Goal: Communication & Community: Answer question/provide support

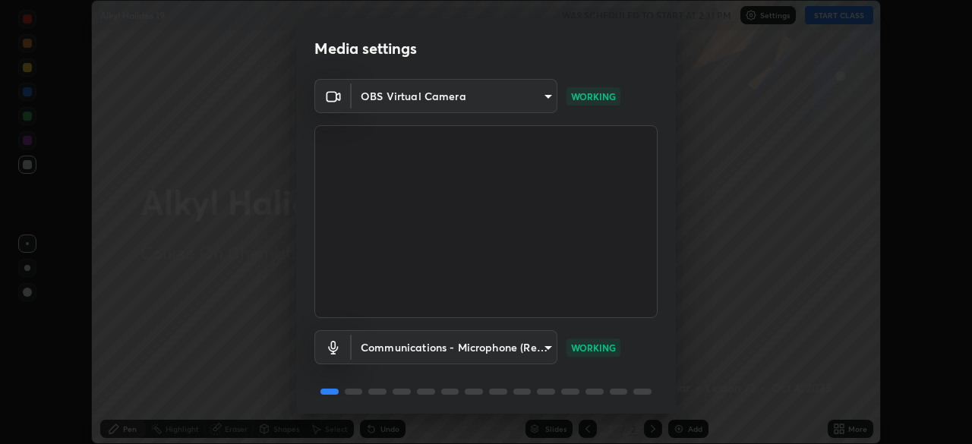
scroll to position [54, 0]
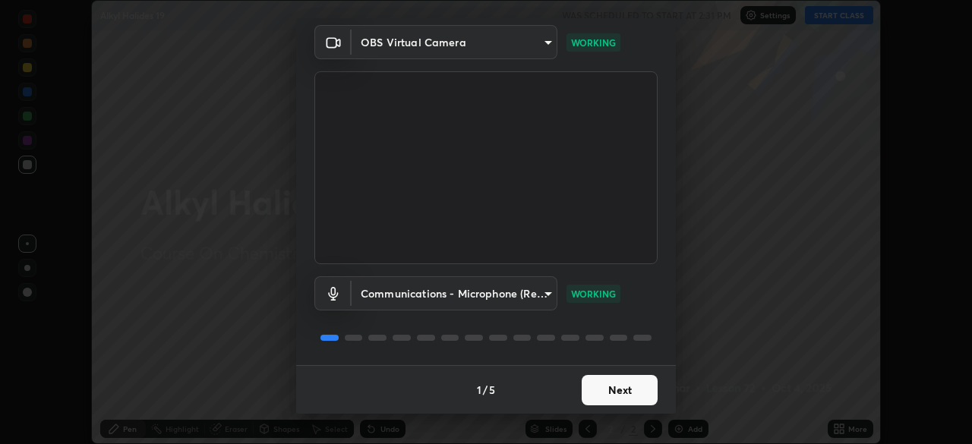
click at [630, 384] on button "Next" at bounding box center [620, 390] width 76 height 30
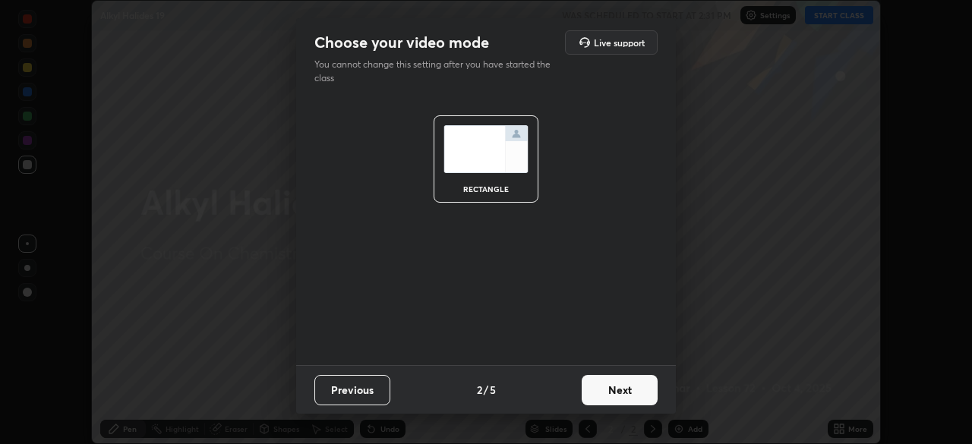
scroll to position [0, 0]
click at [631, 390] on button "Next" at bounding box center [620, 390] width 76 height 30
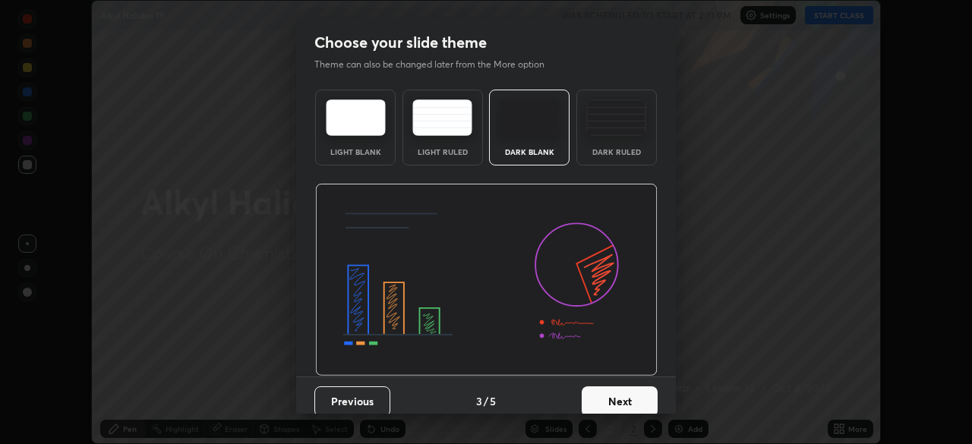
click at [624, 394] on button "Next" at bounding box center [620, 401] width 76 height 30
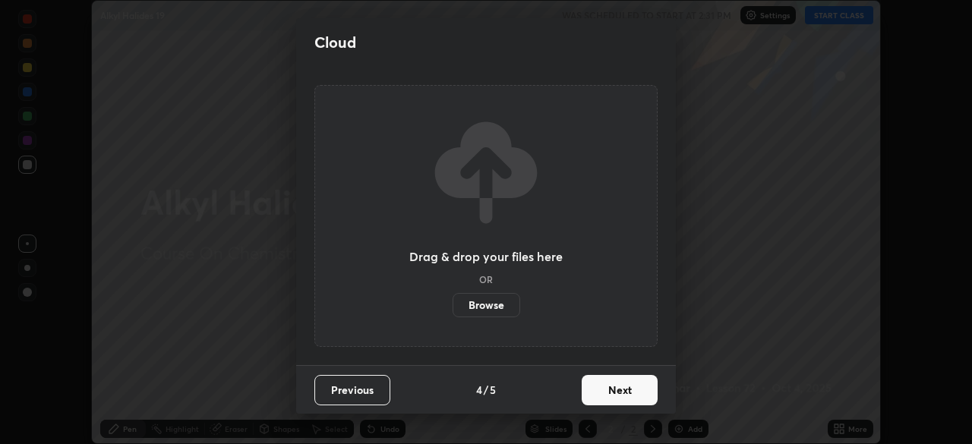
click at [620, 397] on button "Next" at bounding box center [620, 390] width 76 height 30
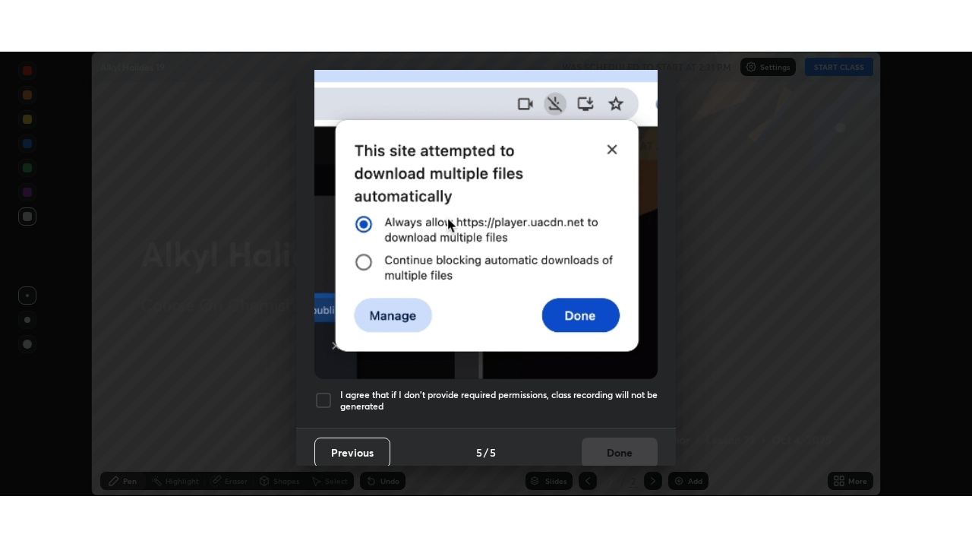
scroll to position [364, 0]
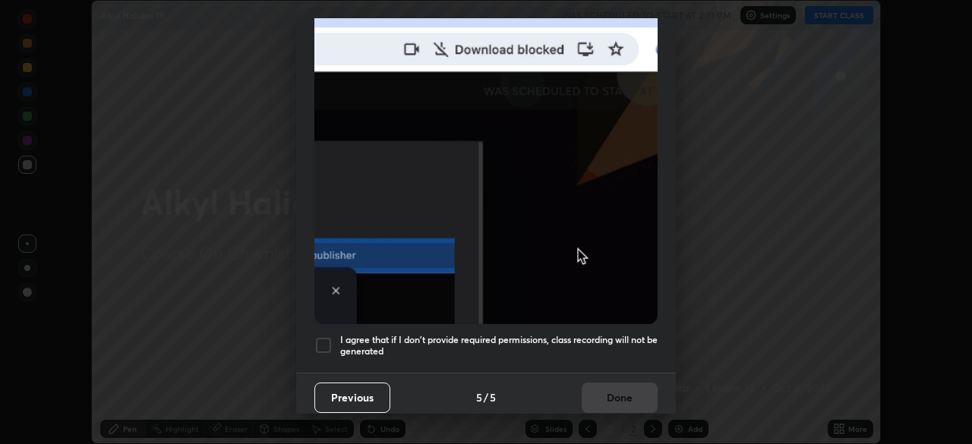
click at [327, 339] on div at bounding box center [323, 345] width 18 height 18
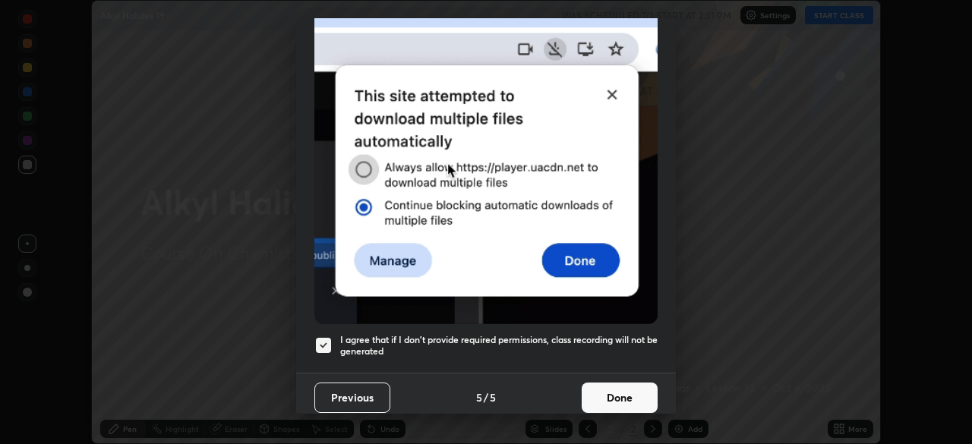
click at [609, 396] on button "Done" at bounding box center [620, 398] width 76 height 30
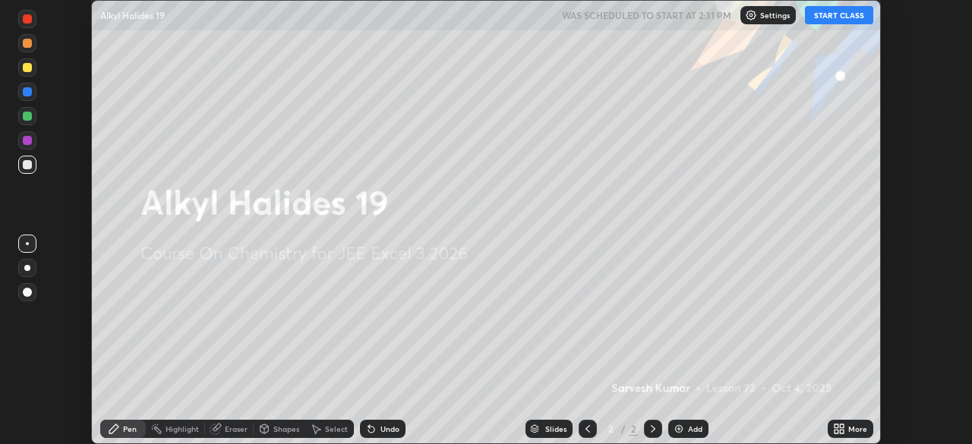
click at [837, 13] on button "START CLASS" at bounding box center [839, 15] width 68 height 18
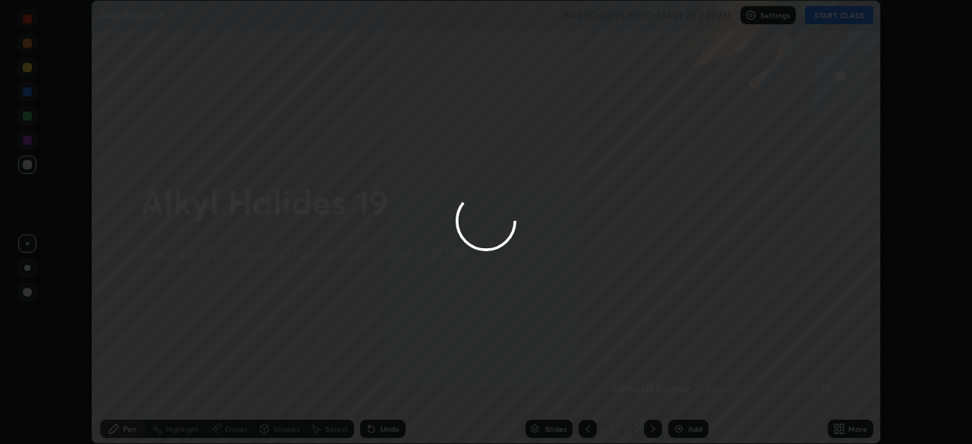
click at [843, 429] on icon at bounding box center [839, 429] width 12 height 12
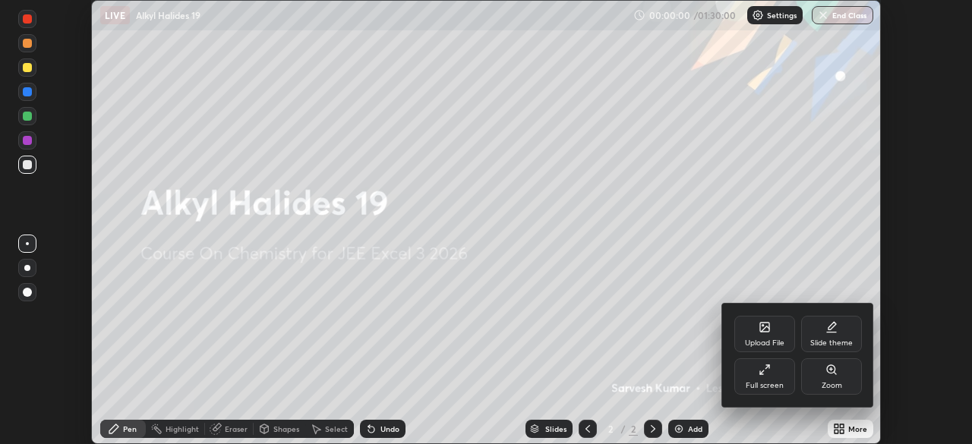
click at [755, 384] on div "Full screen" at bounding box center [765, 386] width 38 height 8
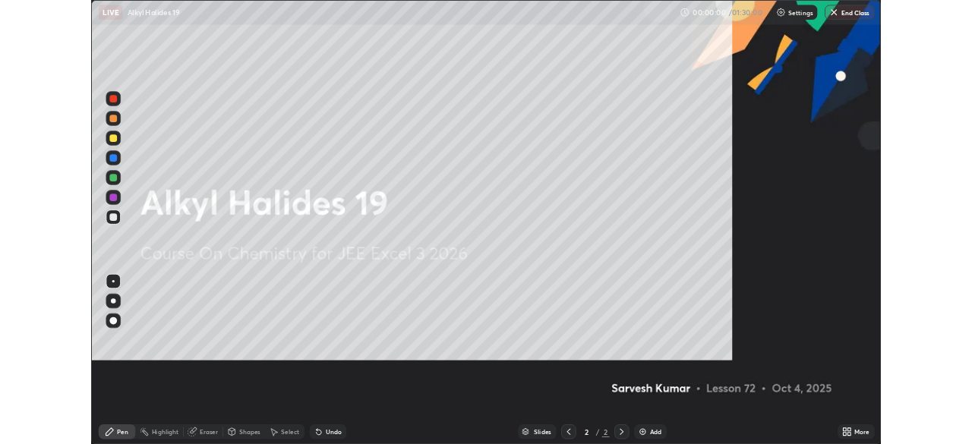
scroll to position [547, 972]
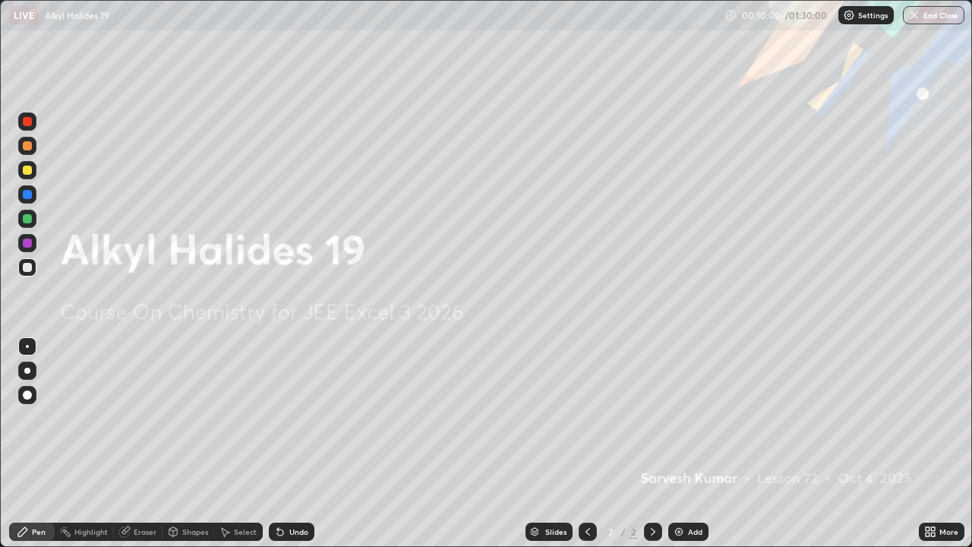
click at [934, 443] on icon at bounding box center [933, 534] width 4 height 4
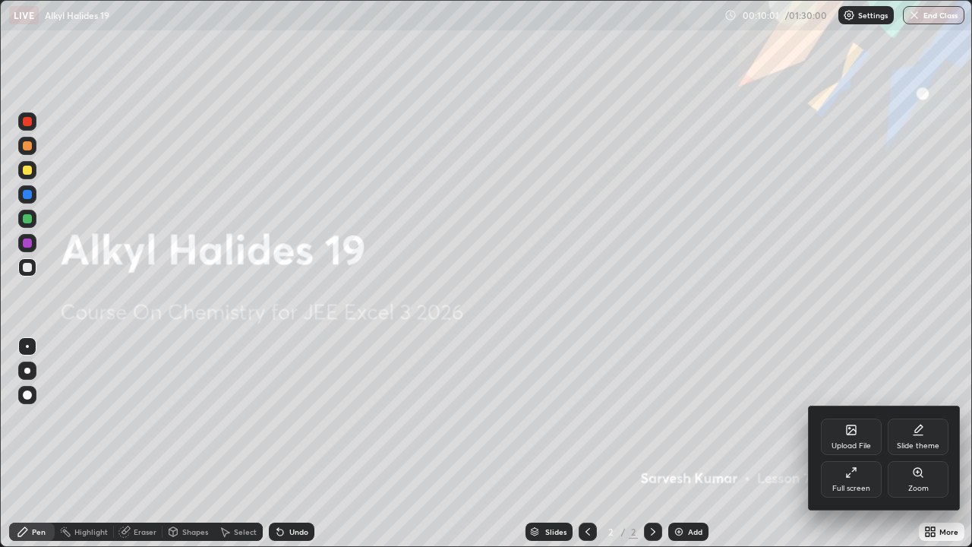
click at [855, 443] on div "Full screen" at bounding box center [851, 479] width 61 height 36
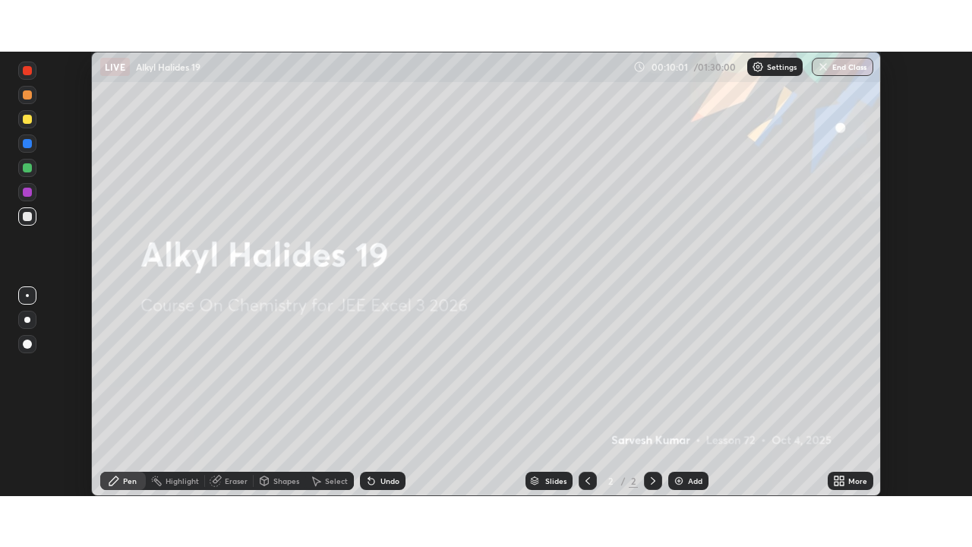
scroll to position [75484, 74957]
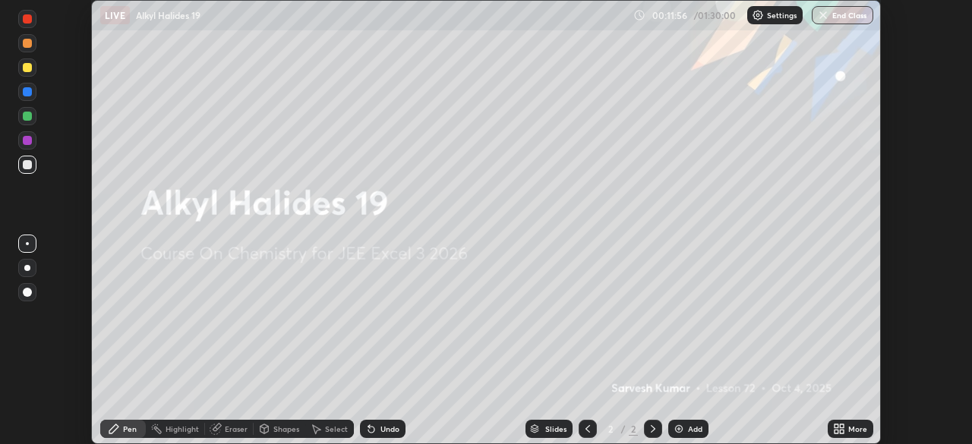
click at [842, 430] on icon at bounding box center [842, 432] width 4 height 4
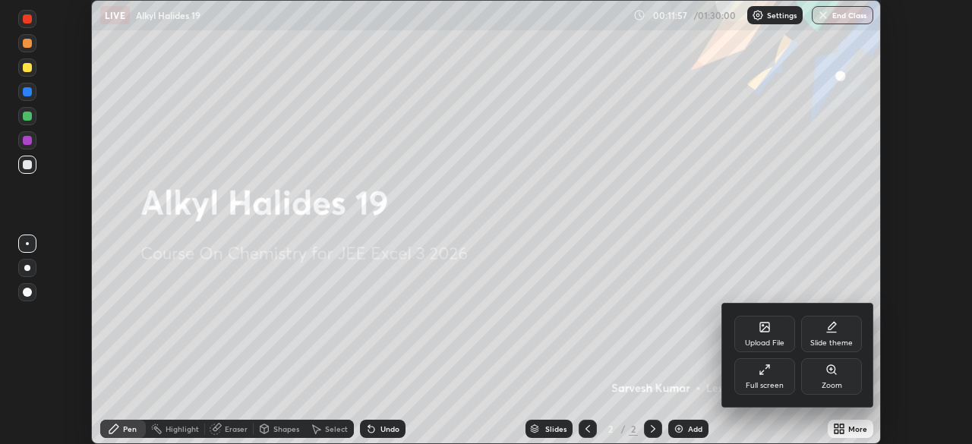
click at [761, 339] on div "Upload File" at bounding box center [764, 343] width 39 height 8
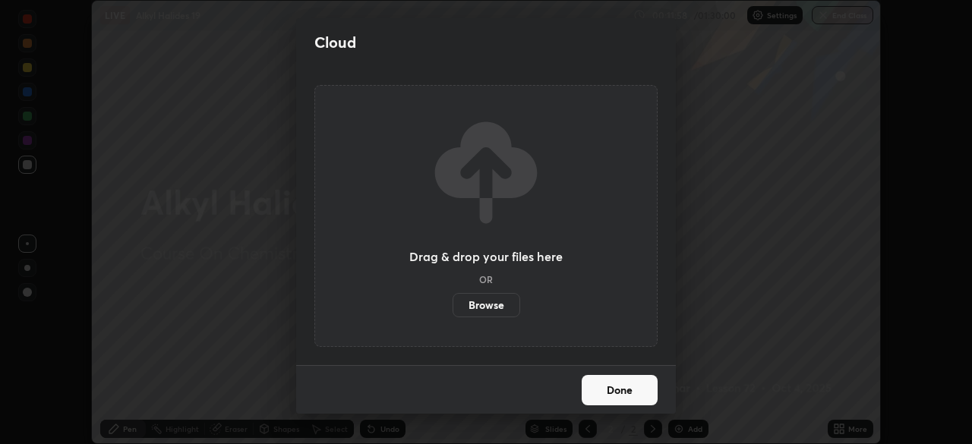
click at [498, 304] on label "Browse" at bounding box center [487, 305] width 68 height 24
click at [453, 304] on input "Browse" at bounding box center [453, 305] width 0 height 24
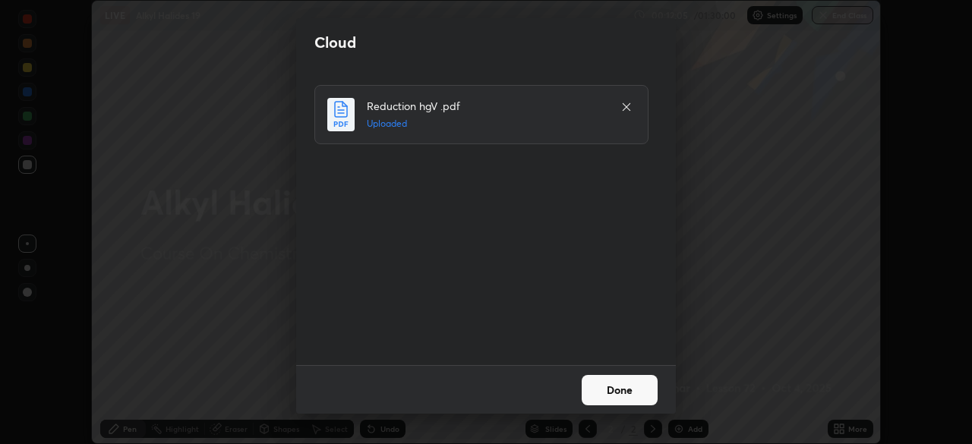
click at [626, 393] on button "Done" at bounding box center [620, 390] width 76 height 30
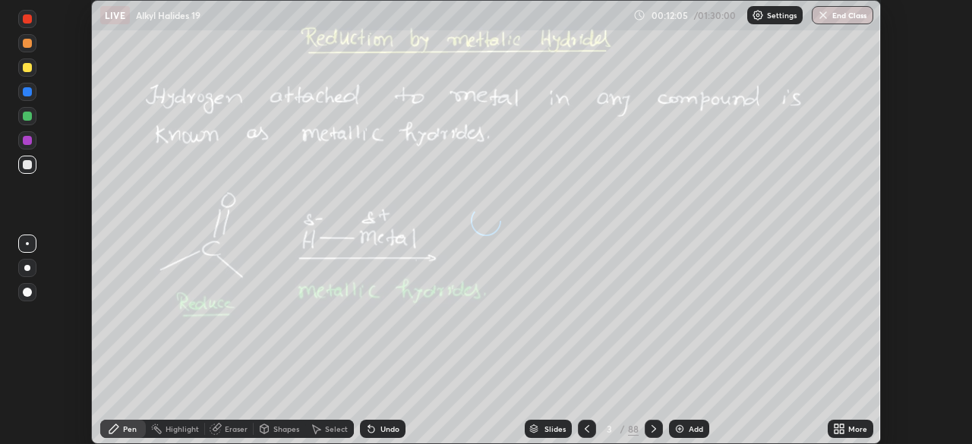
click at [834, 424] on icon at bounding box center [836, 426] width 4 height 4
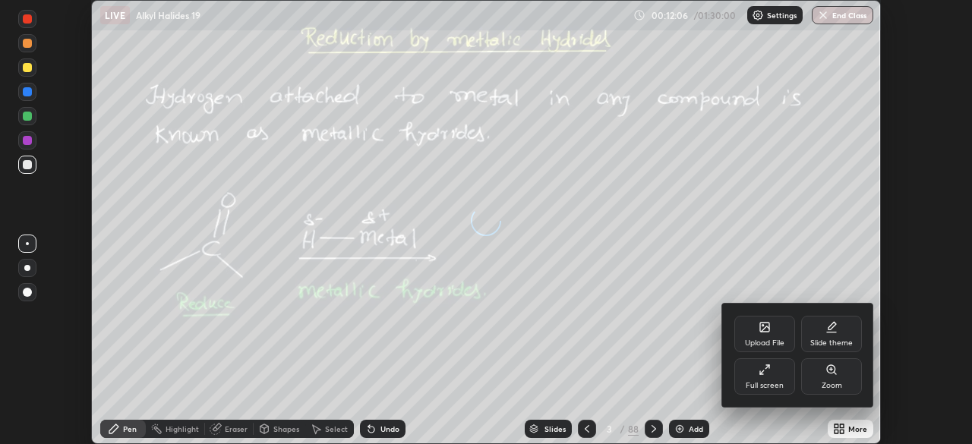
click at [771, 378] on div "Full screen" at bounding box center [764, 376] width 61 height 36
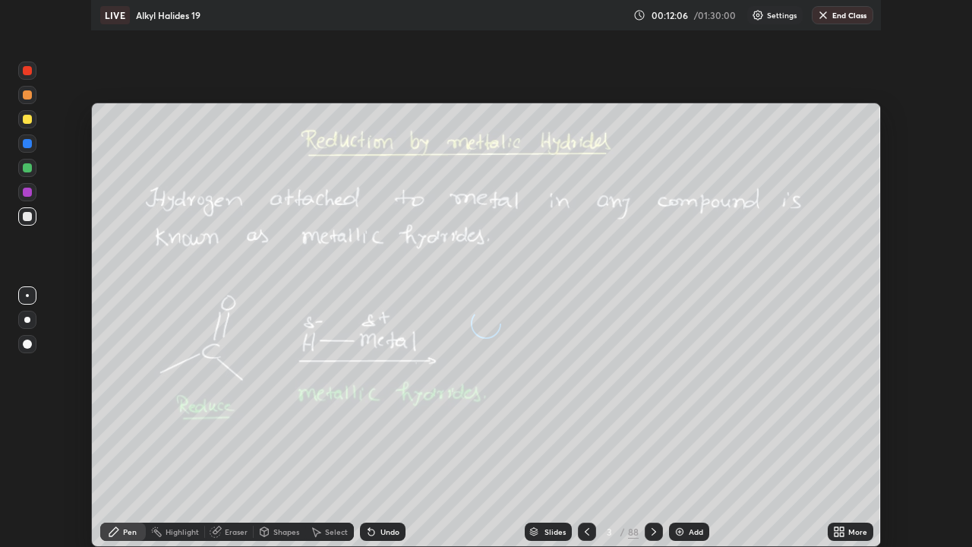
scroll to position [547, 972]
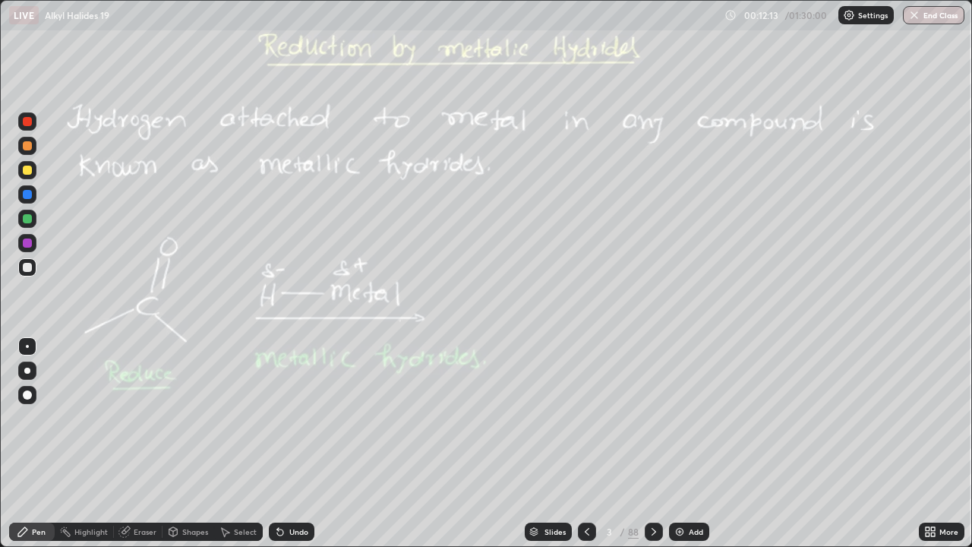
click at [652, 443] on div at bounding box center [654, 531] width 18 height 30
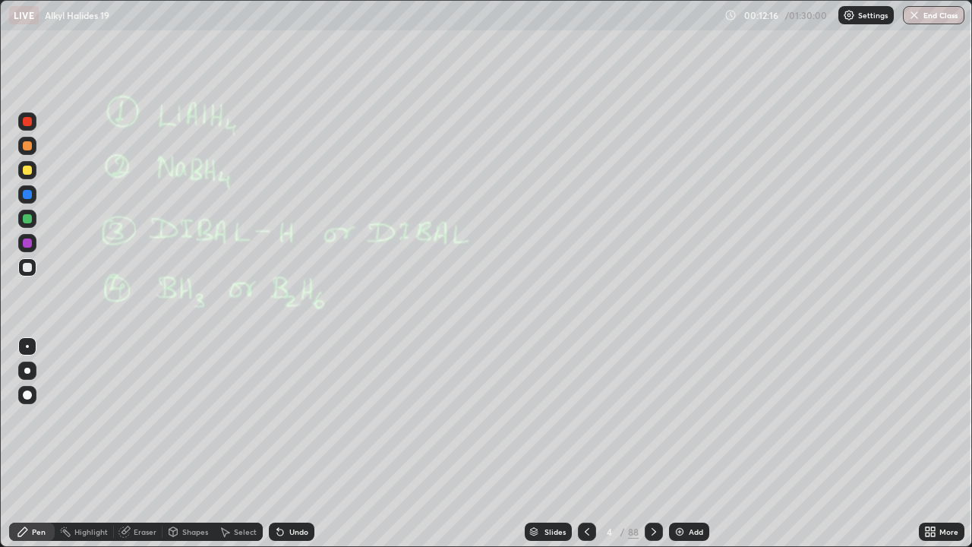
click at [653, 443] on icon at bounding box center [654, 531] width 12 height 12
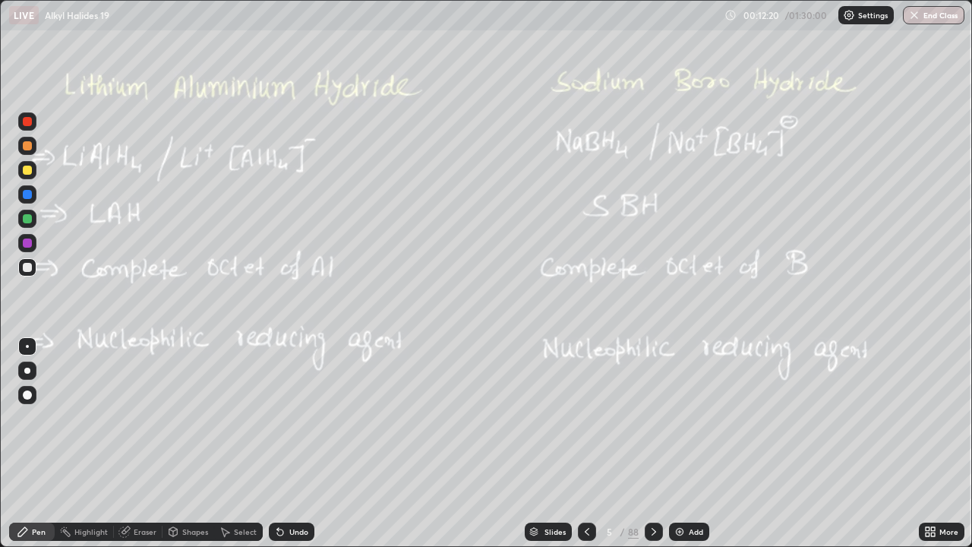
click at [652, 443] on div at bounding box center [654, 531] width 18 height 30
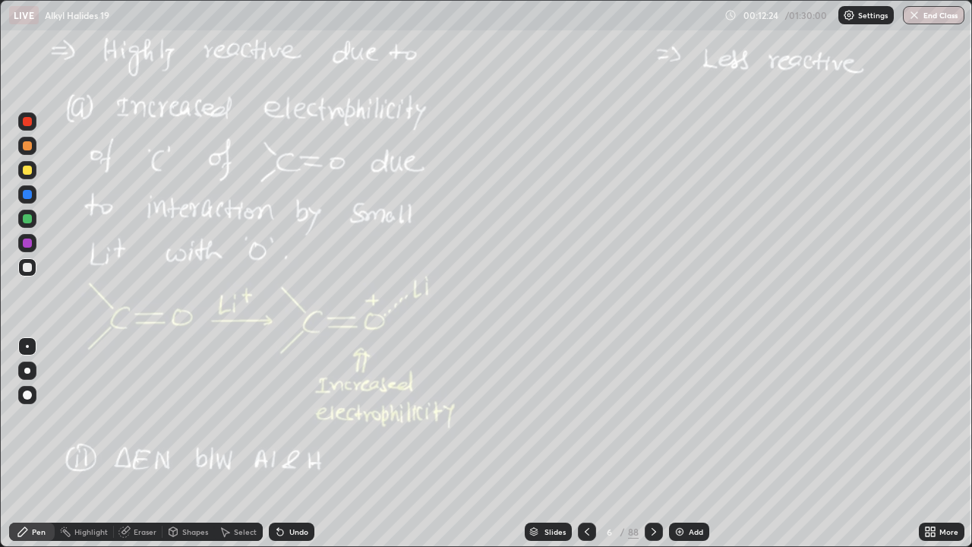
click at [655, 443] on icon at bounding box center [654, 531] width 12 height 12
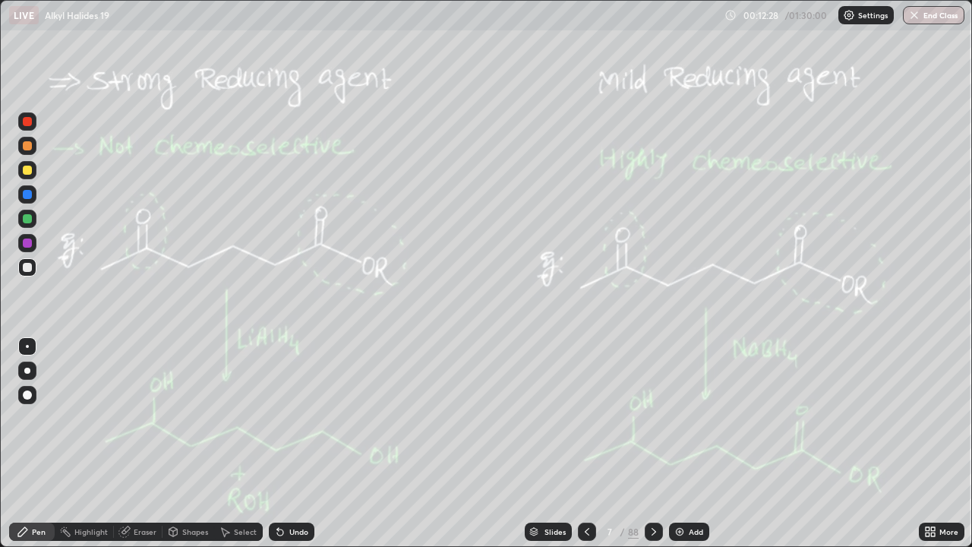
click at [655, 443] on icon at bounding box center [654, 531] width 12 height 12
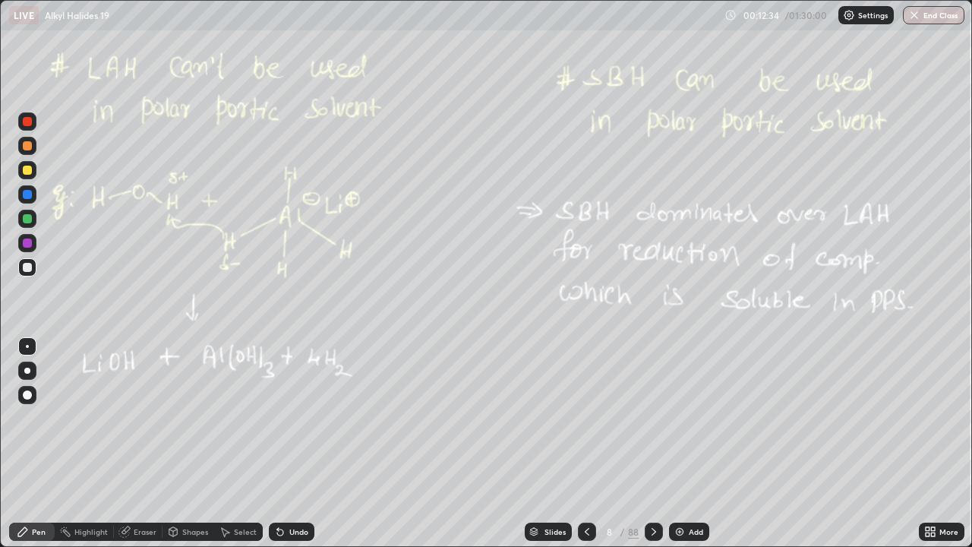
click at [654, 443] on icon at bounding box center [654, 531] width 12 height 12
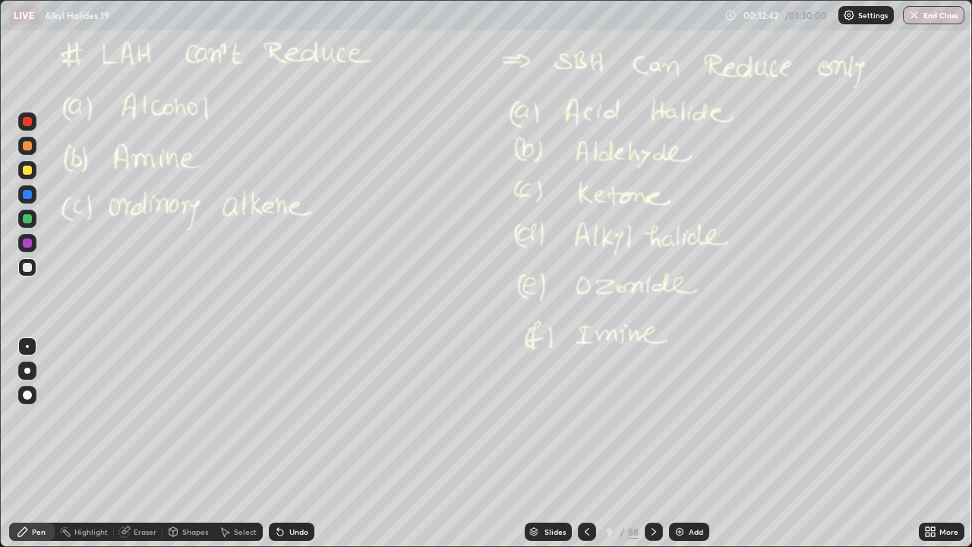
click at [651, 443] on icon at bounding box center [654, 531] width 12 height 12
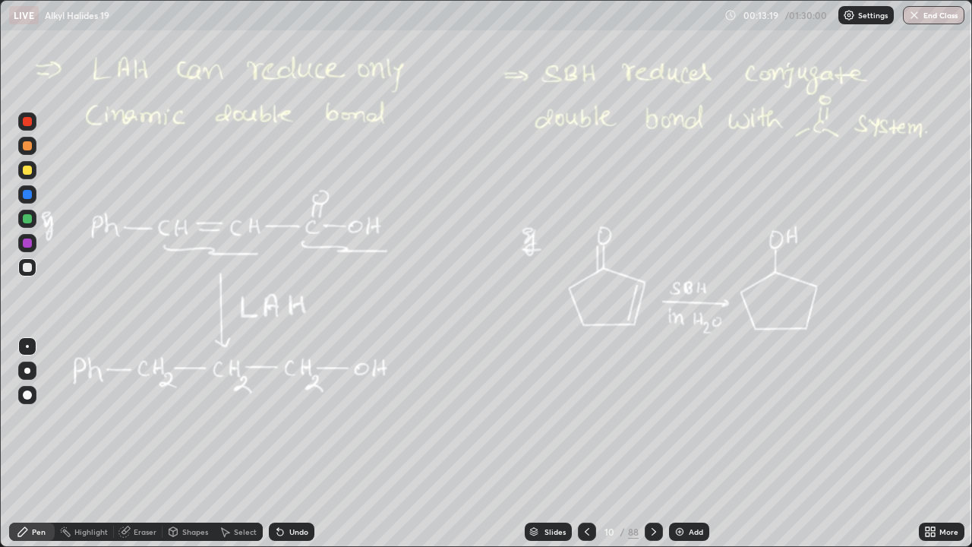
click at [689, 443] on div "Add" at bounding box center [696, 532] width 14 height 8
click at [579, 443] on div at bounding box center [587, 531] width 18 height 18
click at [651, 443] on icon at bounding box center [654, 531] width 12 height 12
click at [648, 443] on icon at bounding box center [654, 531] width 12 height 12
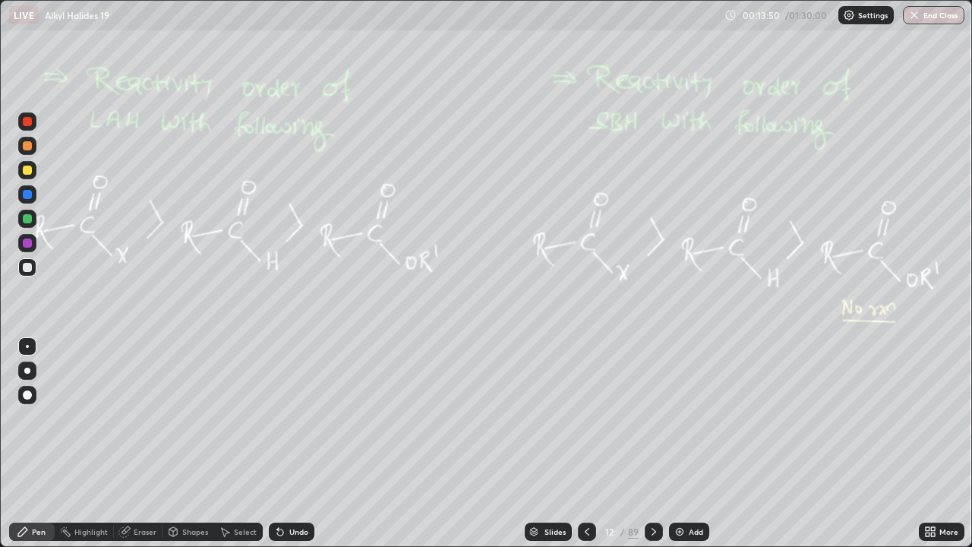
click at [30, 218] on div at bounding box center [27, 218] width 9 height 9
click at [654, 443] on icon at bounding box center [654, 531] width 12 height 12
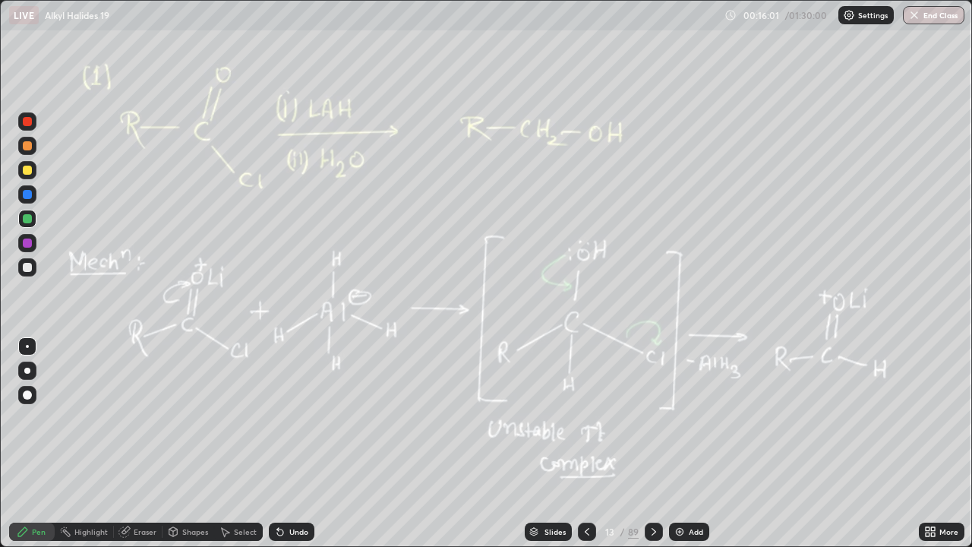
click at [654, 443] on icon at bounding box center [654, 531] width 12 height 12
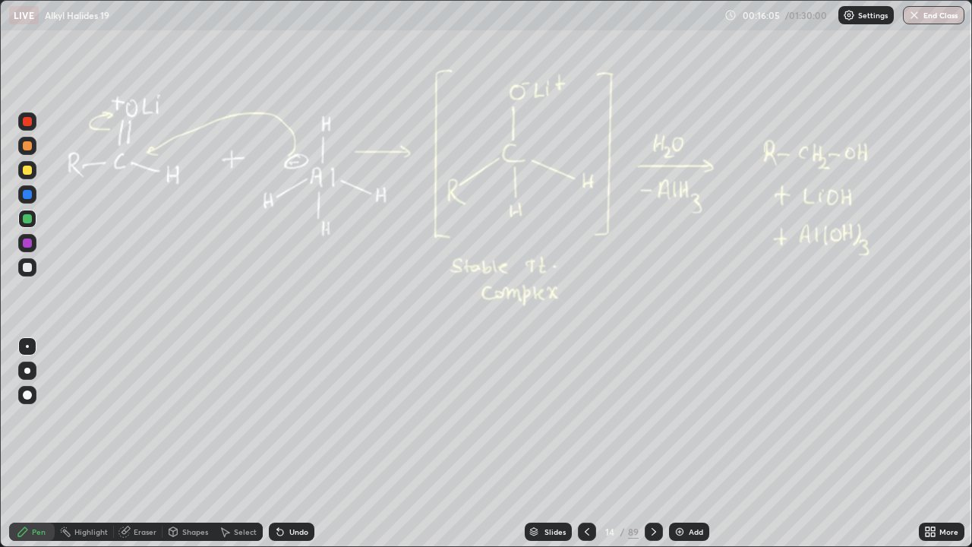
click at [648, 443] on div at bounding box center [654, 531] width 18 height 18
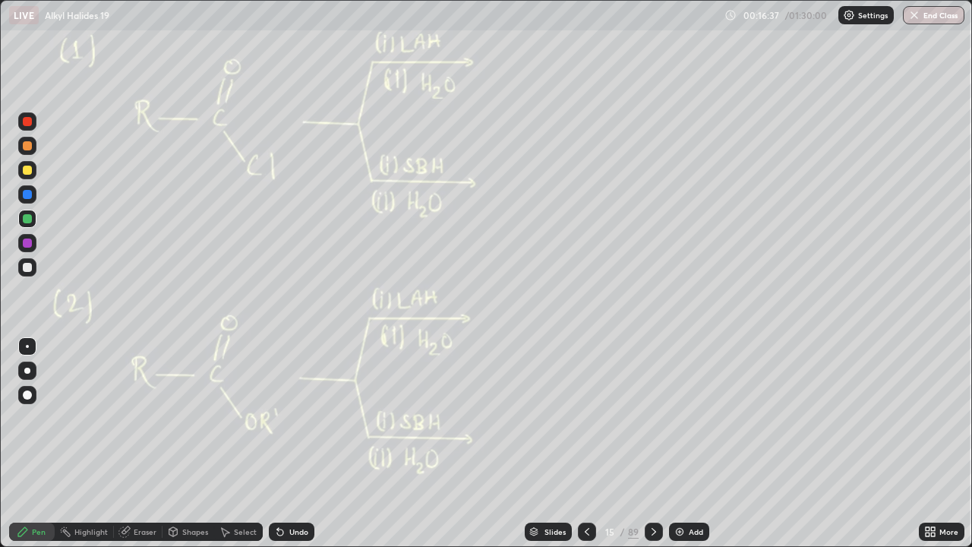
click at [36, 147] on div at bounding box center [27, 146] width 18 height 18
click at [654, 443] on icon at bounding box center [654, 531] width 12 height 12
click at [653, 443] on div at bounding box center [654, 531] width 18 height 18
click at [651, 443] on icon at bounding box center [654, 531] width 12 height 12
click at [649, 443] on icon at bounding box center [654, 531] width 12 height 12
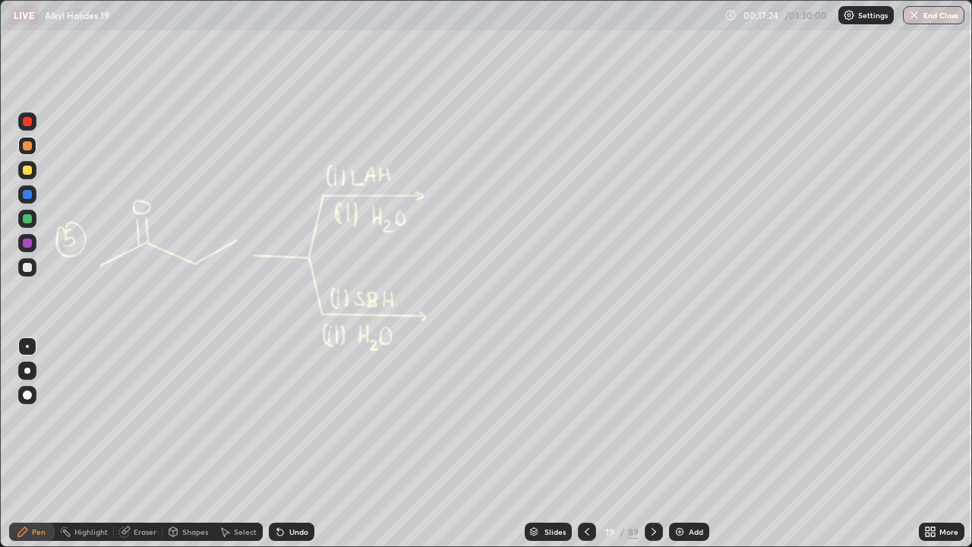
click at [660, 443] on div at bounding box center [654, 531] width 18 height 30
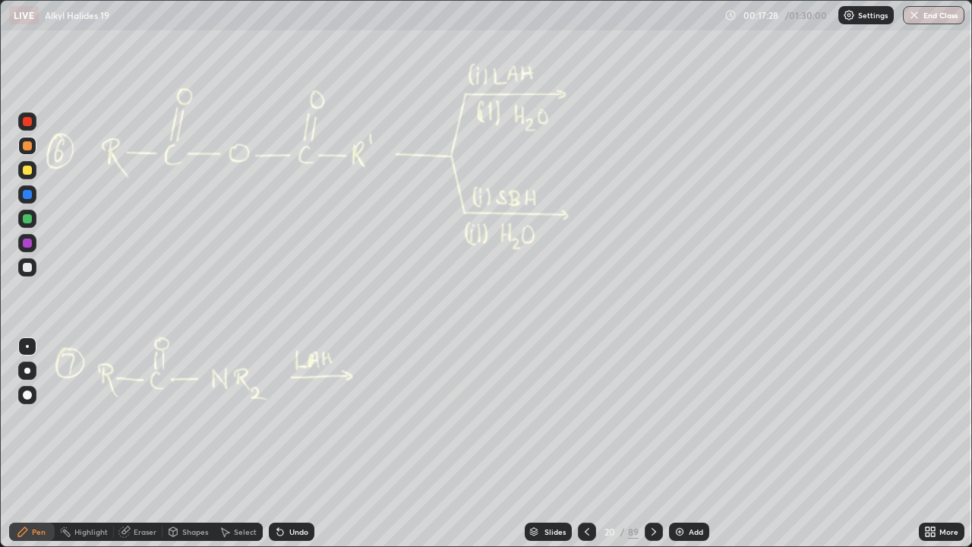
click at [658, 443] on div at bounding box center [654, 531] width 18 height 18
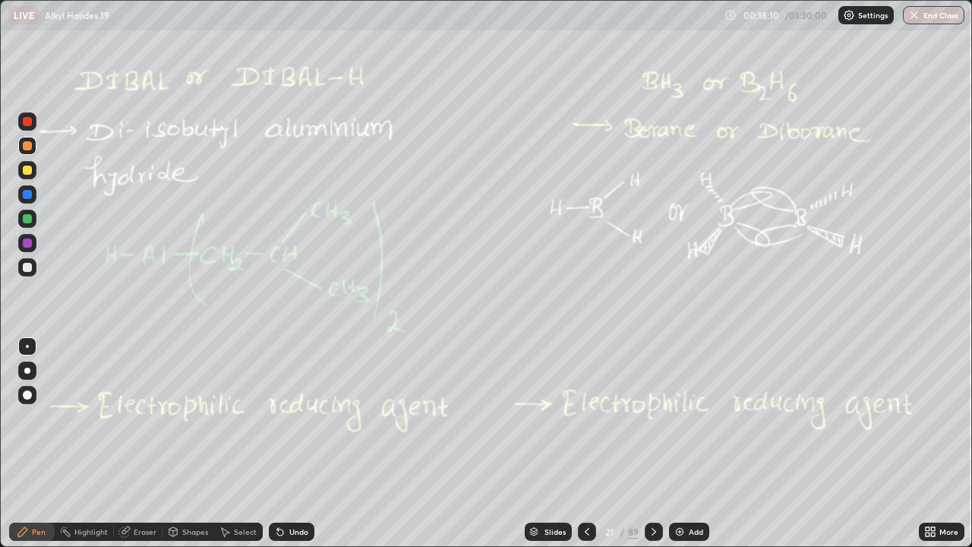
click at [689, 443] on div "Add" at bounding box center [689, 531] width 40 height 18
click at [27, 267] on div at bounding box center [27, 267] width 9 height 9
click at [582, 443] on icon at bounding box center [586, 531] width 12 height 12
click at [654, 443] on icon at bounding box center [654, 531] width 12 height 12
click at [653, 443] on div at bounding box center [654, 531] width 18 height 30
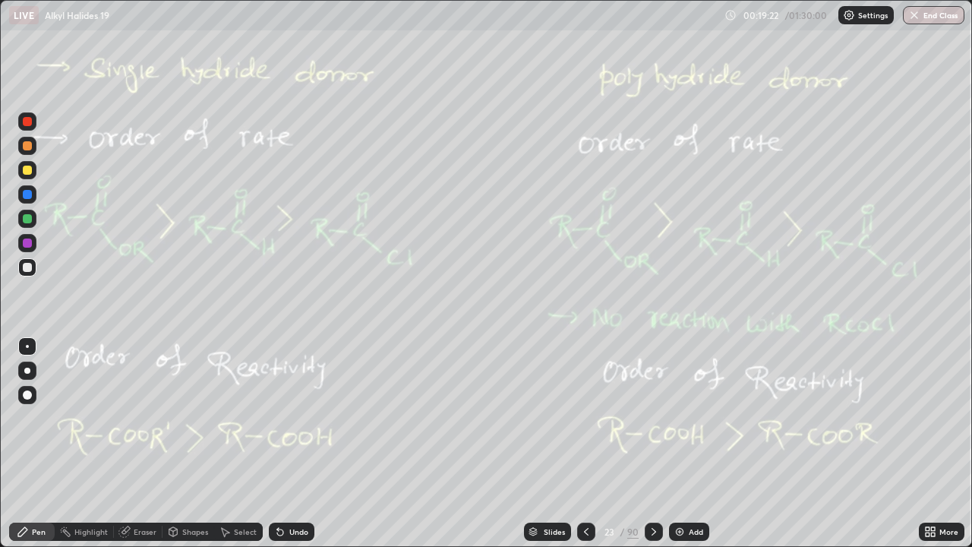
click at [587, 443] on icon at bounding box center [586, 531] width 12 height 12
click at [581, 443] on icon at bounding box center [586, 531] width 12 height 12
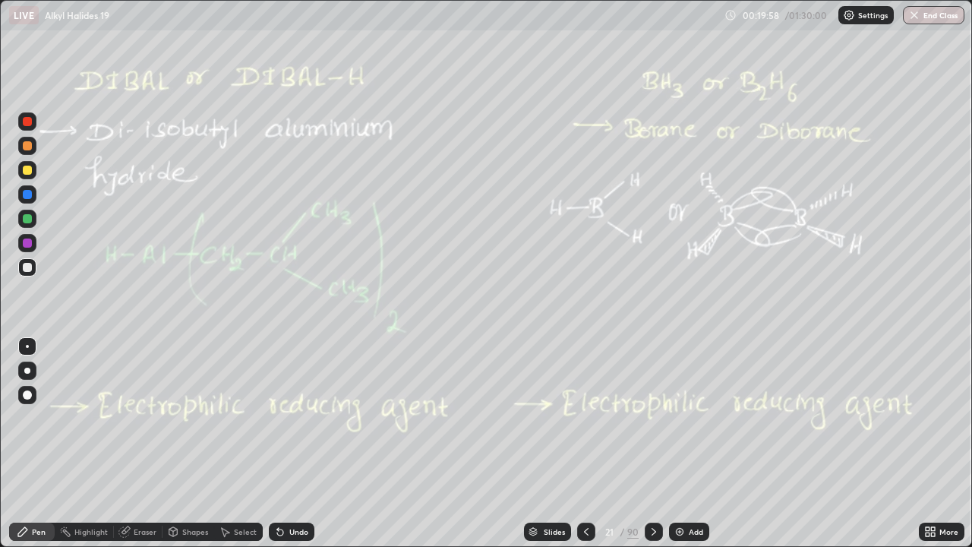
click at [652, 443] on icon at bounding box center [654, 531] width 12 height 12
click at [650, 443] on icon at bounding box center [654, 531] width 12 height 12
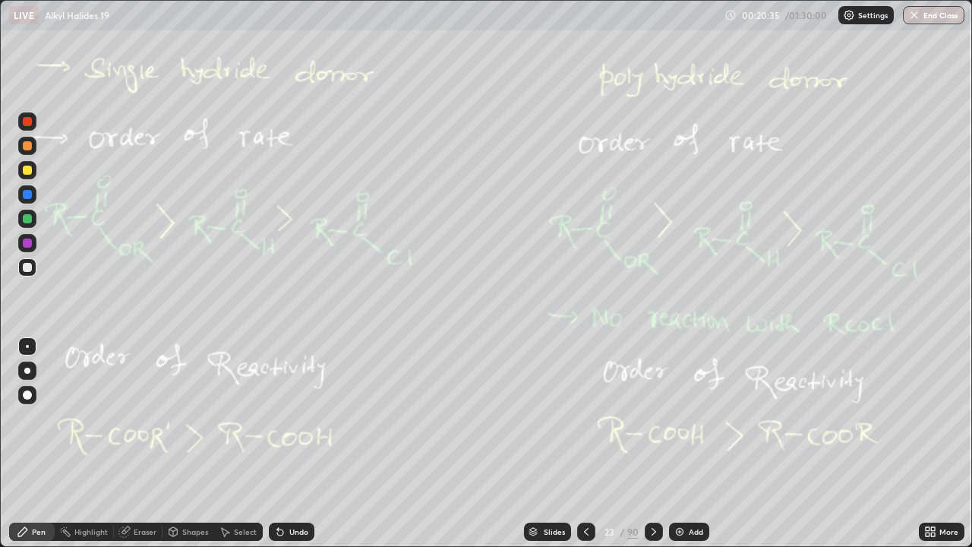
click at [659, 443] on div at bounding box center [654, 531] width 18 height 18
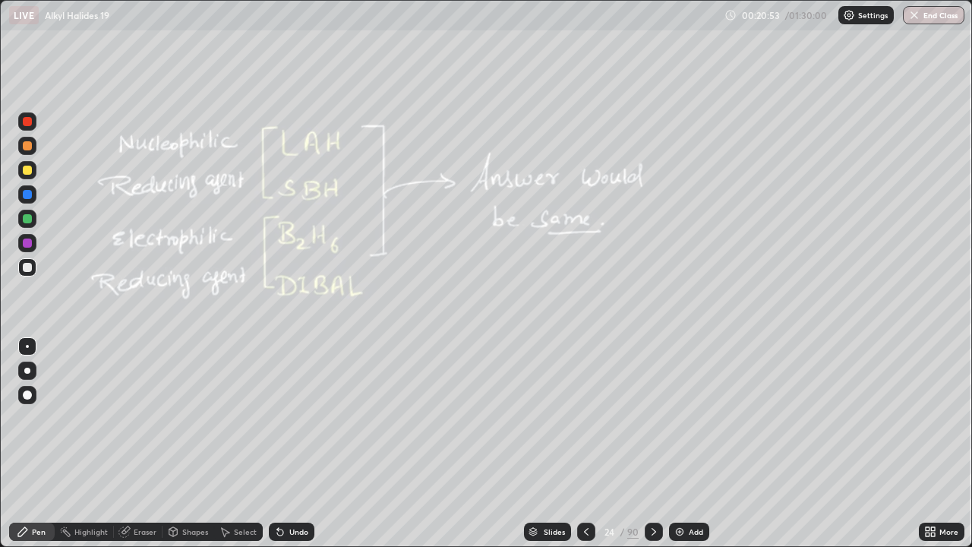
click at [585, 443] on icon at bounding box center [586, 531] width 12 height 12
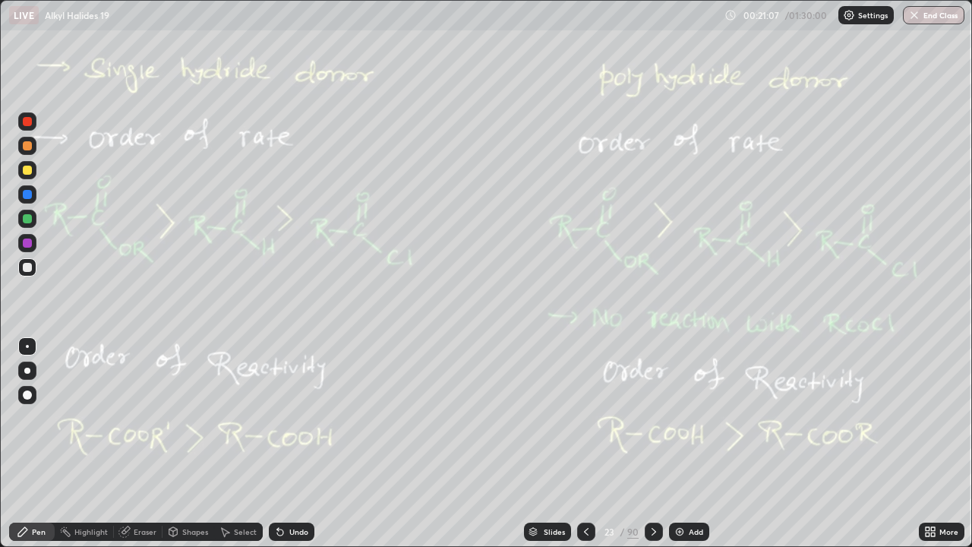
click at [657, 443] on div at bounding box center [654, 531] width 18 height 18
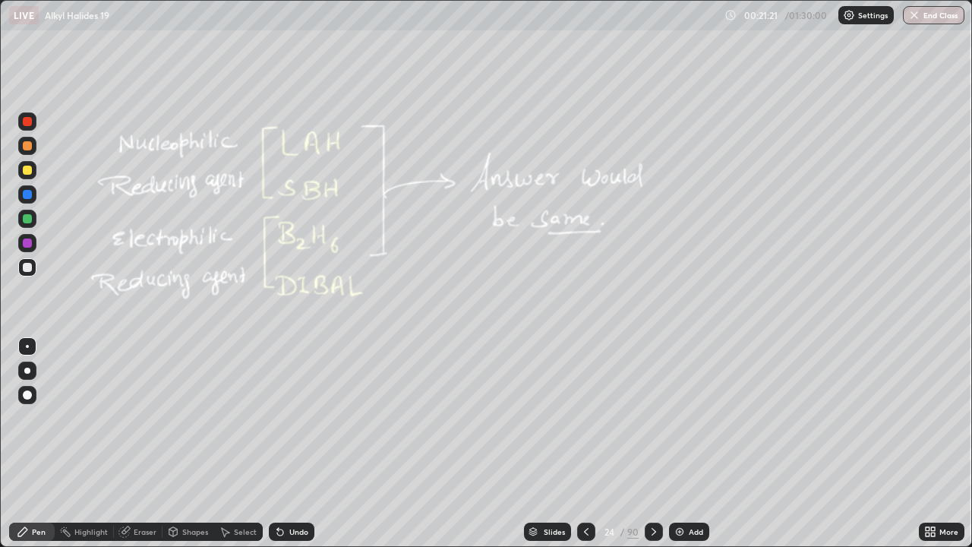
click at [585, 443] on icon at bounding box center [586, 531] width 12 height 12
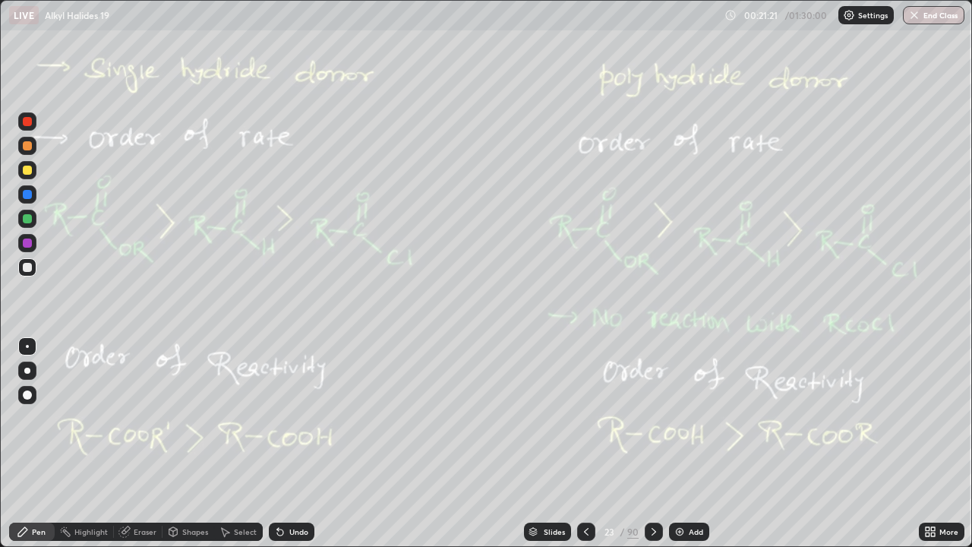
click at [585, 443] on icon at bounding box center [586, 531] width 12 height 12
click at [581, 443] on icon at bounding box center [586, 531] width 12 height 12
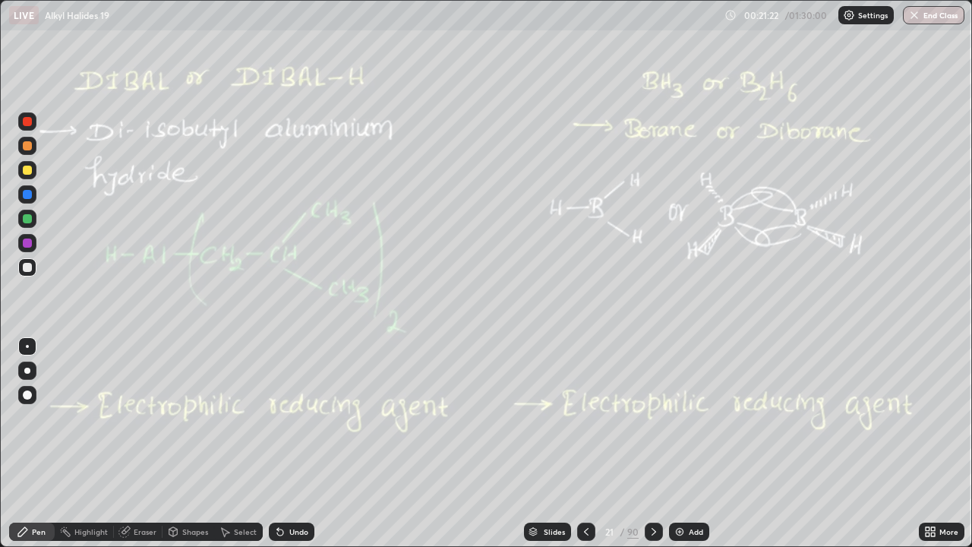
click at [582, 443] on div at bounding box center [586, 531] width 18 height 18
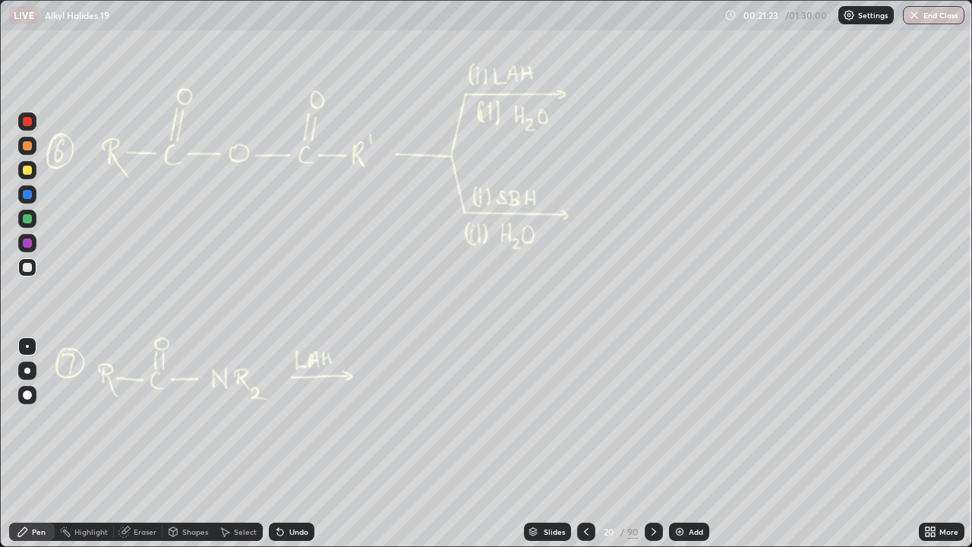
click at [581, 443] on div at bounding box center [586, 531] width 18 height 30
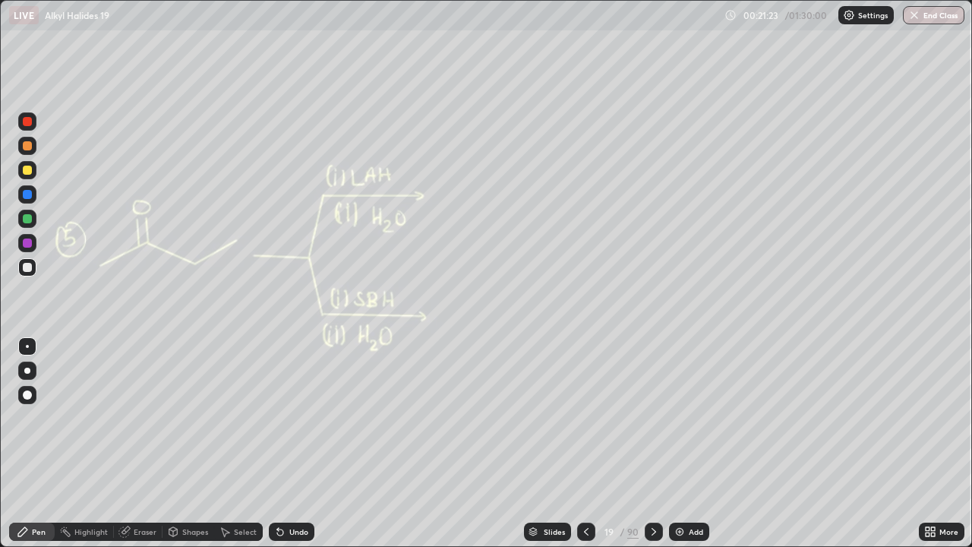
click at [582, 443] on div at bounding box center [586, 531] width 18 height 18
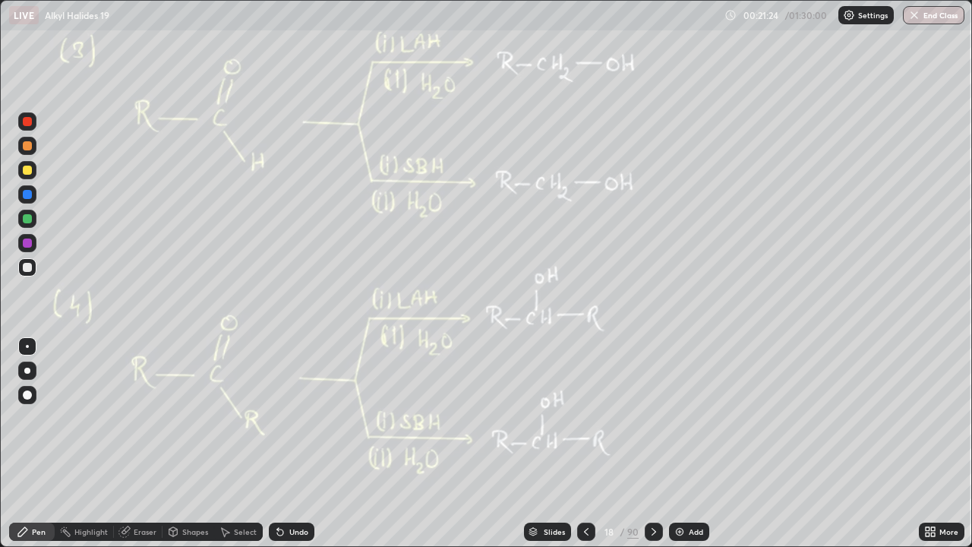
click at [583, 443] on div at bounding box center [586, 531] width 18 height 30
click at [582, 443] on div at bounding box center [586, 531] width 18 height 30
click at [652, 443] on icon at bounding box center [654, 531] width 12 height 12
click at [661, 443] on div at bounding box center [654, 531] width 18 height 18
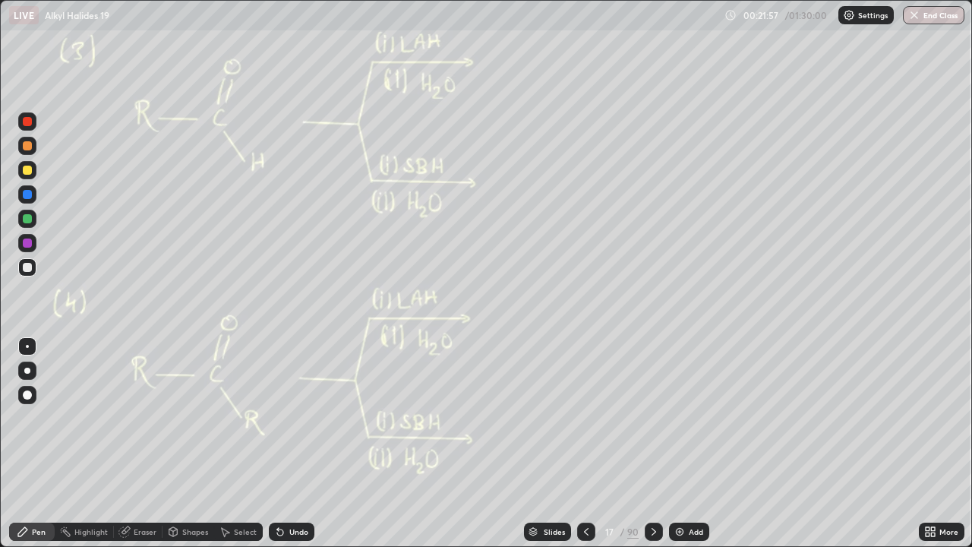
click at [663, 443] on div "Slides 17 / 90 Add" at bounding box center [616, 531] width 604 height 30
click at [655, 443] on div at bounding box center [654, 531] width 18 height 18
click at [658, 443] on div at bounding box center [654, 531] width 18 height 30
click at [659, 443] on div at bounding box center [654, 531] width 18 height 30
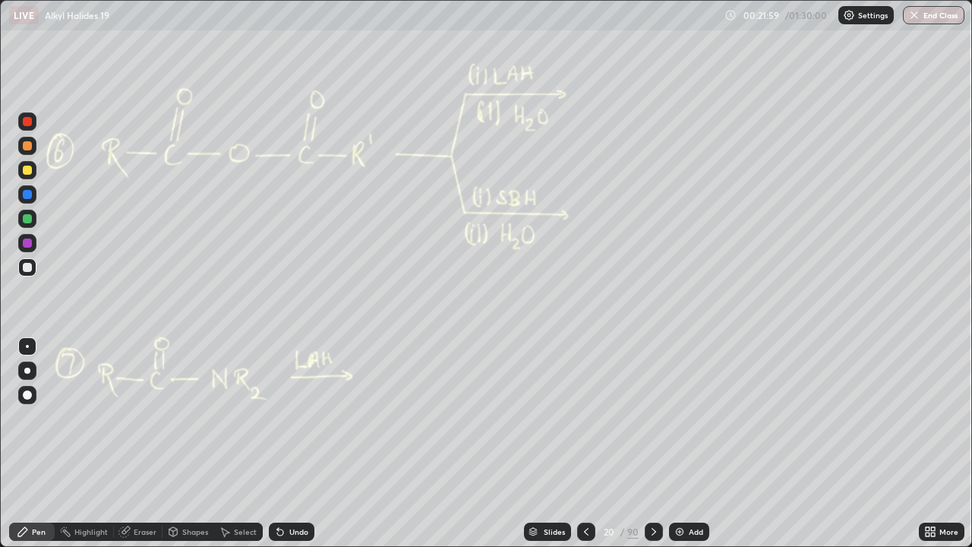
click at [659, 443] on div at bounding box center [654, 531] width 18 height 30
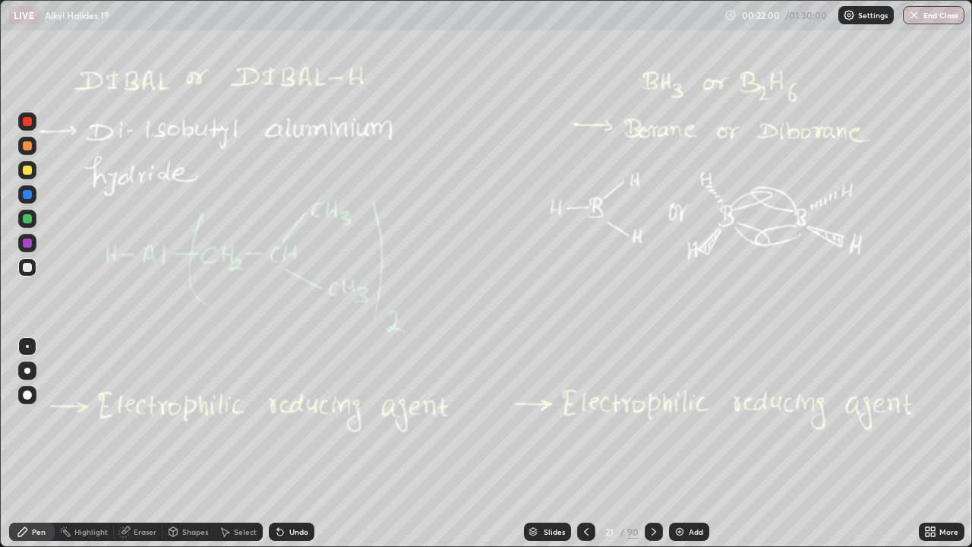
click at [660, 443] on div at bounding box center [654, 531] width 18 height 30
click at [661, 443] on div at bounding box center [654, 531] width 18 height 30
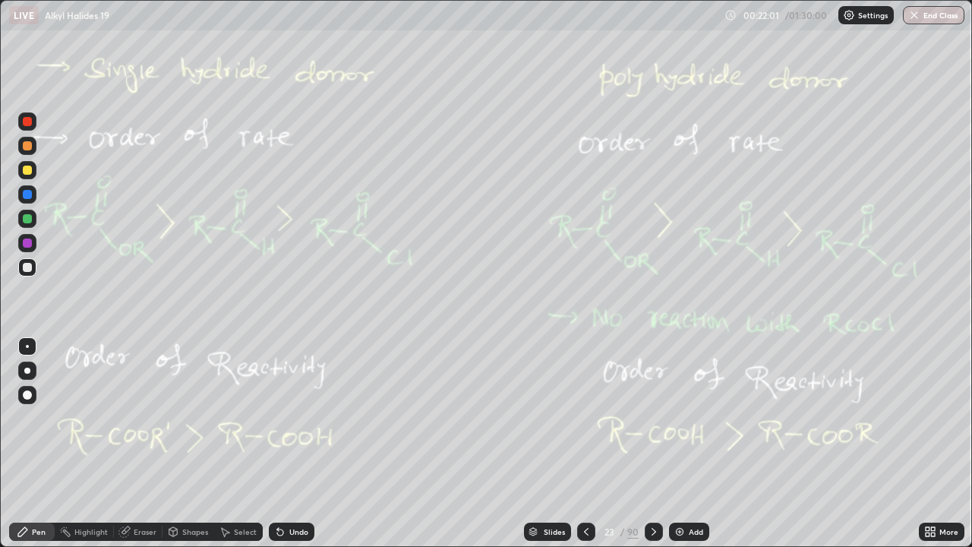
click at [661, 443] on div at bounding box center [654, 531] width 18 height 30
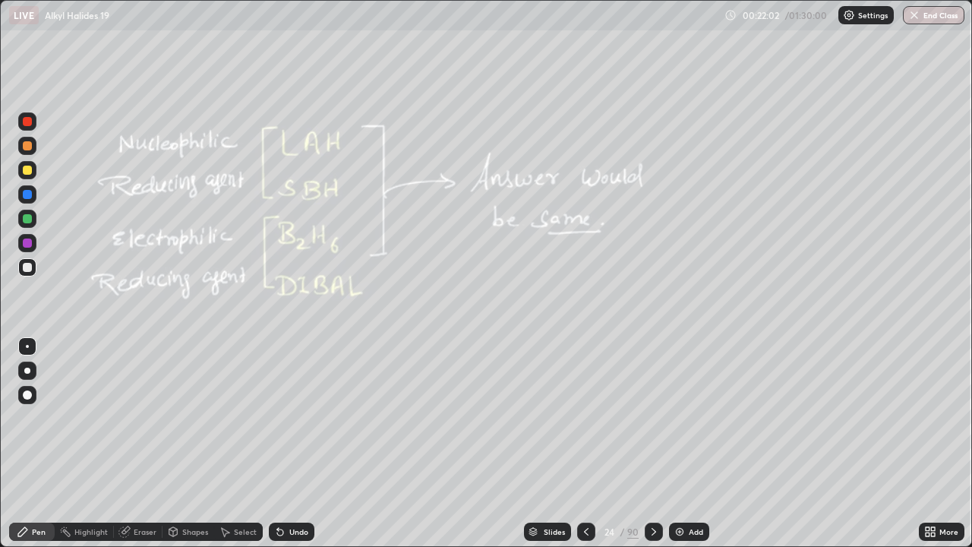
click at [661, 443] on div at bounding box center [654, 531] width 18 height 30
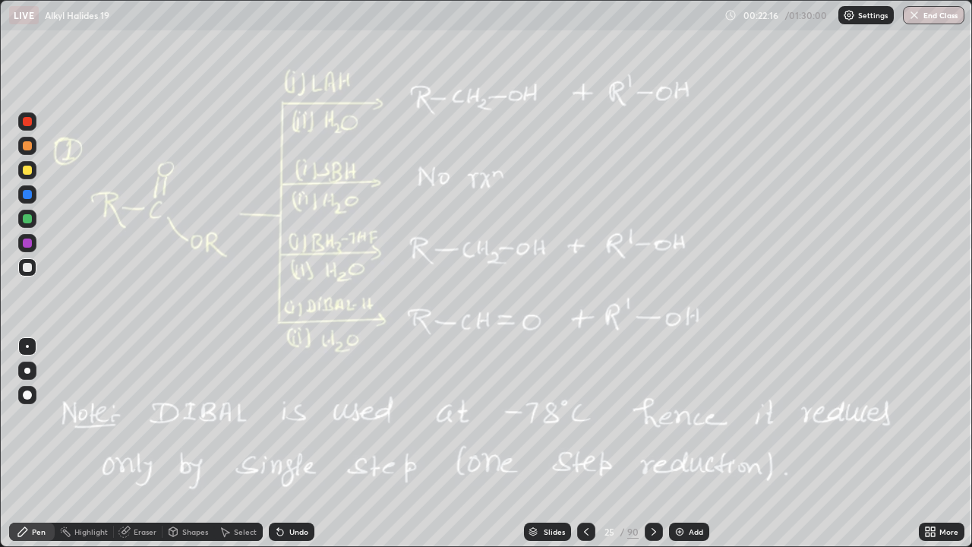
click at [591, 443] on icon at bounding box center [586, 531] width 12 height 12
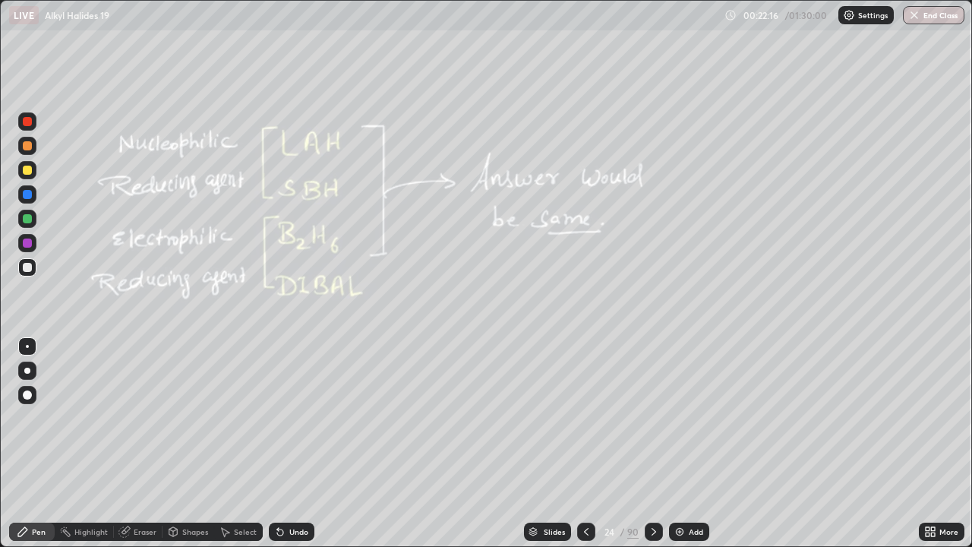
click at [682, 443] on img at bounding box center [679, 531] width 12 height 12
click at [33, 171] on div at bounding box center [27, 170] width 18 height 18
click at [658, 443] on div at bounding box center [653, 531] width 18 height 18
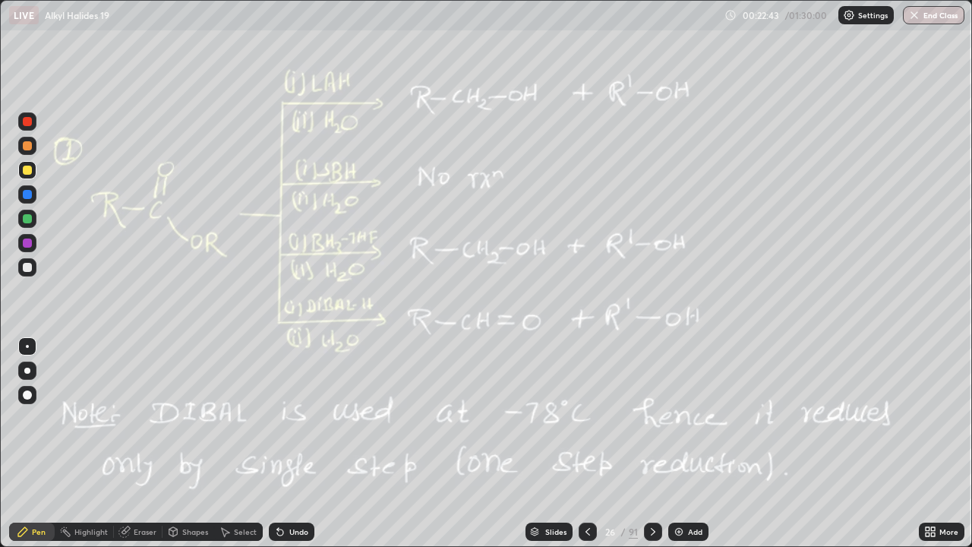
click at [593, 443] on div at bounding box center [588, 531] width 18 height 18
click at [585, 443] on div at bounding box center [588, 531] width 18 height 18
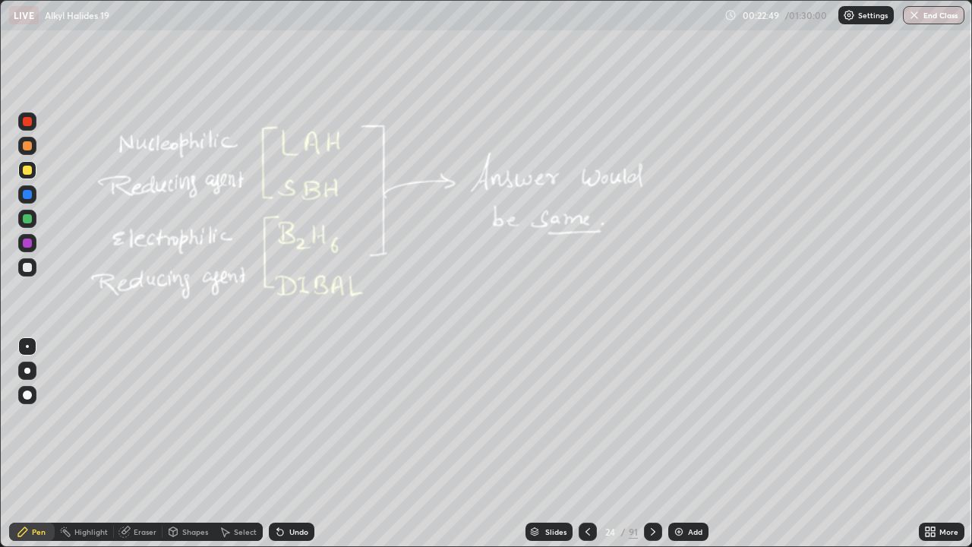
click at [654, 443] on div at bounding box center [653, 531] width 18 height 30
click at [661, 443] on div "Slides 25 / 91 Add" at bounding box center [616, 531] width 604 height 30
click at [648, 443] on icon at bounding box center [653, 531] width 12 height 12
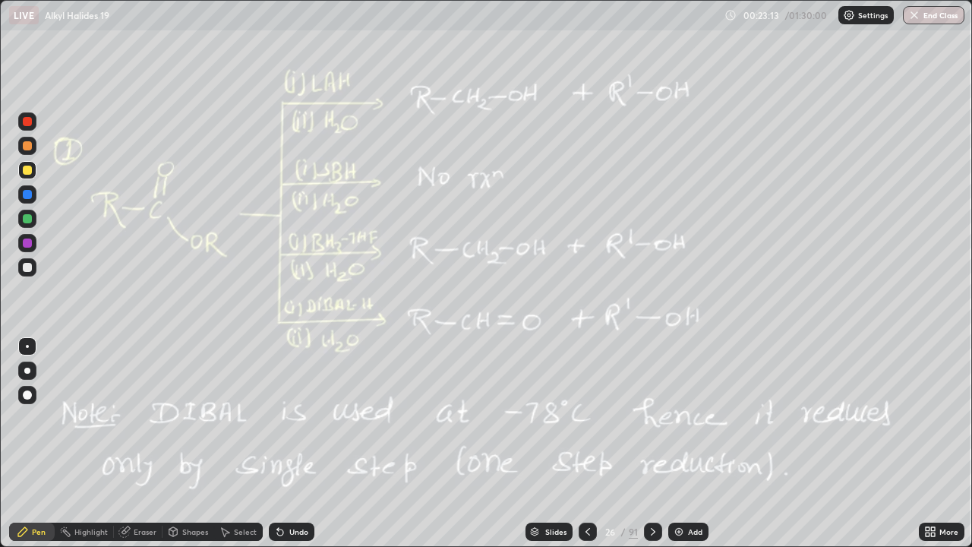
click at [139, 443] on div "Eraser" at bounding box center [145, 532] width 23 height 8
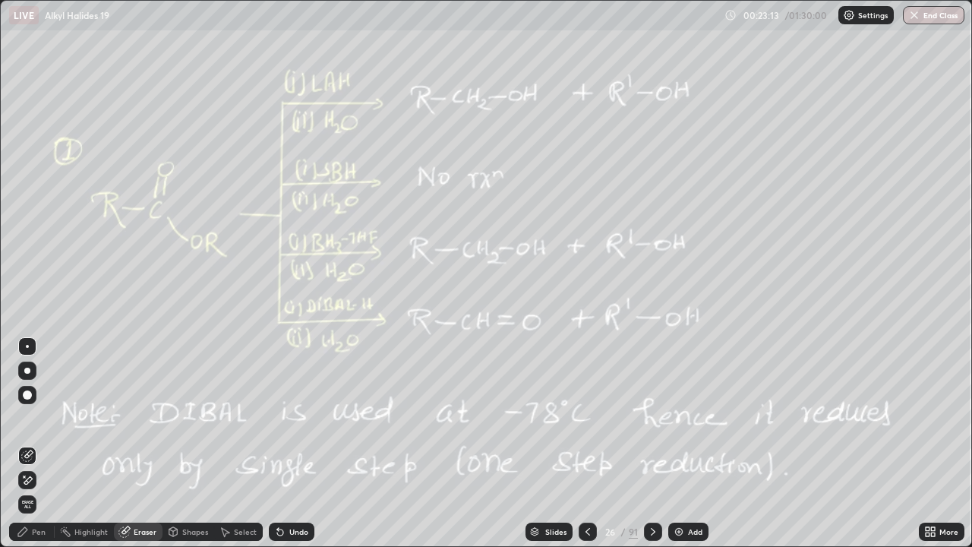
click at [27, 443] on span "Erase all" at bounding box center [27, 504] width 17 height 9
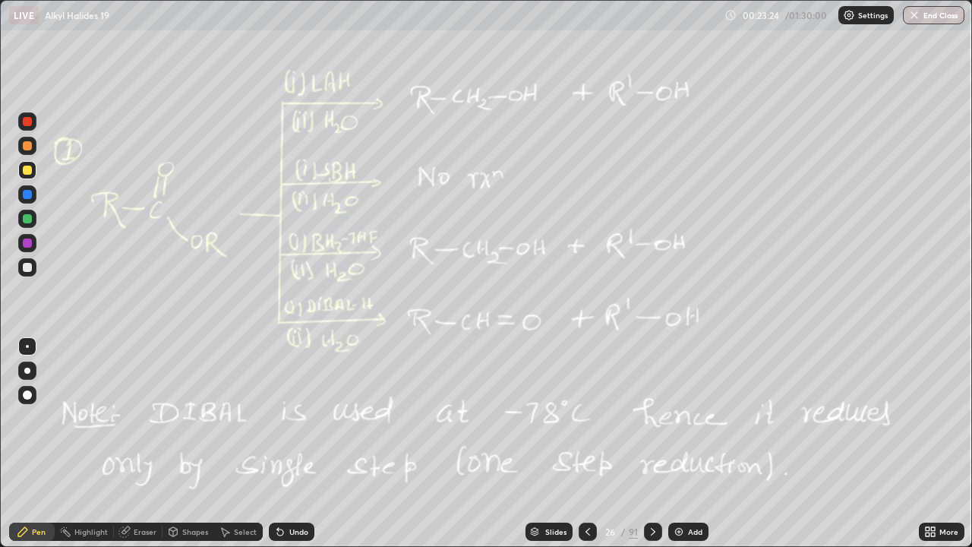
click at [656, 443] on icon at bounding box center [653, 531] width 12 height 12
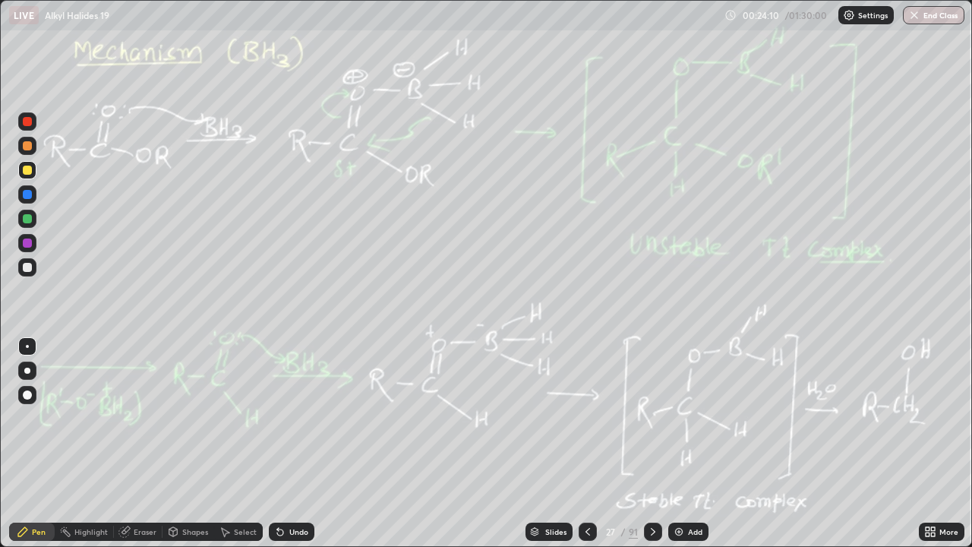
click at [651, 443] on icon at bounding box center [653, 531] width 12 height 12
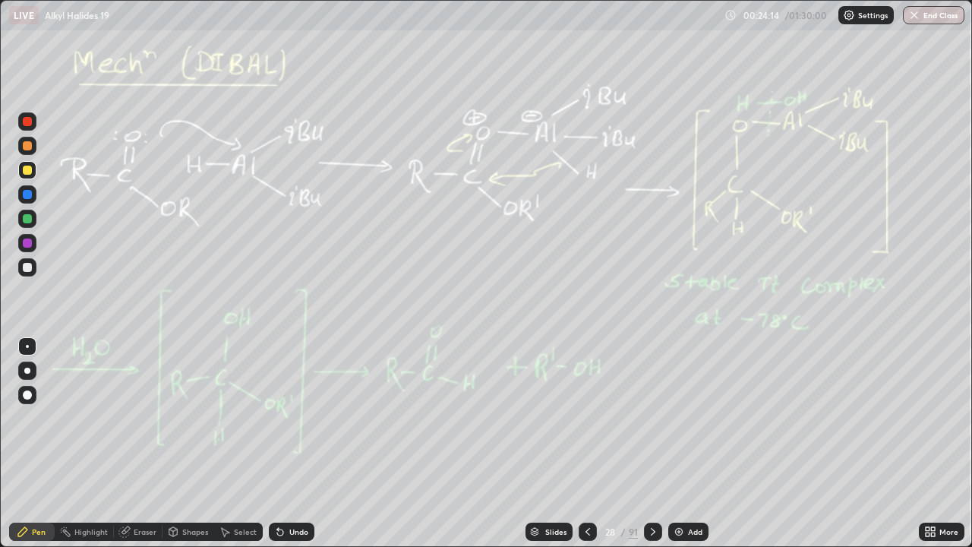
click at [652, 443] on icon at bounding box center [653, 531] width 12 height 12
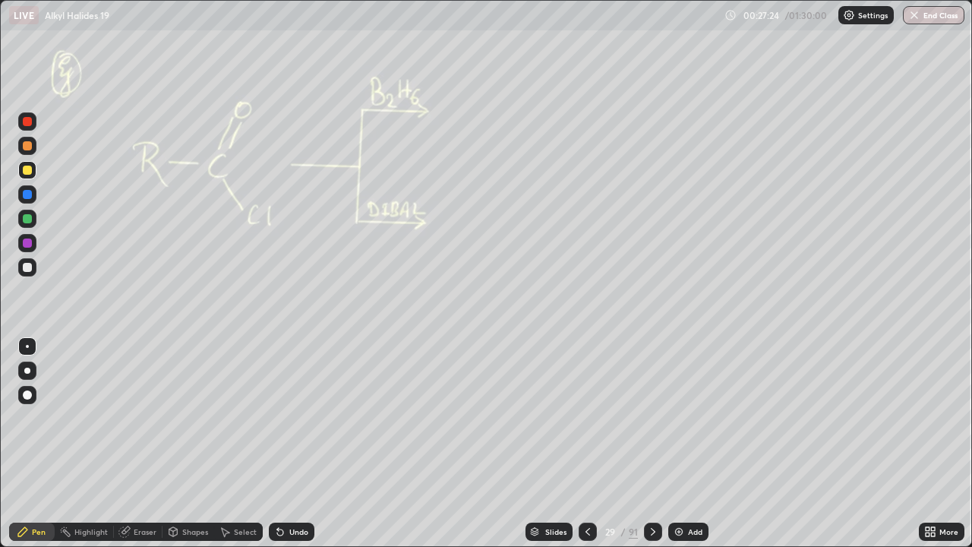
click at [23, 265] on div at bounding box center [27, 267] width 9 height 9
click at [311, 443] on div "Undo" at bounding box center [292, 531] width 46 height 18
click at [309, 443] on div "Undo" at bounding box center [292, 531] width 46 height 18
click at [137, 443] on div "Eraser" at bounding box center [138, 531] width 49 height 18
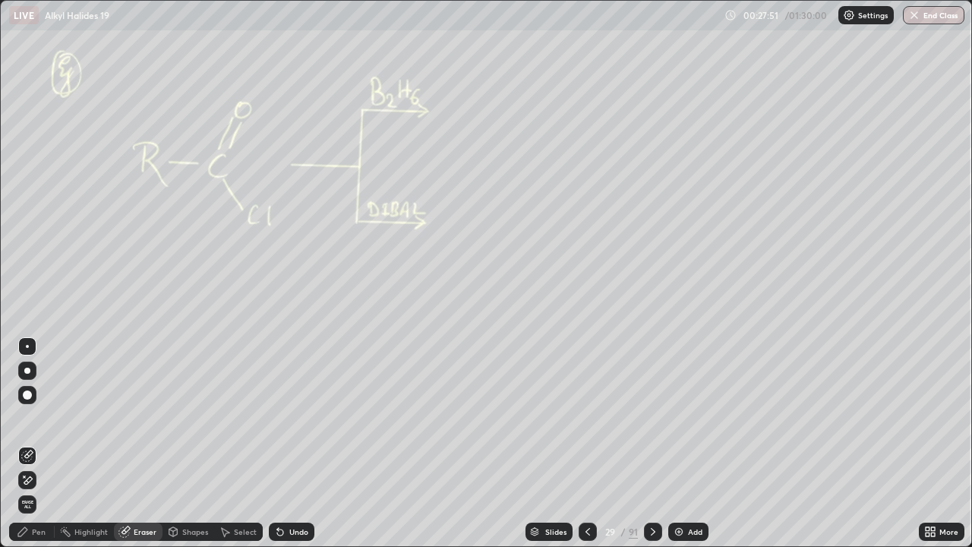
click at [46, 443] on div "Pen" at bounding box center [32, 531] width 46 height 18
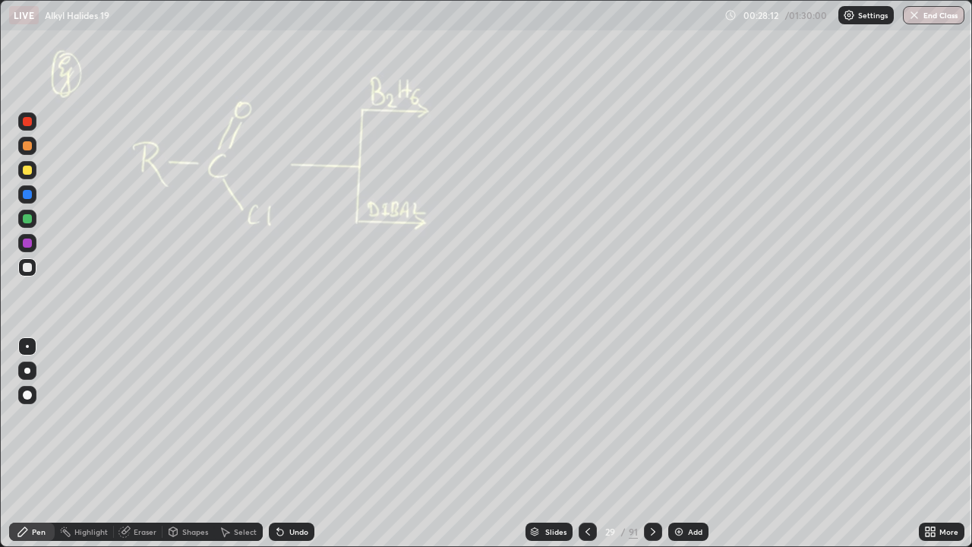
click at [251, 443] on div "Select" at bounding box center [238, 531] width 49 height 18
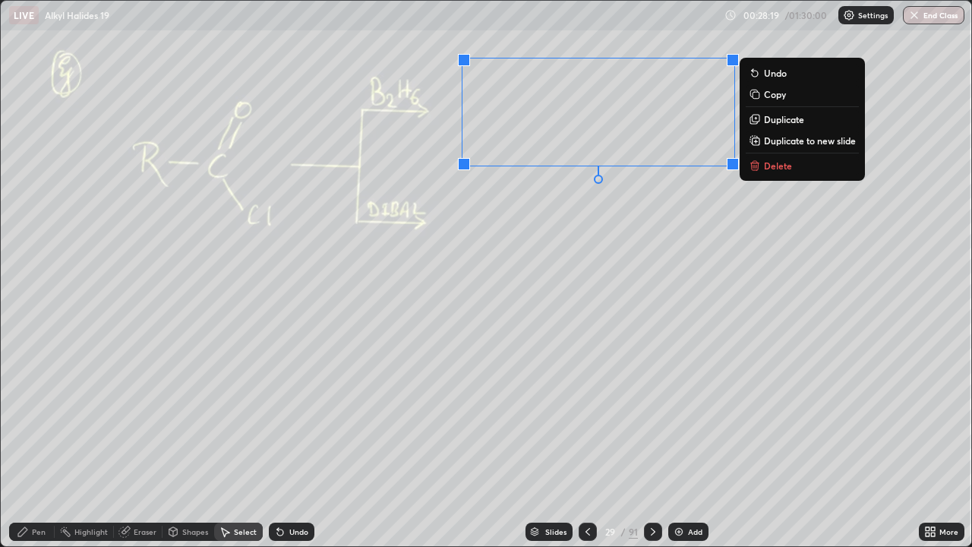
click at [766, 163] on p "Delete" at bounding box center [778, 165] width 28 height 12
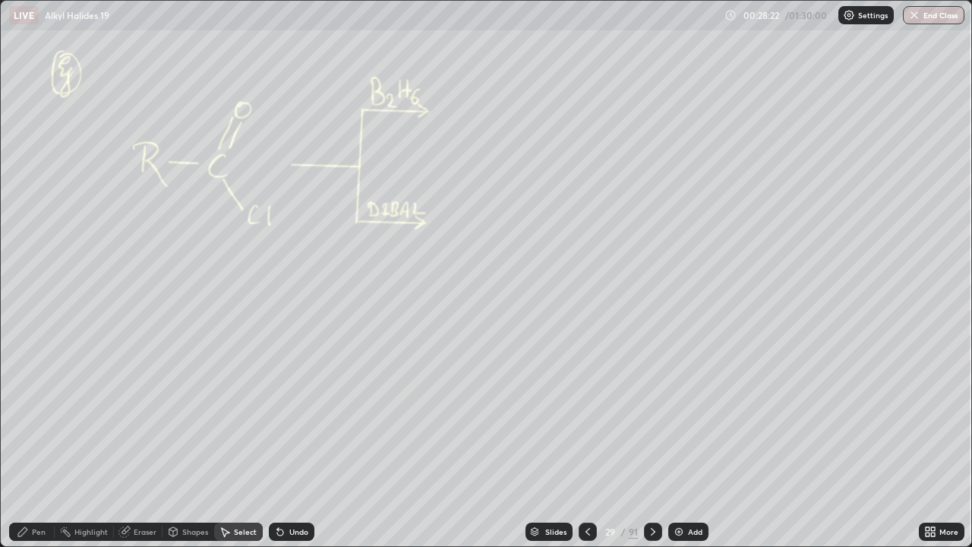
click at [46, 443] on div "Pen" at bounding box center [32, 531] width 46 height 18
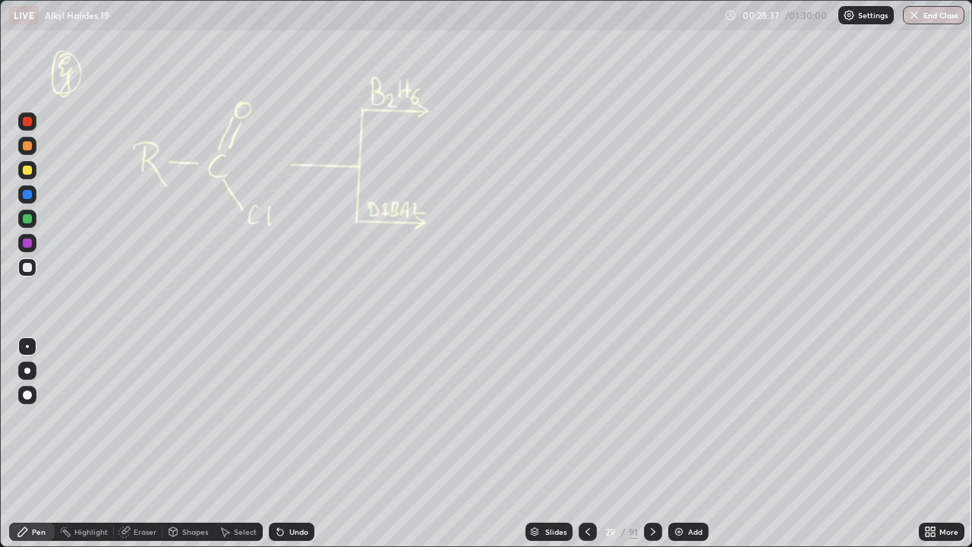
click at [648, 443] on div at bounding box center [653, 531] width 18 height 18
click at [655, 443] on icon at bounding box center [653, 531] width 12 height 12
click at [294, 443] on div "Undo" at bounding box center [292, 531] width 46 height 18
click at [655, 443] on div at bounding box center [653, 531] width 18 height 30
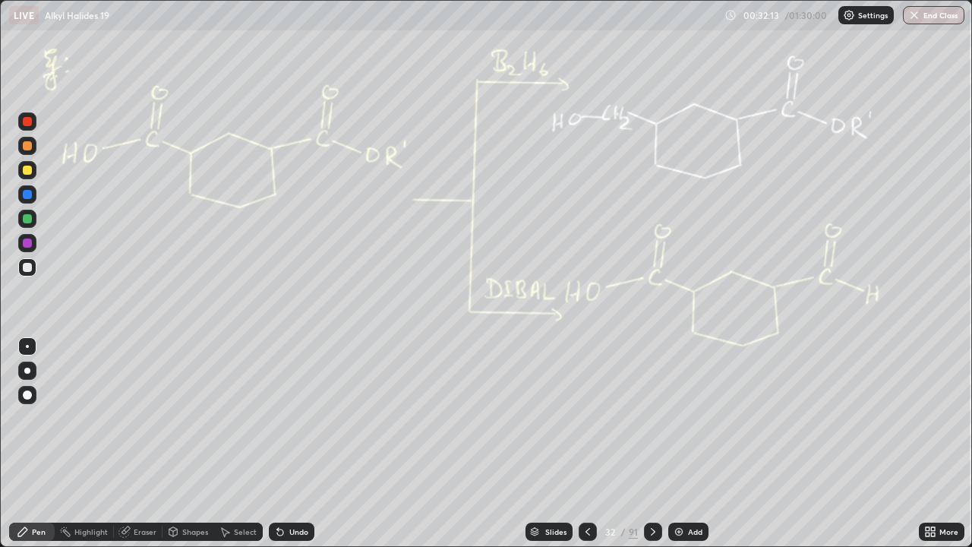
click at [655, 443] on icon at bounding box center [653, 531] width 12 height 12
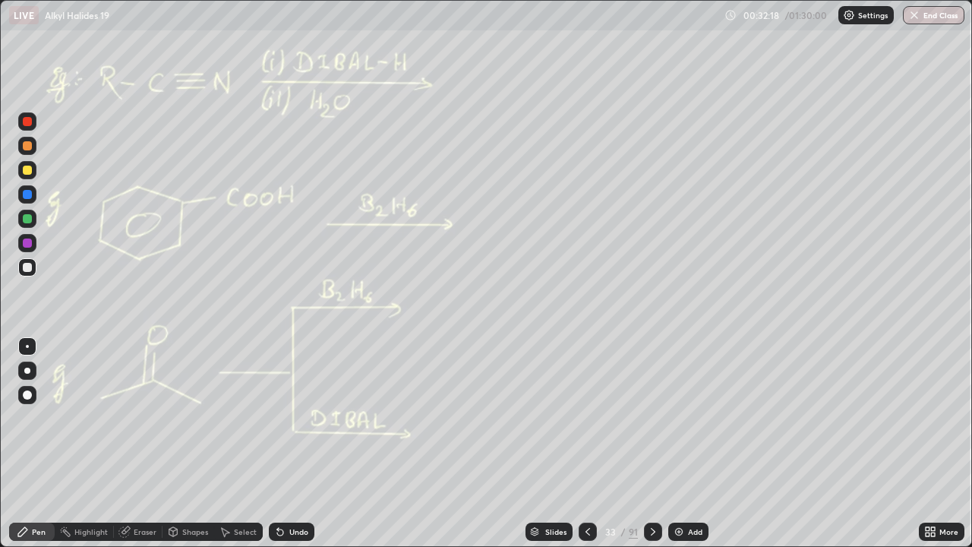
click at [30, 270] on div at bounding box center [27, 267] width 9 height 9
click at [27, 219] on div at bounding box center [27, 218] width 9 height 9
click at [31, 266] on div at bounding box center [27, 267] width 9 height 9
click at [654, 443] on icon at bounding box center [653, 531] width 12 height 12
click at [656, 443] on icon at bounding box center [653, 531] width 12 height 12
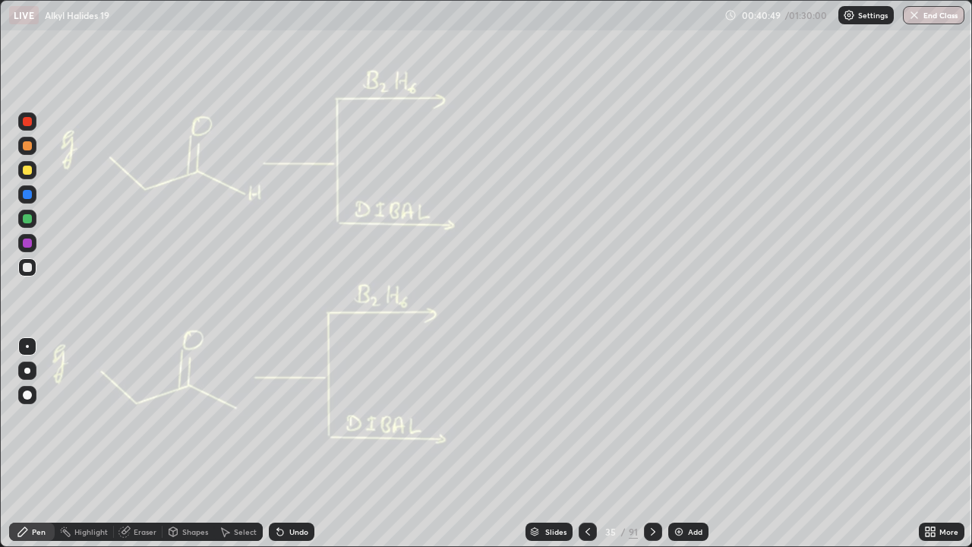
click at [651, 443] on div at bounding box center [653, 531] width 18 height 18
click at [651, 443] on icon at bounding box center [653, 531] width 12 height 12
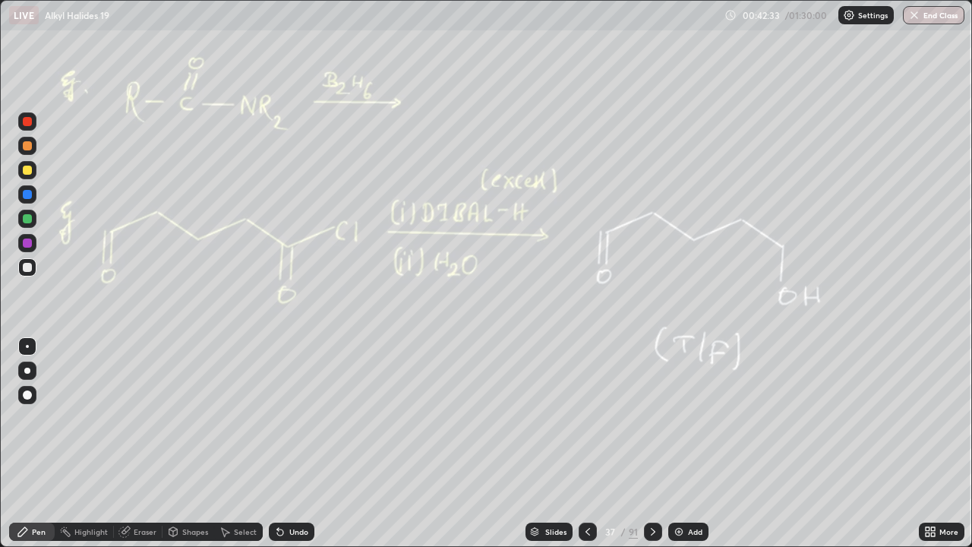
click at [24, 272] on div at bounding box center [27, 267] width 18 height 18
click at [303, 443] on div "Undo" at bounding box center [292, 531] width 46 height 18
click at [301, 443] on div "Undo" at bounding box center [298, 532] width 19 height 8
click at [140, 443] on div "Eraser" at bounding box center [145, 532] width 23 height 8
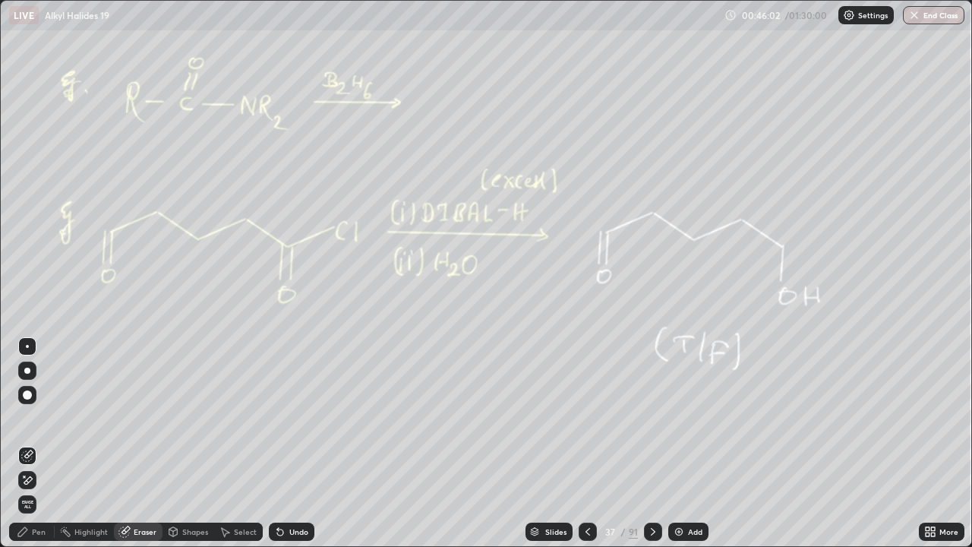
click at [27, 443] on span "Erase all" at bounding box center [27, 504] width 17 height 9
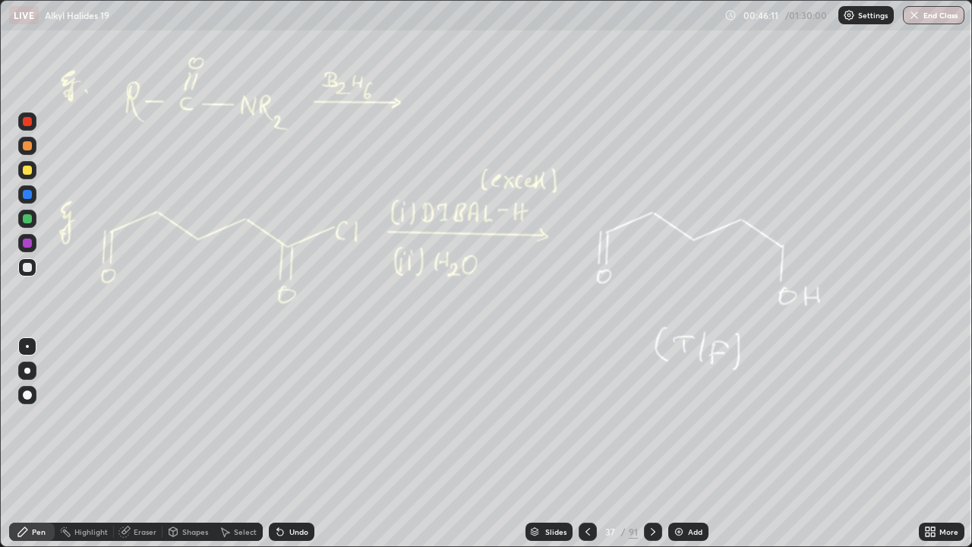
click at [596, 443] on div "37 / 91" at bounding box center [621, 531] width 84 height 30
click at [584, 443] on div at bounding box center [588, 531] width 18 height 18
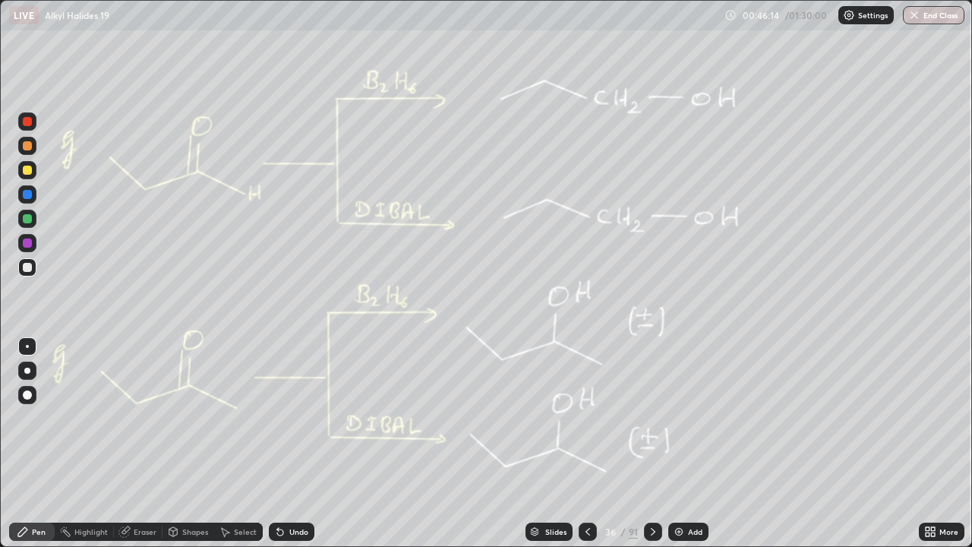
click at [587, 443] on icon at bounding box center [588, 531] width 12 height 12
click at [298, 443] on div "Undo" at bounding box center [298, 532] width 19 height 8
click at [310, 443] on div "Undo" at bounding box center [292, 531] width 46 height 18
click at [306, 443] on div "Undo" at bounding box center [292, 531] width 46 height 18
click at [296, 443] on div "Undo" at bounding box center [298, 532] width 19 height 8
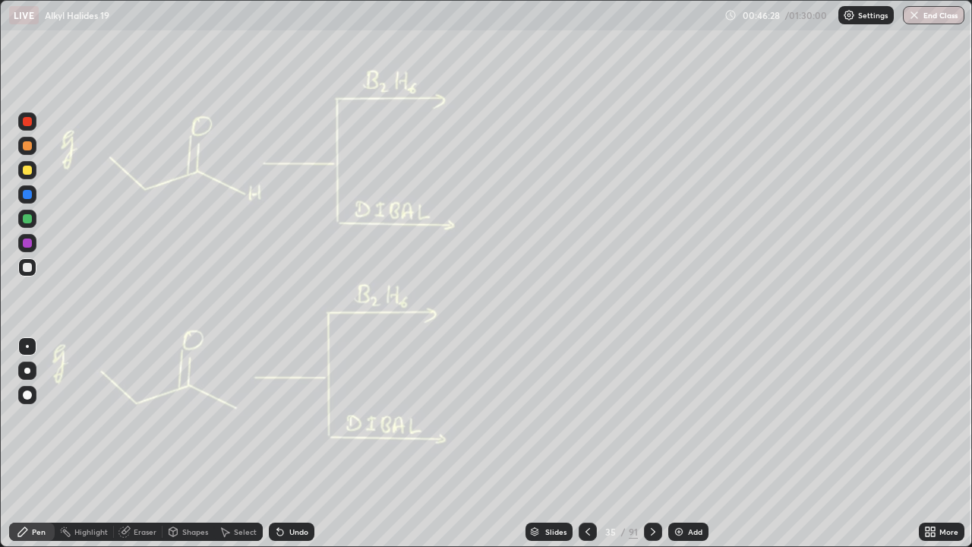
click at [291, 443] on div "Undo" at bounding box center [298, 532] width 19 height 8
click at [298, 443] on div "Undo" at bounding box center [298, 532] width 19 height 8
click at [253, 443] on div "Select" at bounding box center [238, 531] width 49 height 18
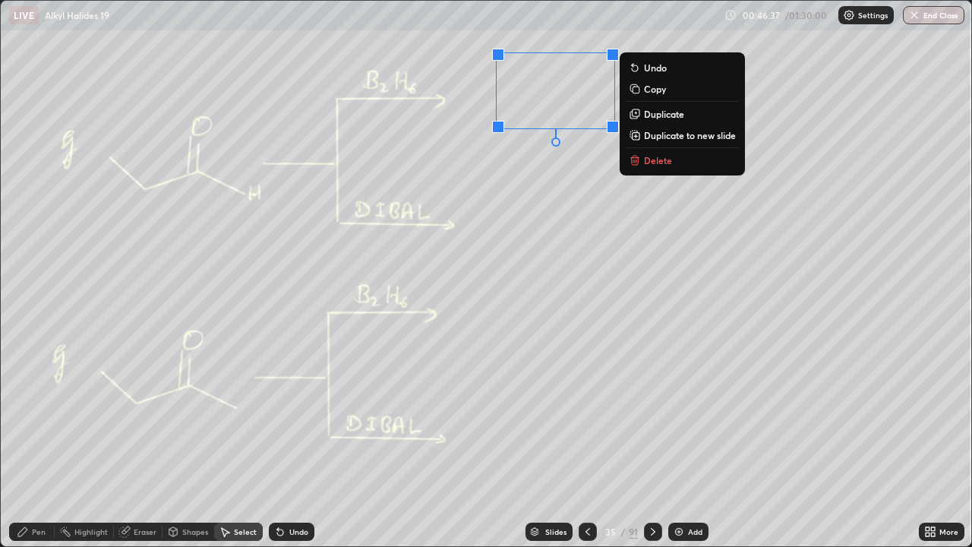
click at [668, 112] on p "Duplicate" at bounding box center [664, 114] width 40 height 12
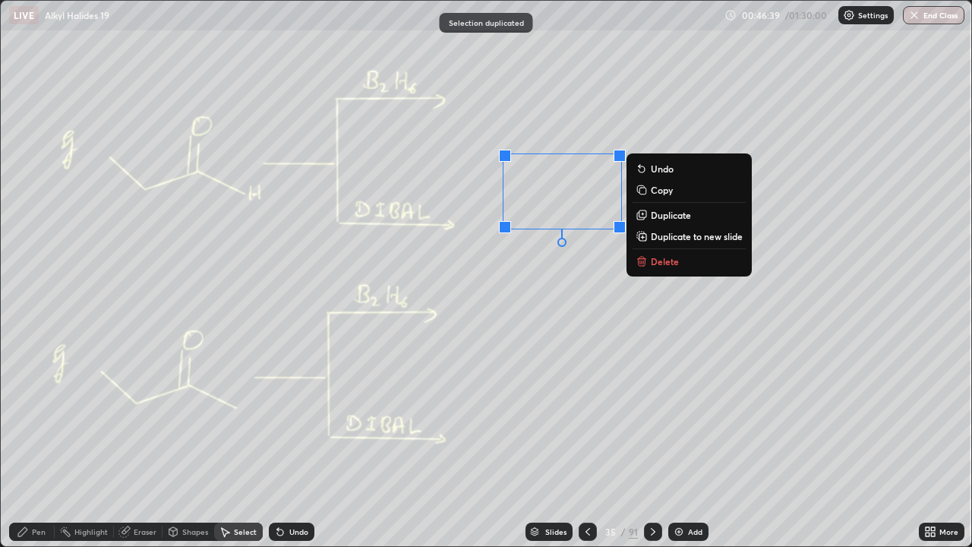
click at [39, 443] on div "Pen" at bounding box center [39, 532] width 14 height 8
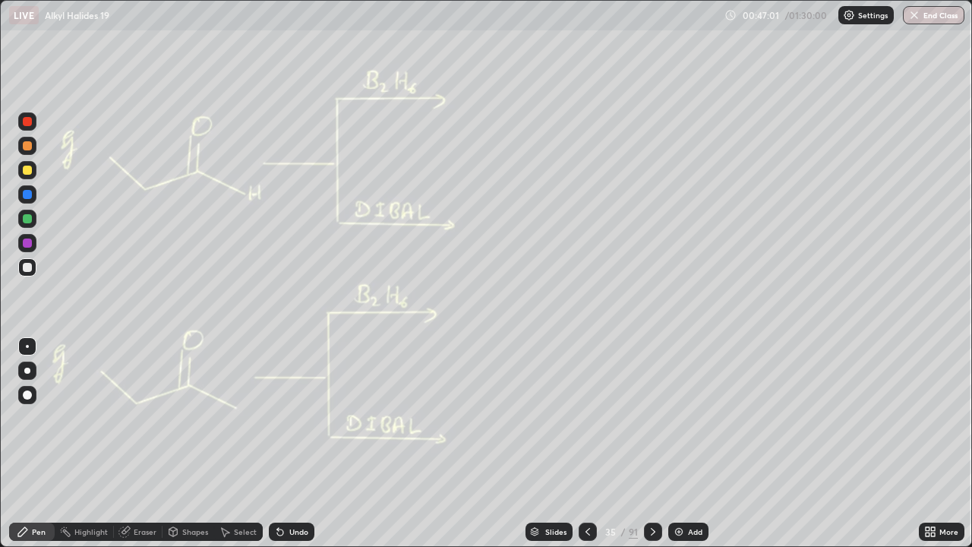
click at [651, 443] on icon at bounding box center [653, 531] width 12 height 12
click at [651, 443] on icon at bounding box center [653, 532] width 5 height 8
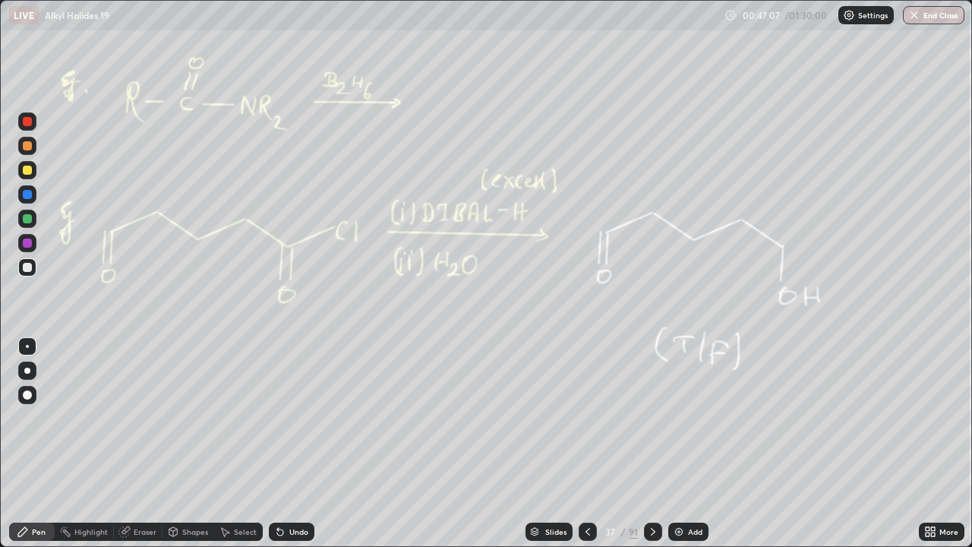
click at [651, 443] on icon at bounding box center [653, 531] width 12 height 12
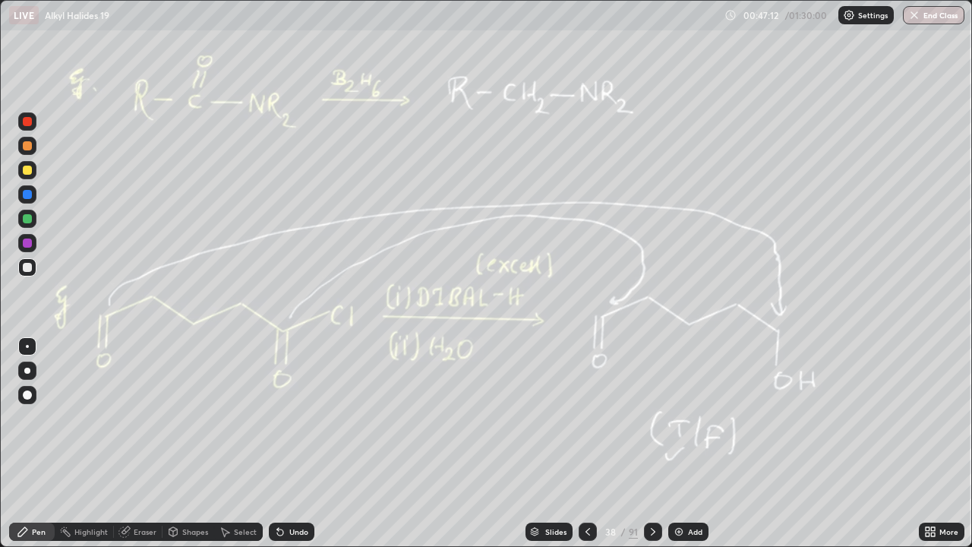
click at [656, 443] on icon at bounding box center [653, 531] width 12 height 12
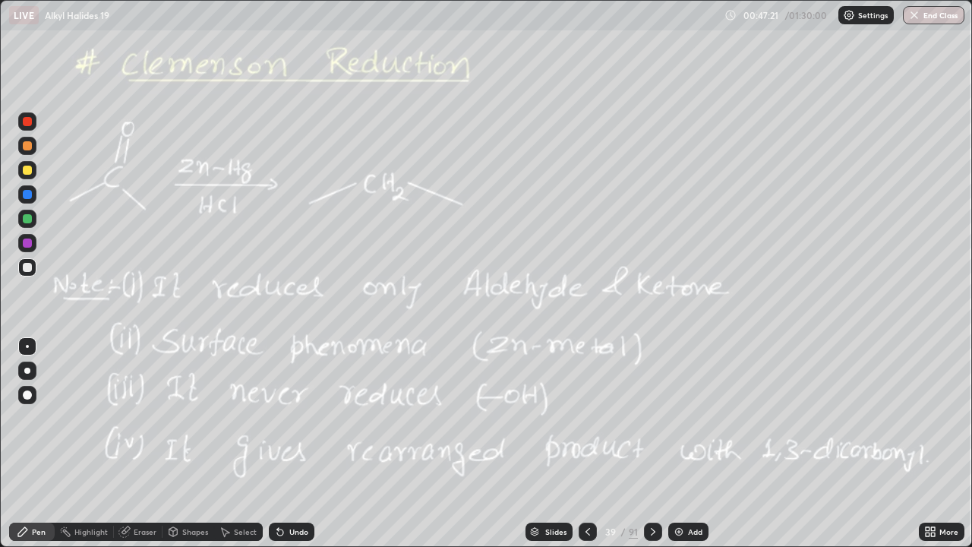
click at [677, 443] on img at bounding box center [679, 531] width 12 height 12
click at [30, 147] on div at bounding box center [27, 145] width 9 height 9
click at [237, 443] on div "Select" at bounding box center [245, 532] width 23 height 8
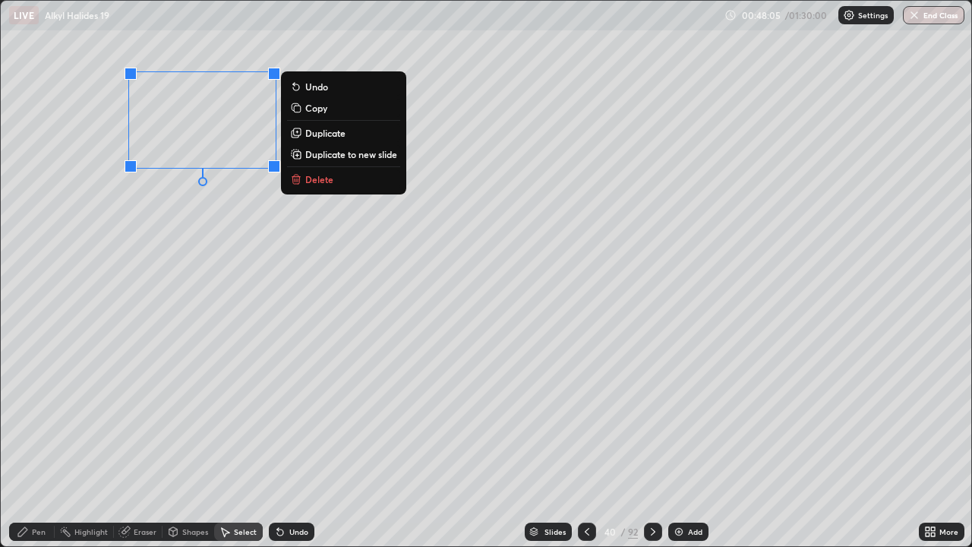
click at [313, 131] on p "Duplicate" at bounding box center [325, 133] width 40 height 12
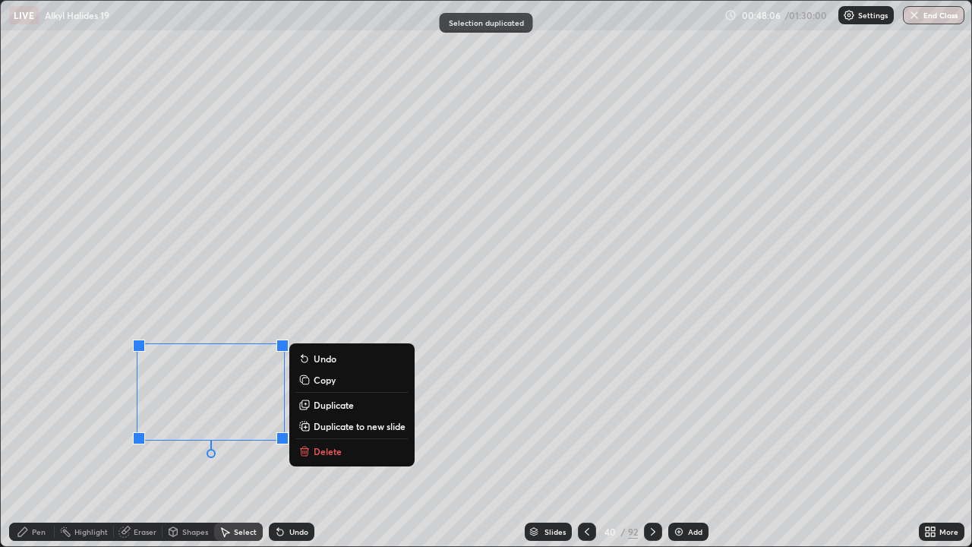
click at [33, 443] on div "Pen" at bounding box center [32, 531] width 46 height 18
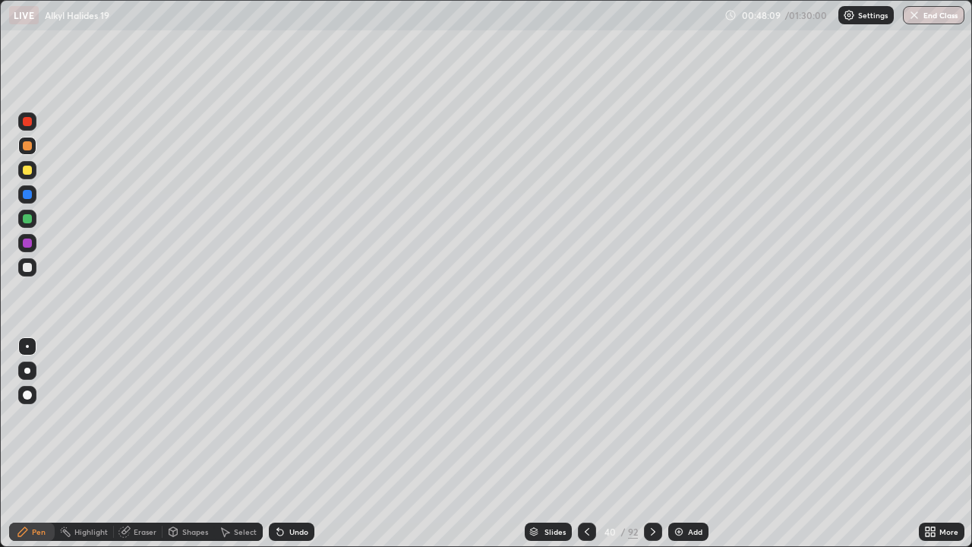
click at [289, 443] on div "Undo" at bounding box center [298, 532] width 19 height 8
click at [649, 443] on icon at bounding box center [653, 531] width 12 height 12
click at [584, 443] on icon at bounding box center [587, 531] width 12 height 12
click at [590, 443] on icon at bounding box center [587, 531] width 12 height 12
click at [651, 443] on icon at bounding box center [653, 531] width 12 height 12
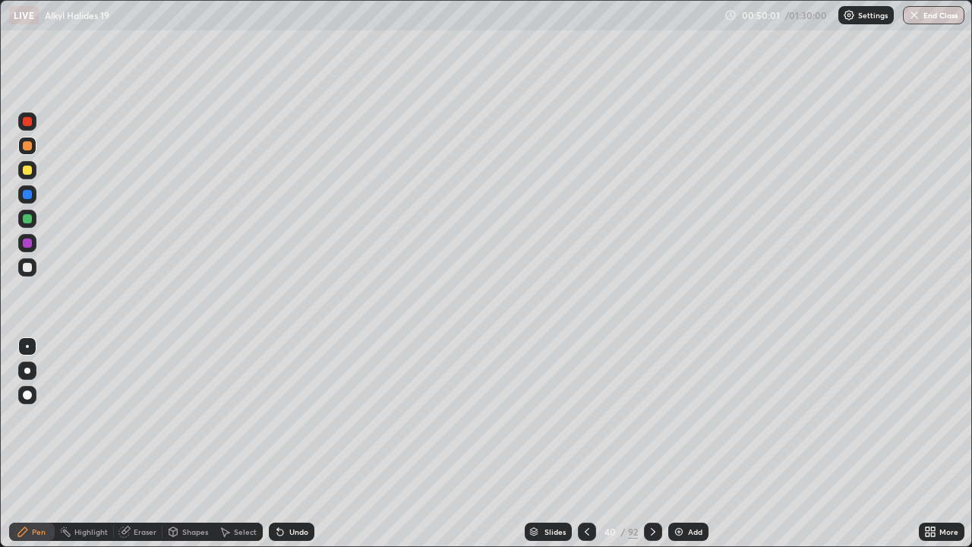
click at [653, 443] on icon at bounding box center [653, 531] width 12 height 12
click at [650, 443] on div at bounding box center [653, 531] width 18 height 30
click at [655, 443] on icon at bounding box center [653, 531] width 12 height 12
click at [692, 443] on div "Add" at bounding box center [688, 531] width 40 height 18
click at [22, 212] on div at bounding box center [27, 219] width 18 height 18
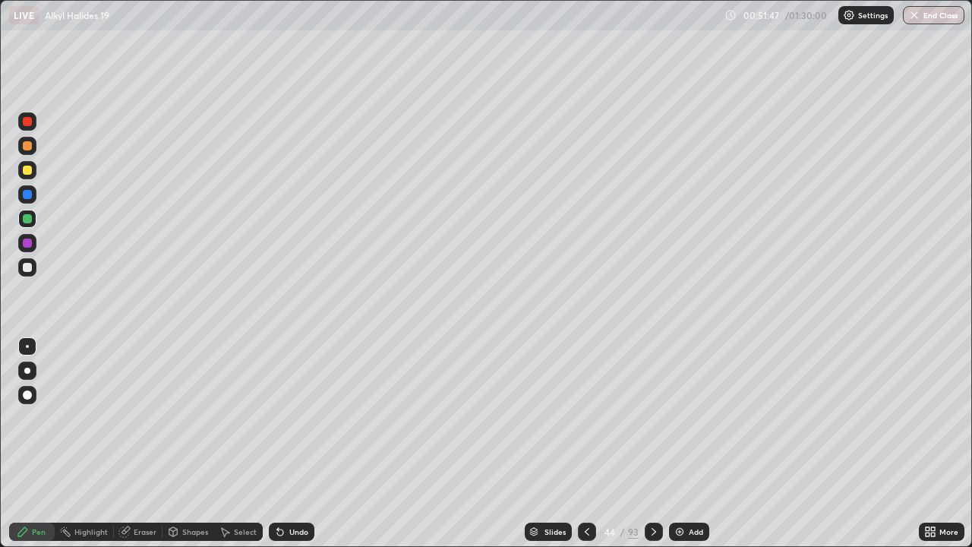
click at [588, 443] on icon at bounding box center [587, 531] width 12 height 12
click at [692, 443] on div "Add" at bounding box center [696, 532] width 14 height 8
click at [585, 443] on icon at bounding box center [587, 531] width 12 height 12
click at [135, 443] on div "Eraser" at bounding box center [145, 532] width 23 height 8
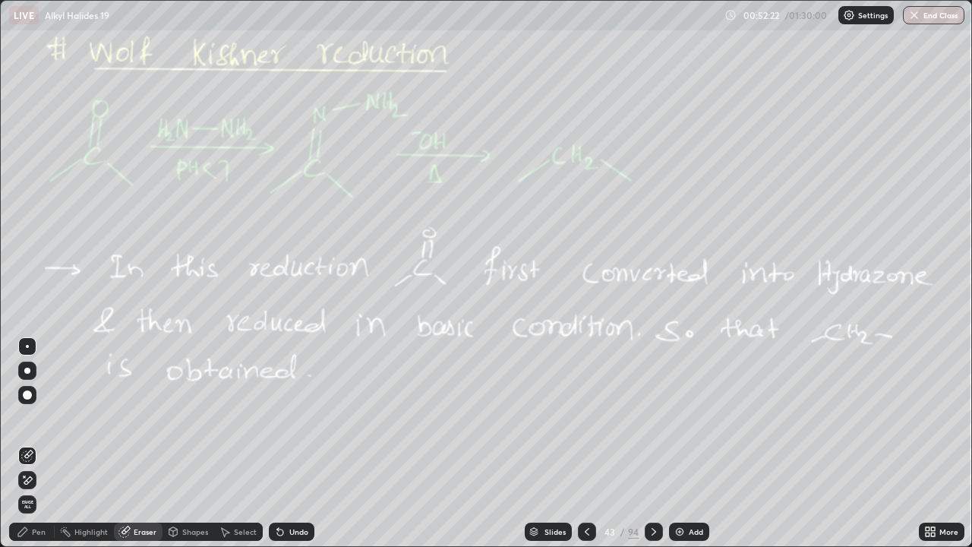
click at [29, 443] on span "Erase all" at bounding box center [27, 504] width 17 height 9
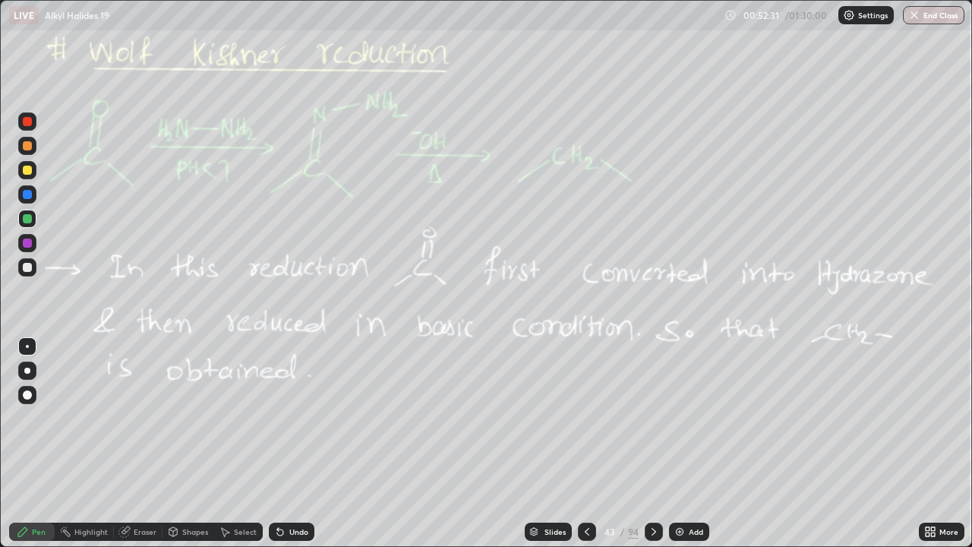
click at [658, 443] on icon at bounding box center [654, 531] width 12 height 12
click at [652, 443] on icon at bounding box center [654, 531] width 12 height 12
click at [657, 443] on div at bounding box center [654, 531] width 18 height 18
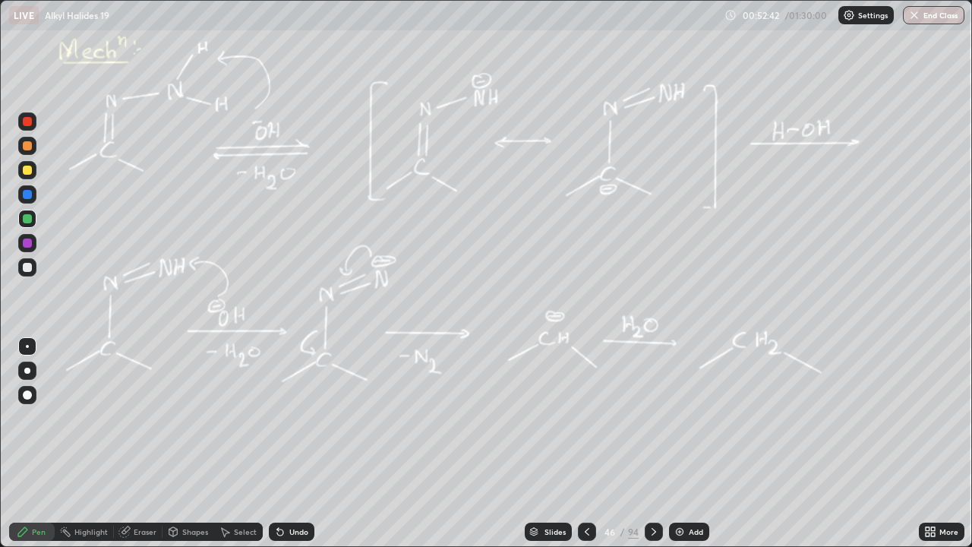
click at [656, 443] on icon at bounding box center [654, 531] width 12 height 12
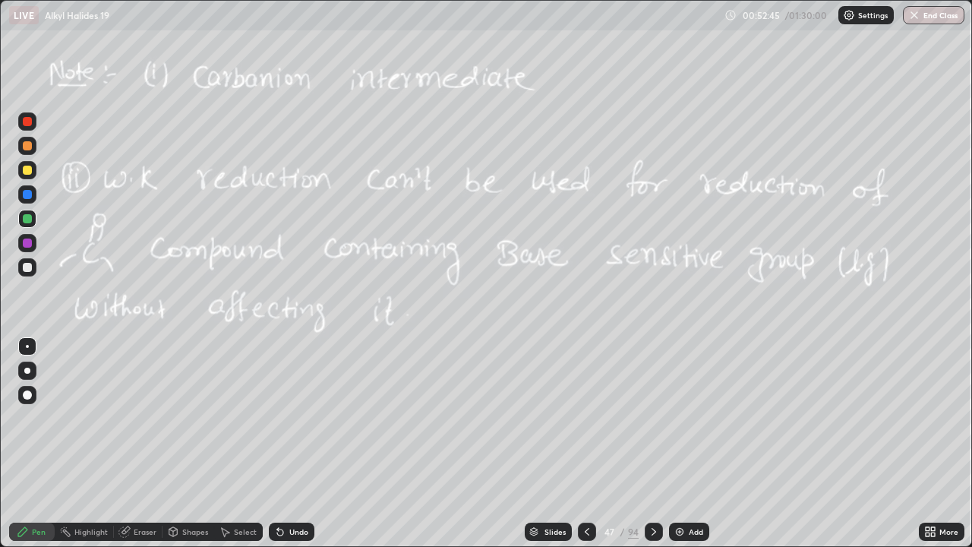
click at [655, 443] on icon at bounding box center [654, 531] width 12 height 12
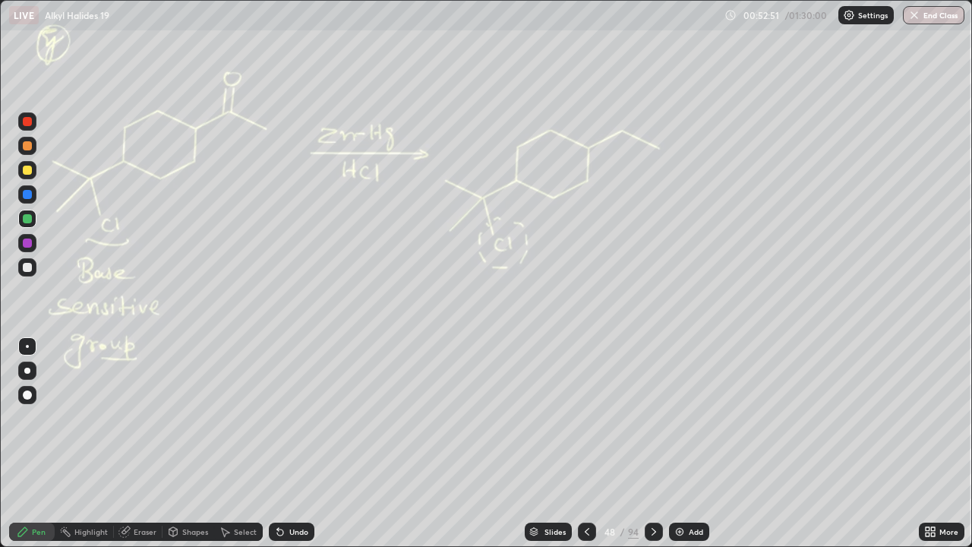
click at [33, 268] on div at bounding box center [27, 267] width 18 height 18
click at [659, 443] on div at bounding box center [654, 531] width 18 height 18
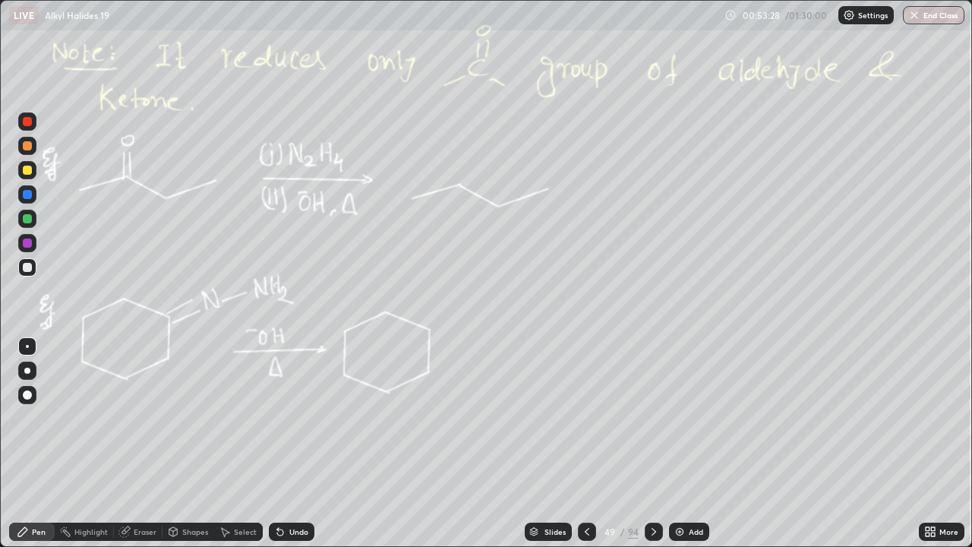
click at [651, 443] on icon at bounding box center [654, 531] width 12 height 12
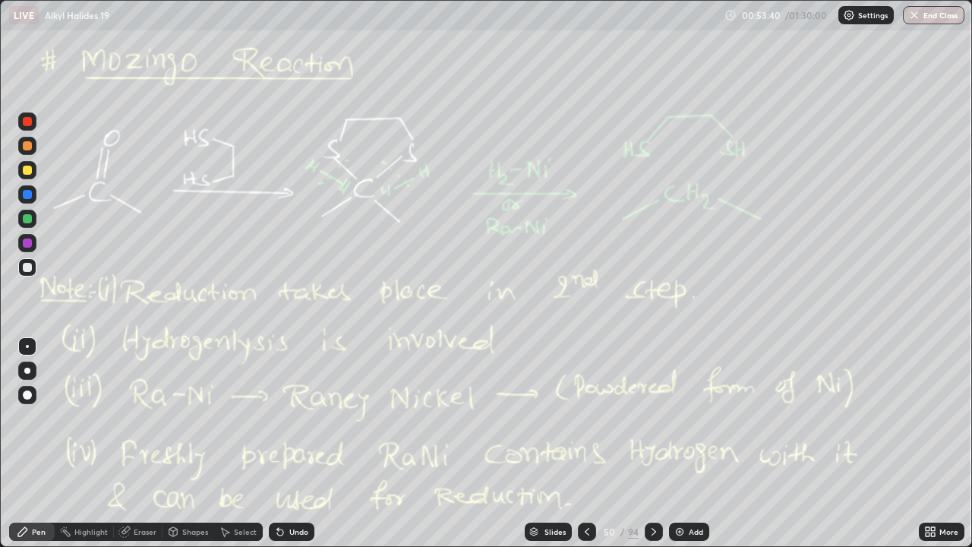
click at [682, 443] on img at bounding box center [679, 531] width 12 height 12
click at [583, 443] on icon at bounding box center [587, 531] width 12 height 12
click at [686, 443] on div "Add" at bounding box center [689, 531] width 40 height 18
click at [32, 217] on div at bounding box center [27, 219] width 18 height 18
click at [30, 170] on div at bounding box center [27, 170] width 9 height 9
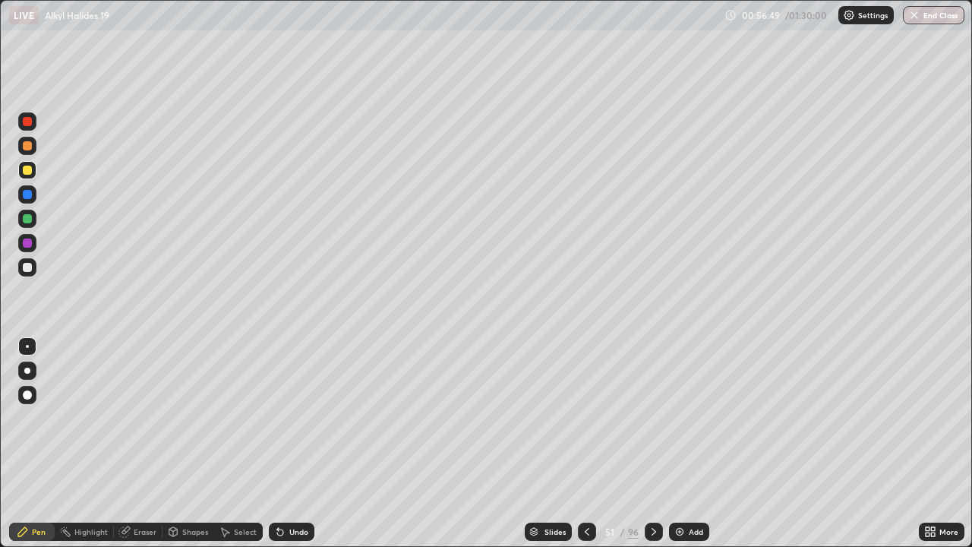
click at [651, 443] on div at bounding box center [654, 531] width 18 height 18
click at [651, 443] on icon at bounding box center [654, 531] width 12 height 12
click at [651, 443] on icon at bounding box center [653, 532] width 5 height 8
click at [655, 443] on icon at bounding box center [654, 531] width 12 height 12
click at [31, 222] on div at bounding box center [27, 218] width 9 height 9
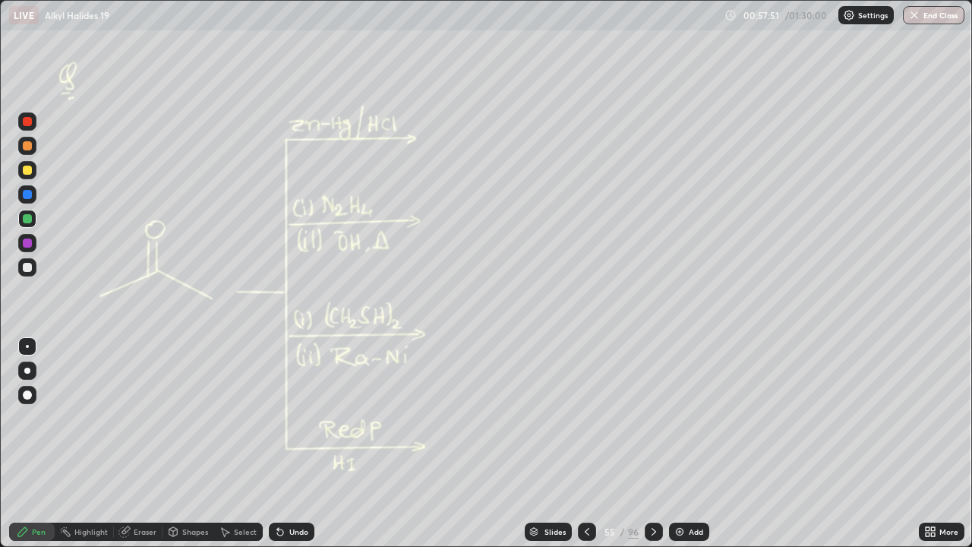
click at [251, 443] on div "Select" at bounding box center [245, 532] width 23 height 8
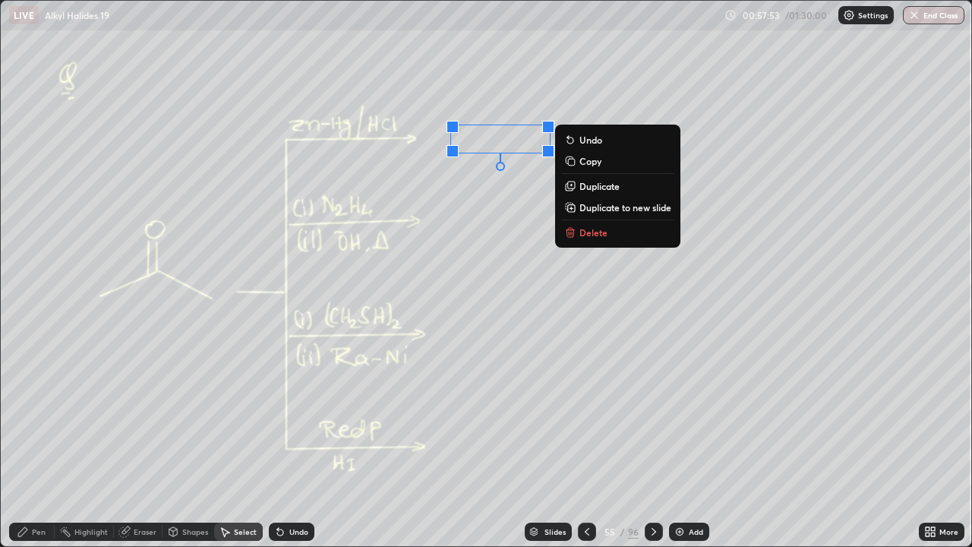
click at [607, 181] on p "Duplicate" at bounding box center [599, 186] width 40 height 12
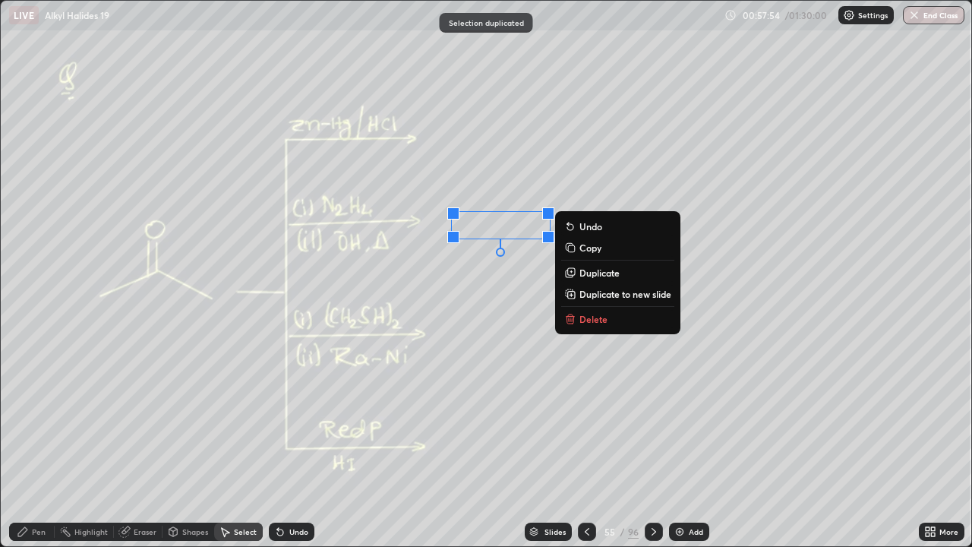
click at [493, 305] on div "0 ° Undo Copy Duplicate Duplicate to new slide Delete" at bounding box center [486, 273] width 970 height 545
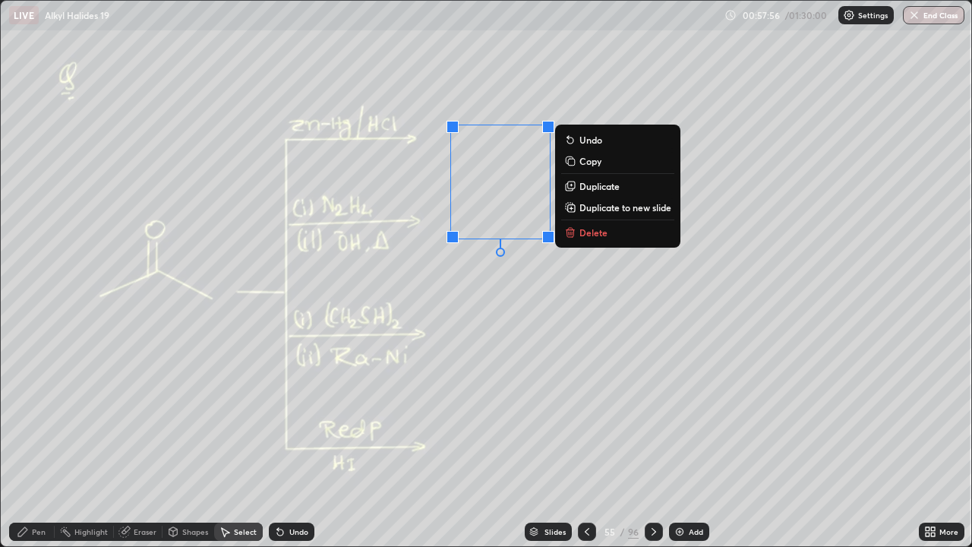
click at [604, 182] on p "Duplicate" at bounding box center [599, 186] width 40 height 12
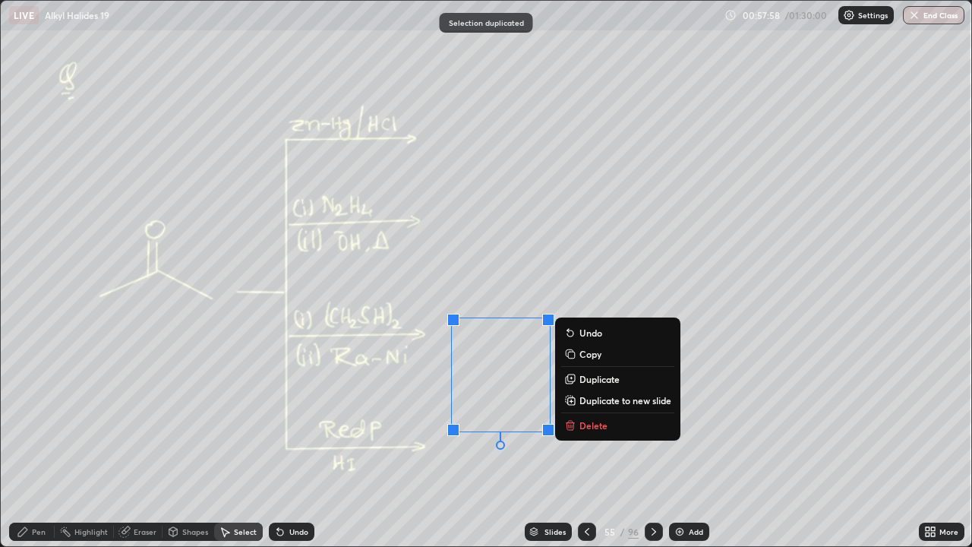
click at [722, 248] on div "0 ° Undo Copy Duplicate Duplicate to new slide Delete" at bounding box center [486, 273] width 970 height 545
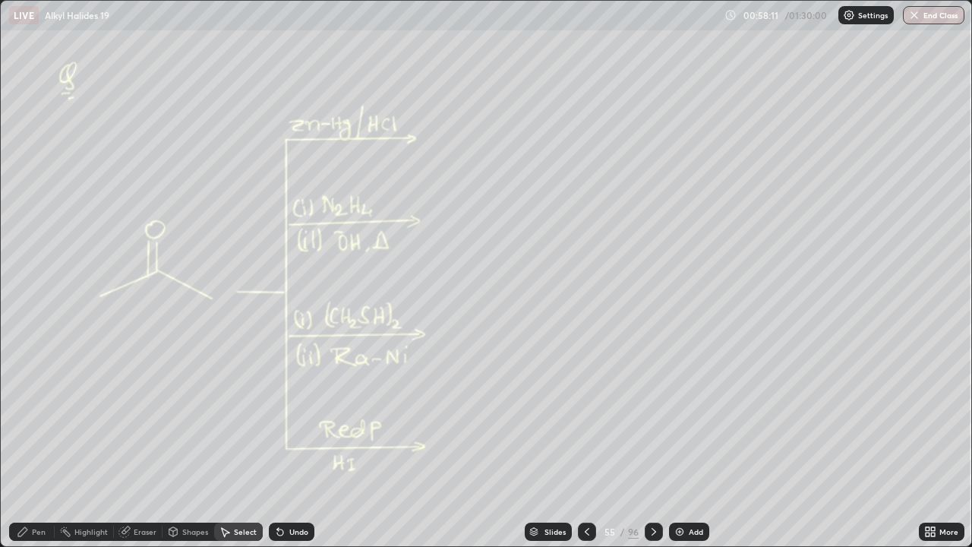
click at [654, 443] on icon at bounding box center [654, 531] width 12 height 12
click at [652, 443] on icon at bounding box center [654, 531] width 12 height 12
click at [43, 443] on div "Pen" at bounding box center [39, 532] width 14 height 8
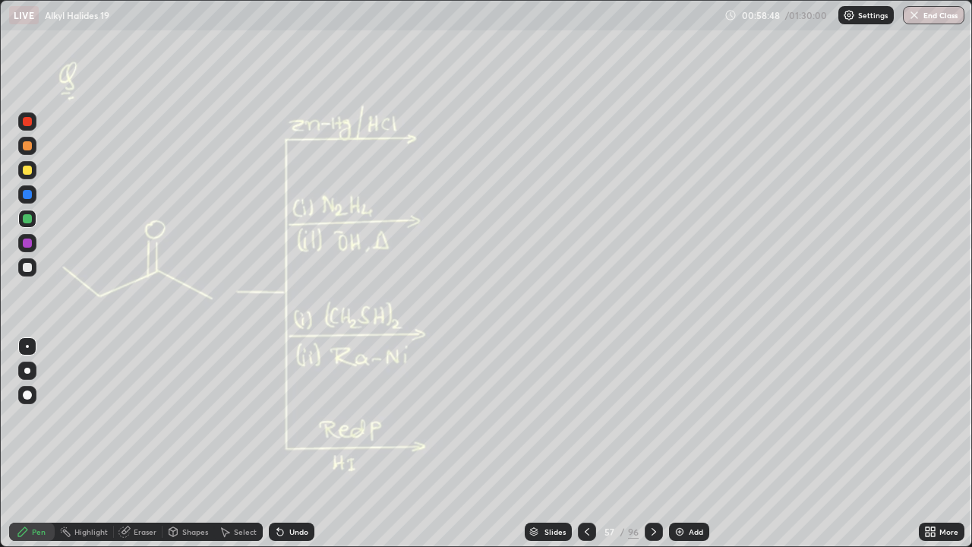
click at [248, 443] on div "Select" at bounding box center [245, 532] width 23 height 8
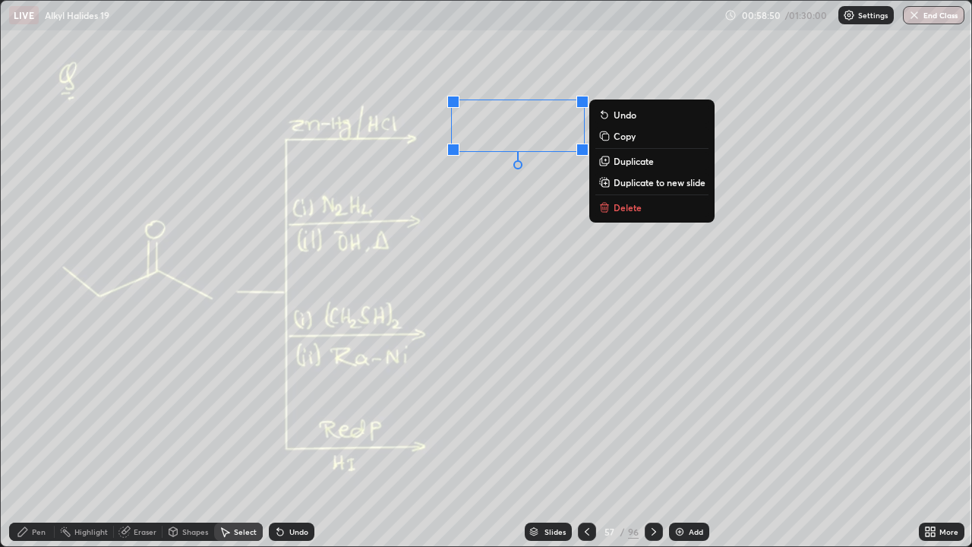
click at [617, 159] on p "Duplicate" at bounding box center [634, 161] width 40 height 12
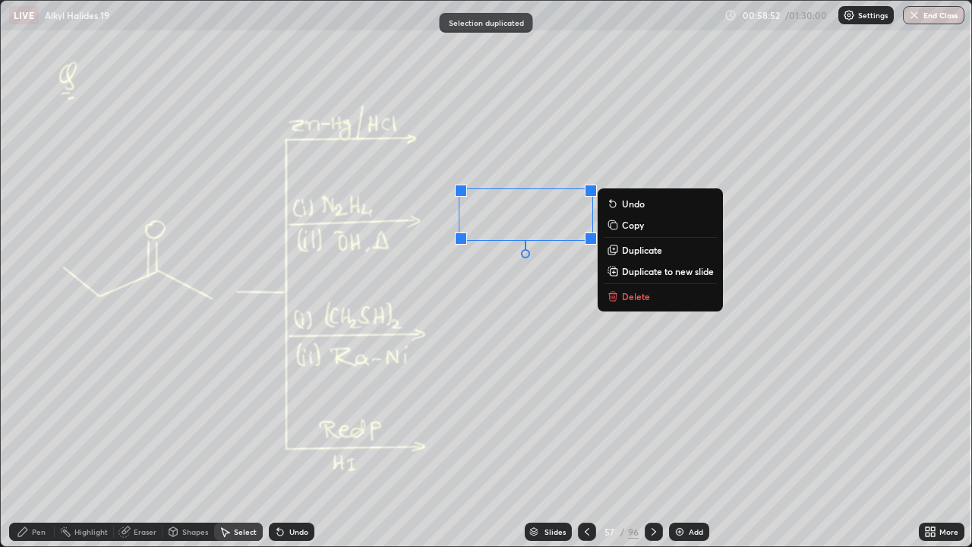
click at [532, 304] on div "0 ° Undo Copy Duplicate Duplicate to new slide Delete" at bounding box center [486, 273] width 970 height 545
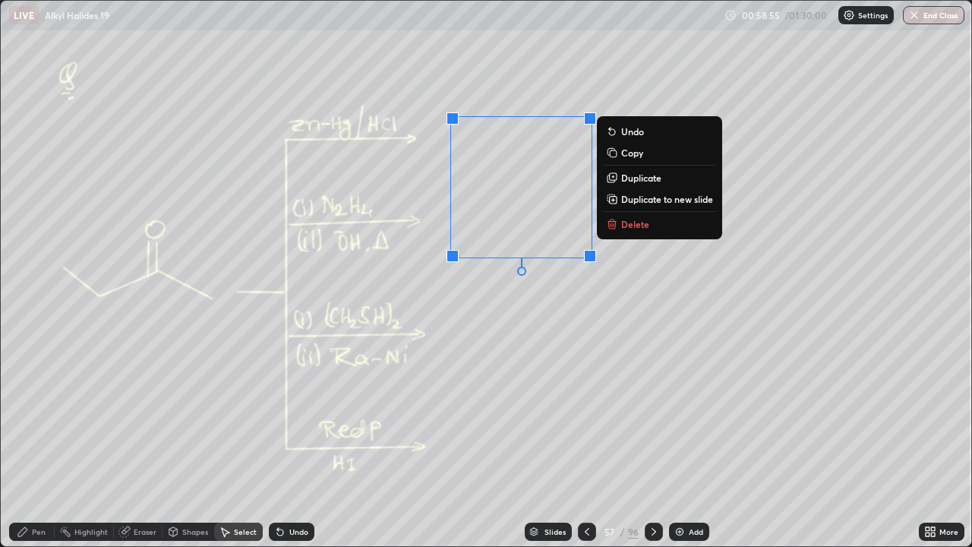
click at [645, 178] on p "Duplicate" at bounding box center [641, 178] width 40 height 12
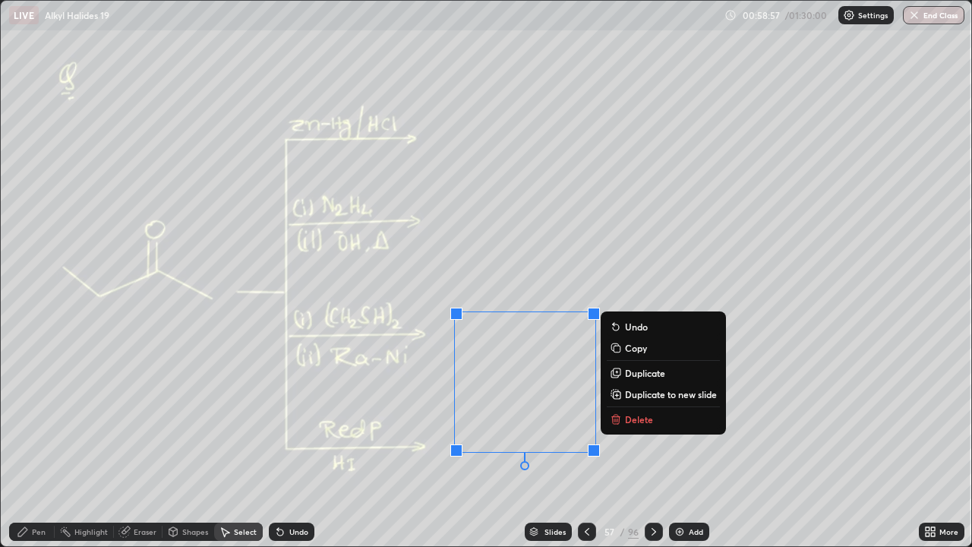
click at [770, 269] on div "0 ° Undo Copy Duplicate Duplicate to new slide Delete" at bounding box center [486, 273] width 970 height 545
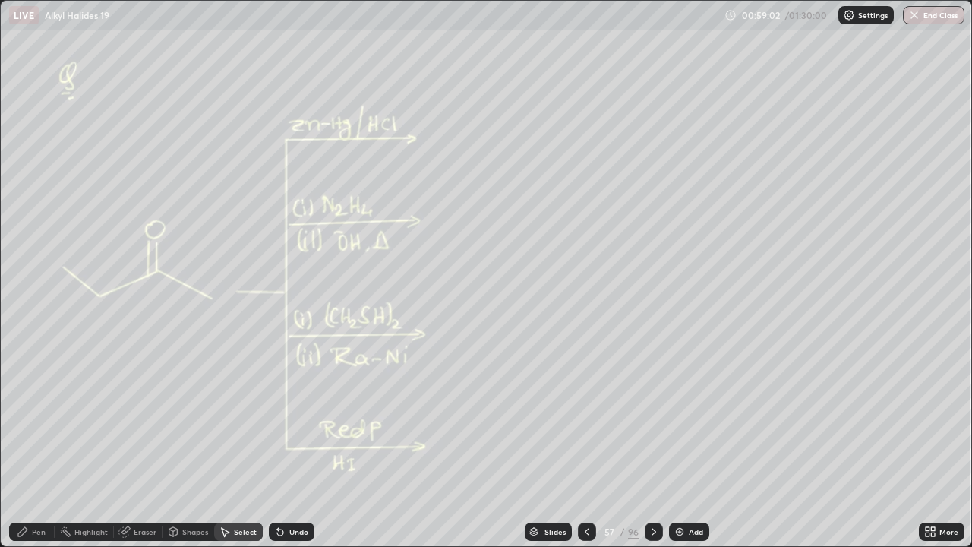
click at [655, 443] on icon at bounding box center [654, 531] width 12 height 12
click at [45, 443] on div "Pen" at bounding box center [39, 532] width 14 height 8
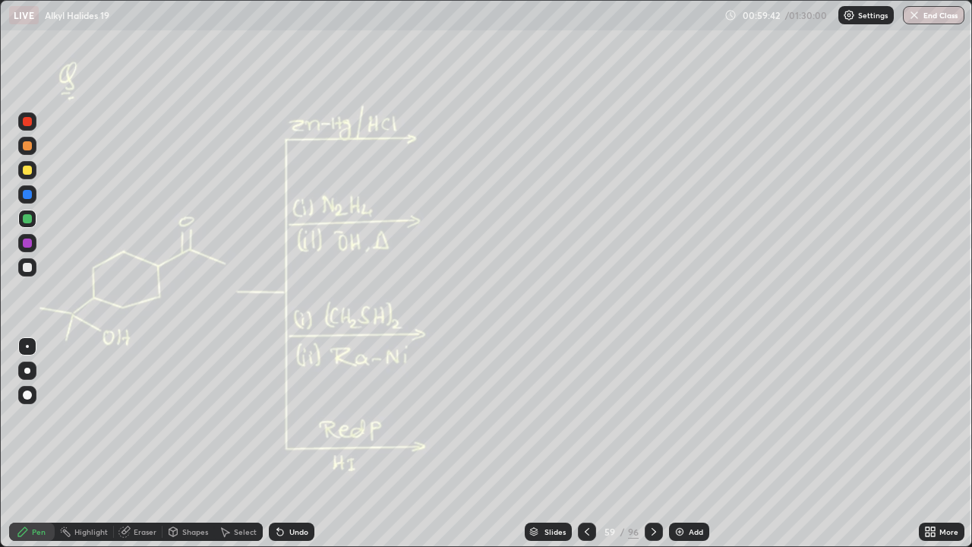
click at [242, 443] on div "Select" at bounding box center [245, 532] width 23 height 8
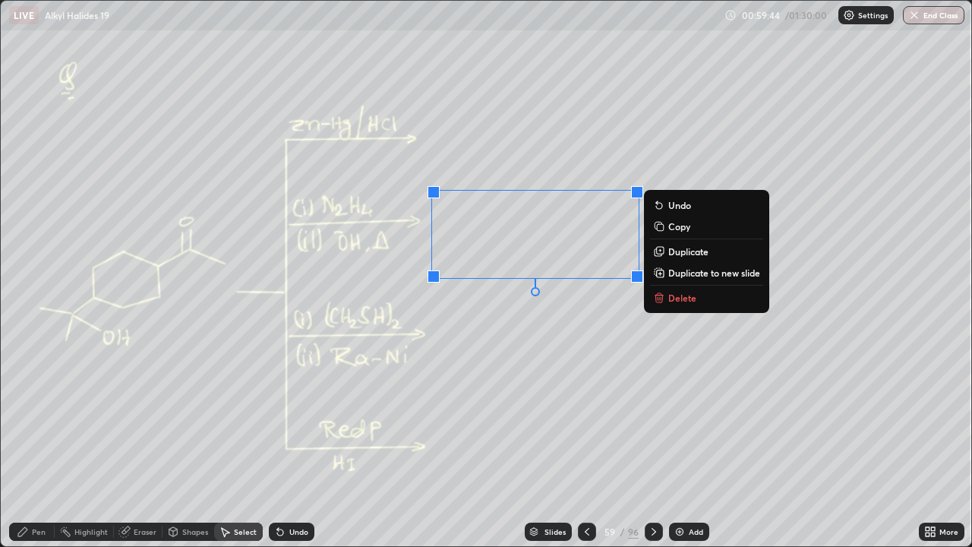
click at [677, 253] on p "Duplicate" at bounding box center [688, 251] width 40 height 12
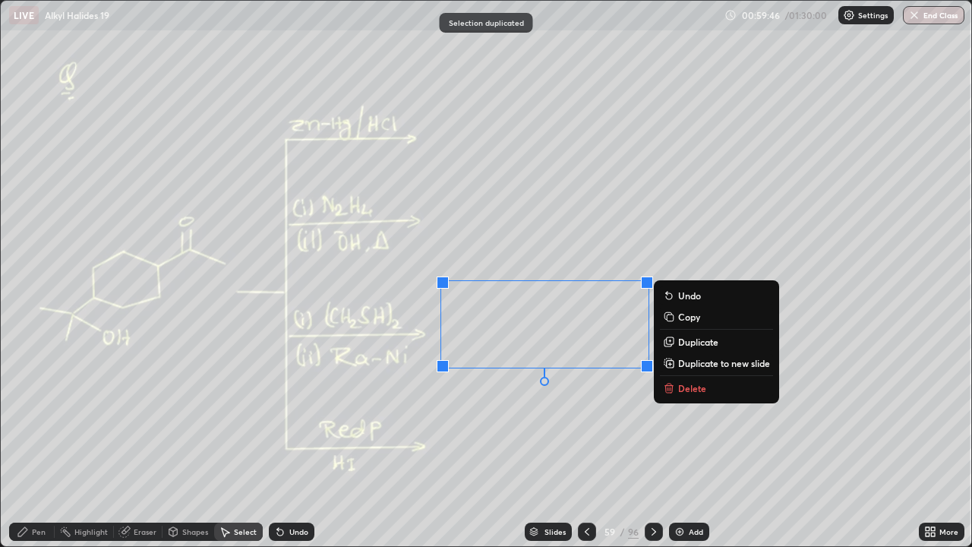
click at [686, 342] on p "Duplicate" at bounding box center [698, 342] width 40 height 12
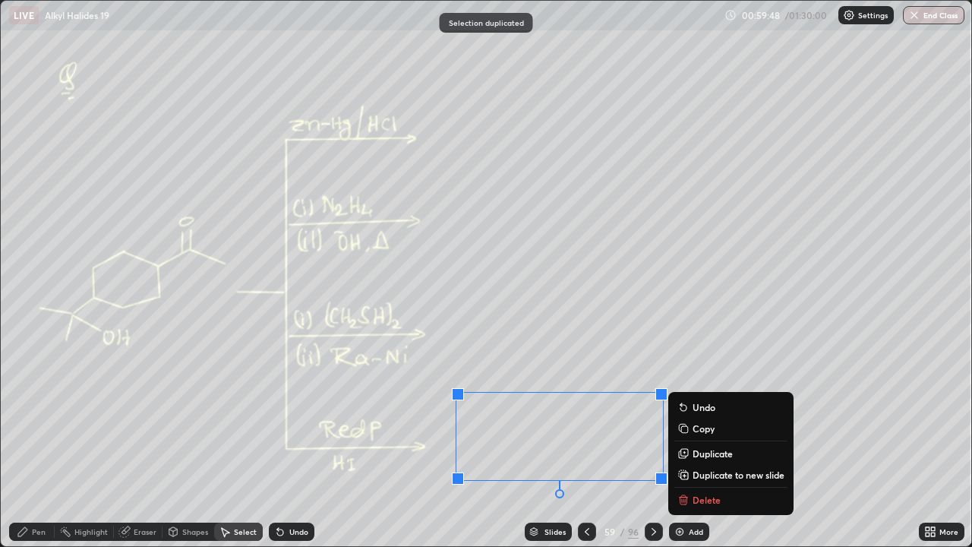
click at [140, 443] on div "Eraser" at bounding box center [138, 531] width 49 height 18
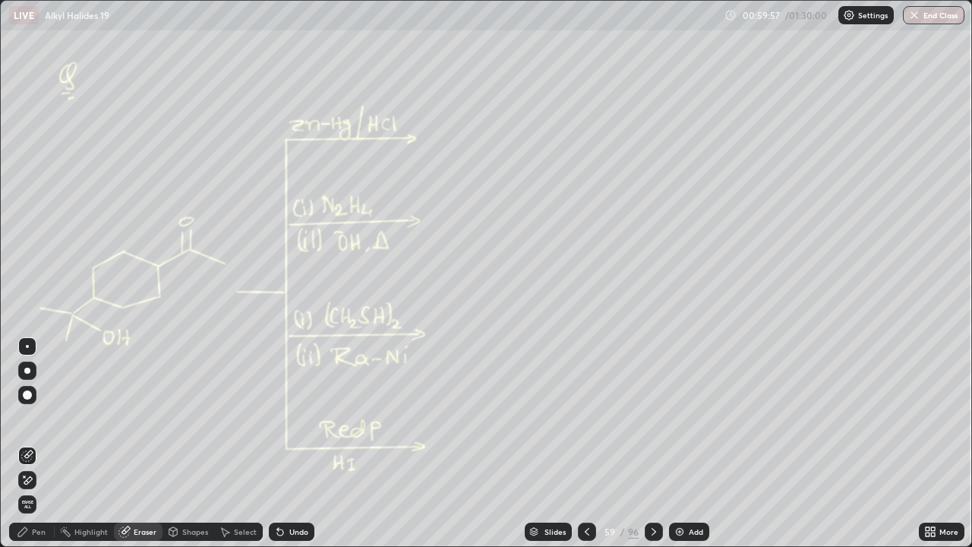
click at [247, 443] on div "Select" at bounding box center [245, 532] width 23 height 8
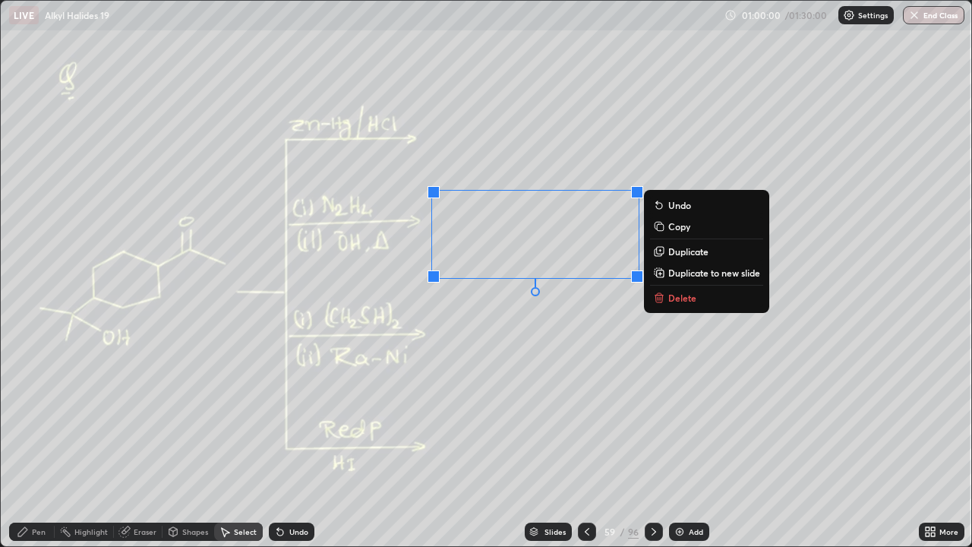
click at [686, 254] on p "Duplicate" at bounding box center [688, 251] width 40 height 12
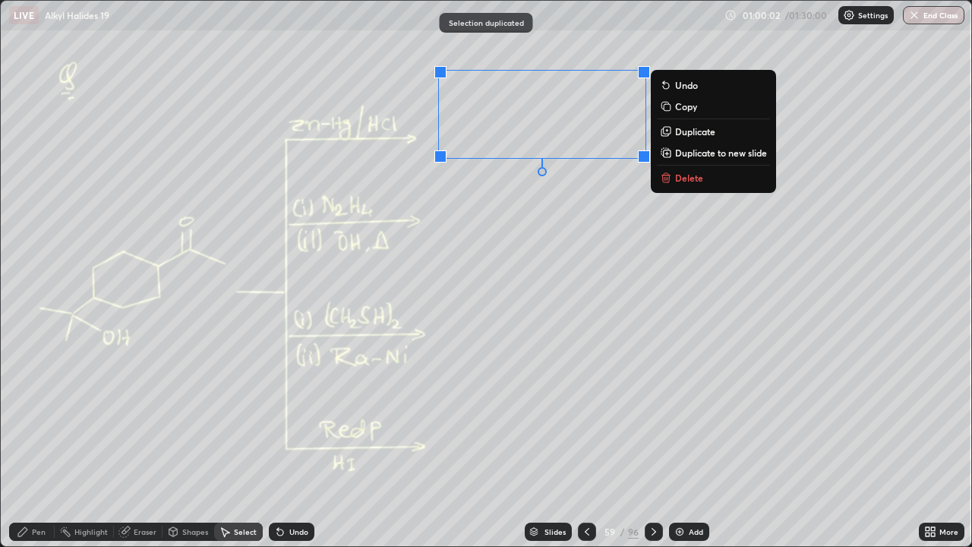
click at [26, 443] on div "Pen" at bounding box center [32, 531] width 46 height 18
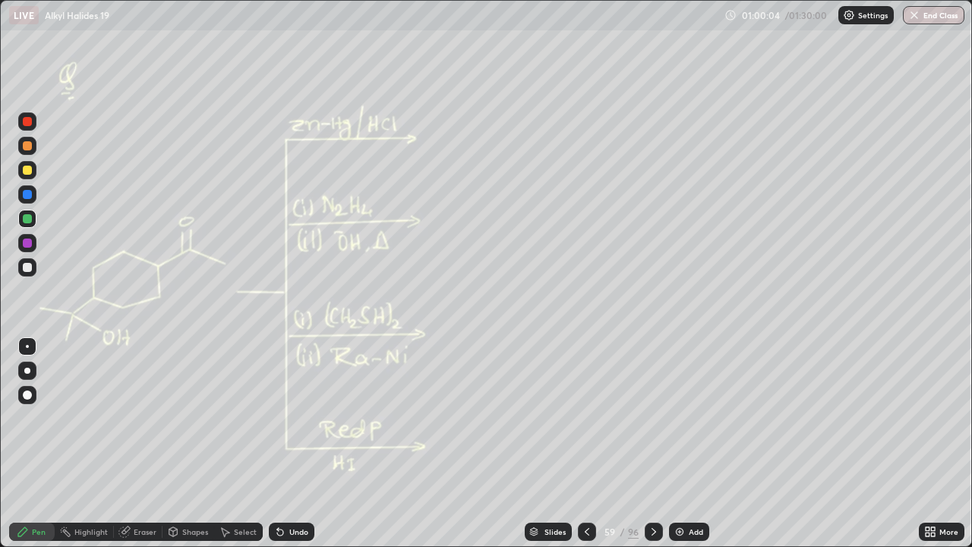
click at [292, 443] on div "Undo" at bounding box center [298, 532] width 19 height 8
click at [651, 443] on icon at bounding box center [653, 532] width 5 height 8
click at [302, 443] on div "Undo" at bounding box center [292, 531] width 46 height 18
click at [652, 443] on div at bounding box center [654, 531] width 18 height 18
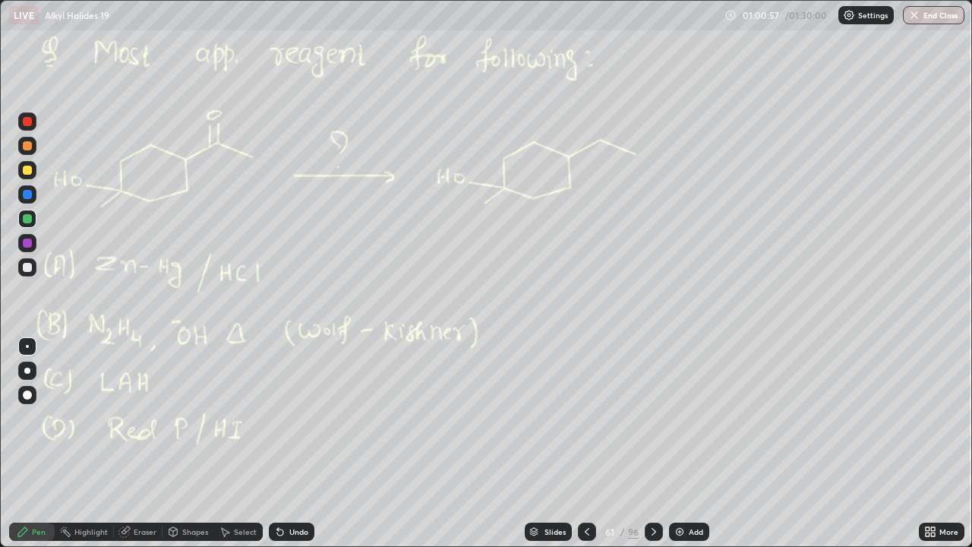
click at [30, 267] on div at bounding box center [27, 267] width 9 height 9
click at [27, 346] on div at bounding box center [27, 346] width 3 height 3
click at [659, 443] on div at bounding box center [654, 531] width 18 height 18
click at [653, 443] on icon at bounding box center [654, 531] width 12 height 12
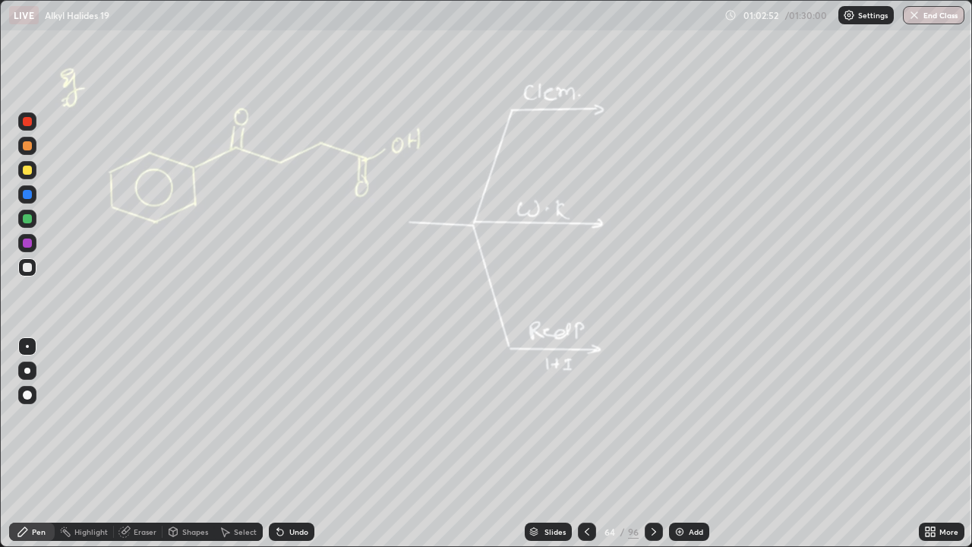
click at [245, 443] on div "Select" at bounding box center [245, 532] width 23 height 8
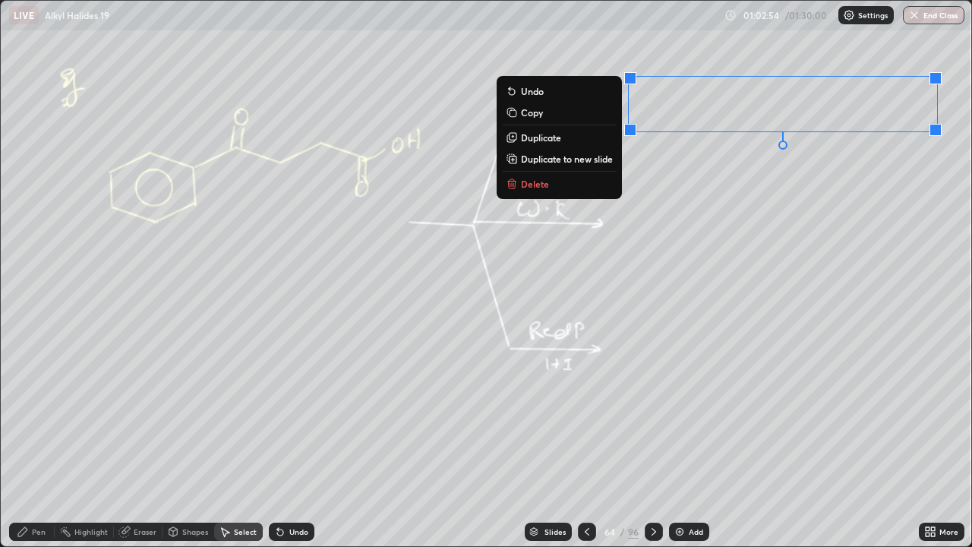
click at [555, 137] on p "Duplicate" at bounding box center [541, 137] width 40 height 12
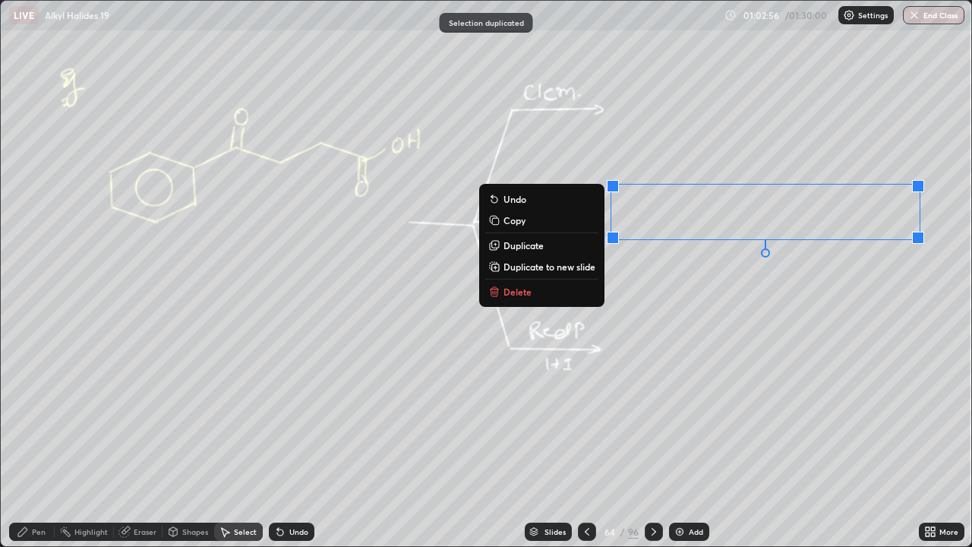
click at [143, 443] on div "Eraser" at bounding box center [145, 532] width 23 height 8
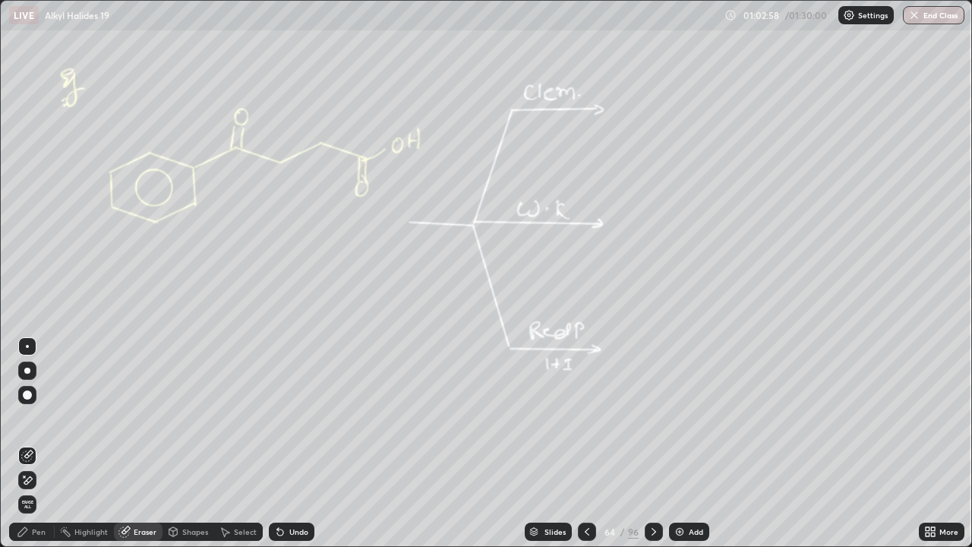
click at [49, 443] on div "Pen" at bounding box center [32, 531] width 46 height 18
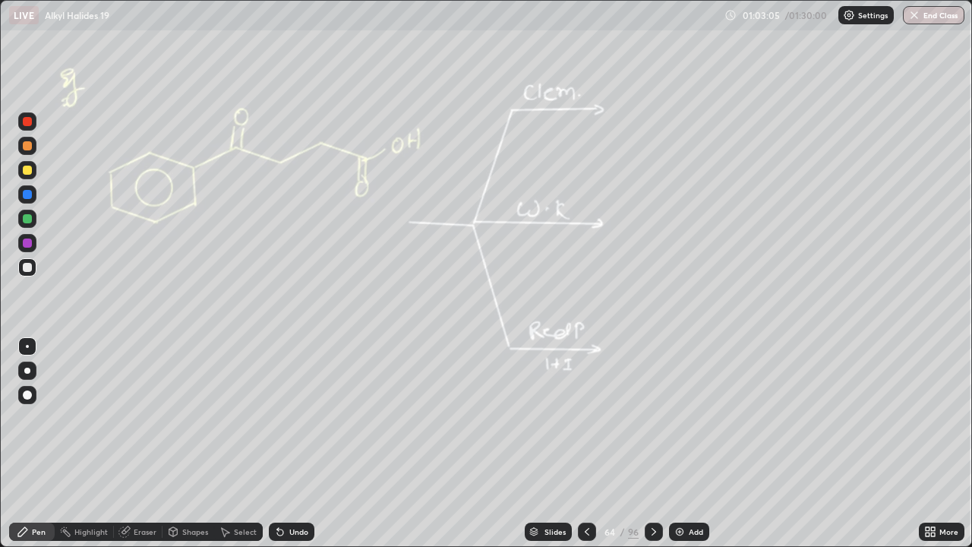
click at [243, 443] on div "Select" at bounding box center [245, 532] width 23 height 8
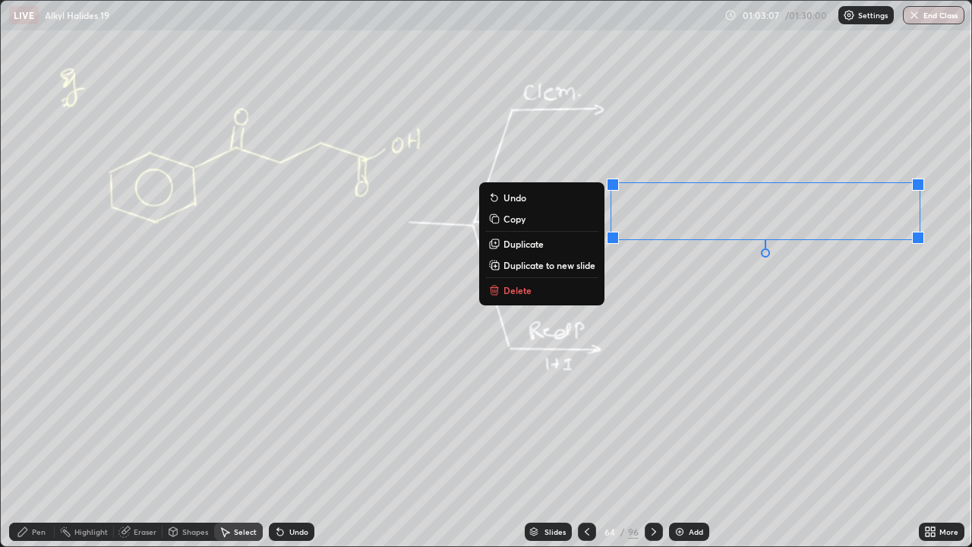
click at [522, 243] on p "Duplicate" at bounding box center [523, 244] width 40 height 12
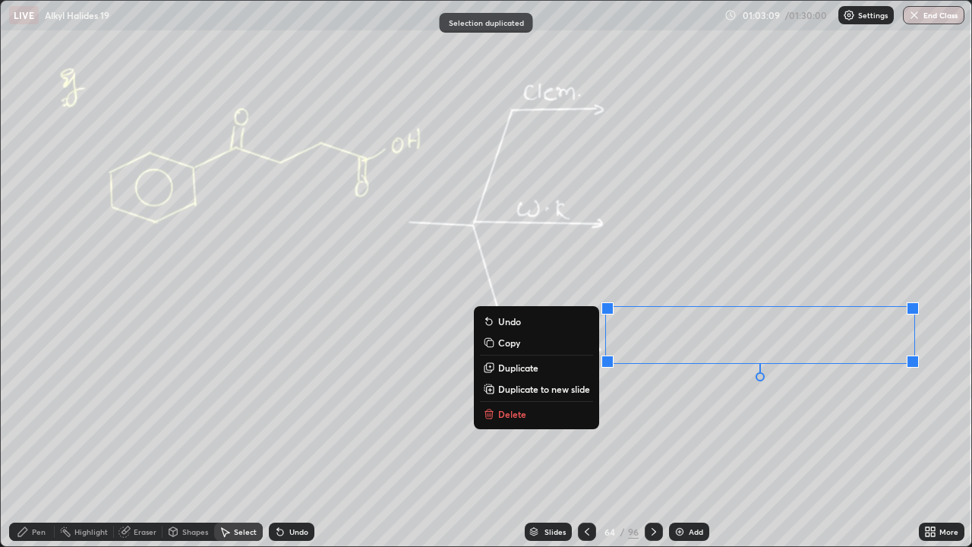
click at [136, 443] on div "Eraser" at bounding box center [145, 532] width 23 height 8
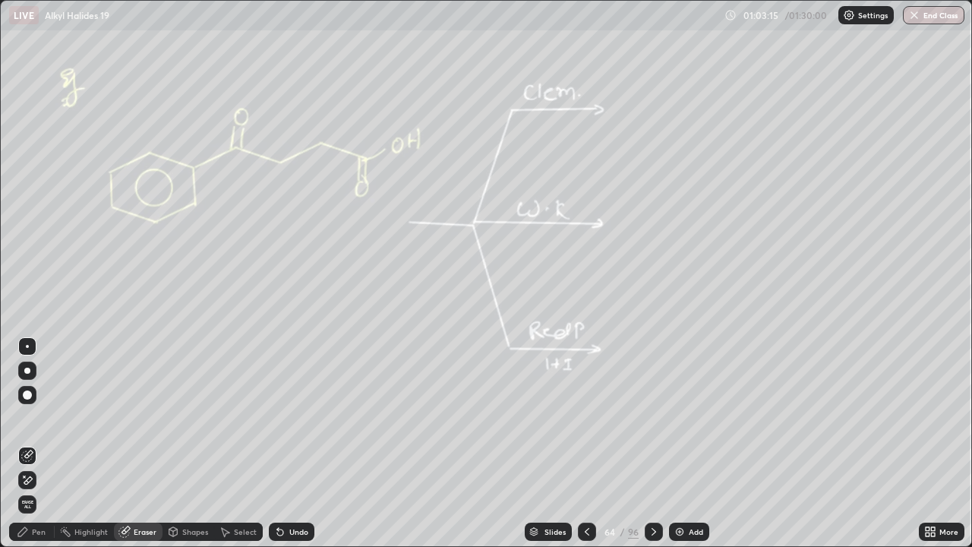
click at [654, 443] on icon at bounding box center [654, 531] width 12 height 12
click at [652, 443] on icon at bounding box center [654, 531] width 12 height 12
click at [44, 443] on div "Pen" at bounding box center [39, 532] width 14 height 8
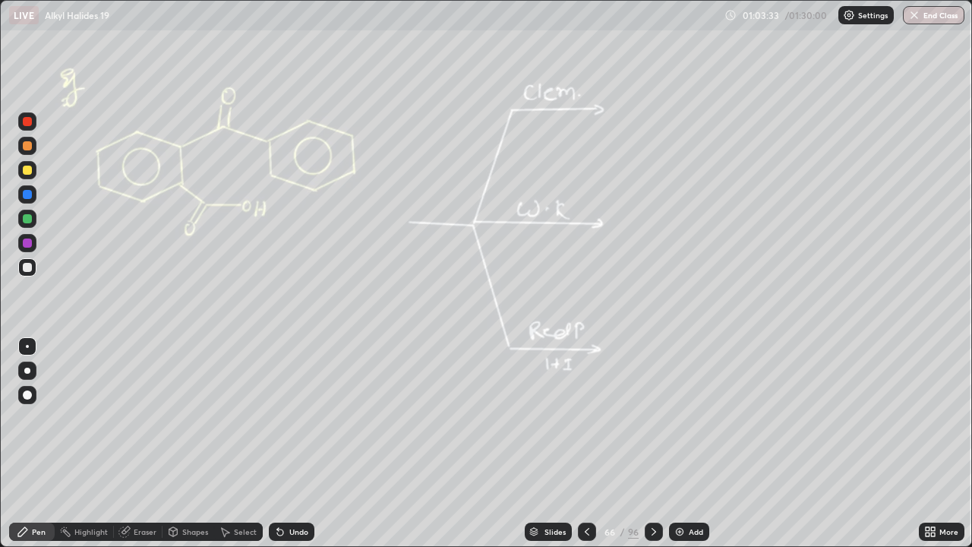
click at [27, 219] on div at bounding box center [27, 218] width 9 height 9
click at [648, 443] on icon at bounding box center [654, 531] width 12 height 12
click at [657, 443] on div at bounding box center [654, 531] width 18 height 18
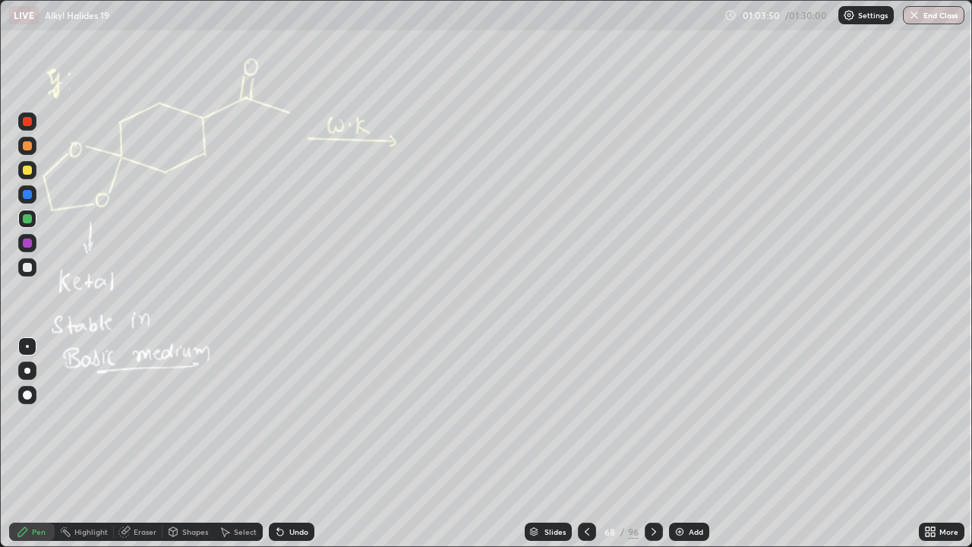
click at [655, 443] on icon at bounding box center [654, 531] width 12 height 12
click at [642, 443] on div "69 / 96" at bounding box center [620, 531] width 85 height 30
click at [658, 443] on div at bounding box center [654, 531] width 18 height 18
click at [654, 443] on icon at bounding box center [653, 532] width 5 height 8
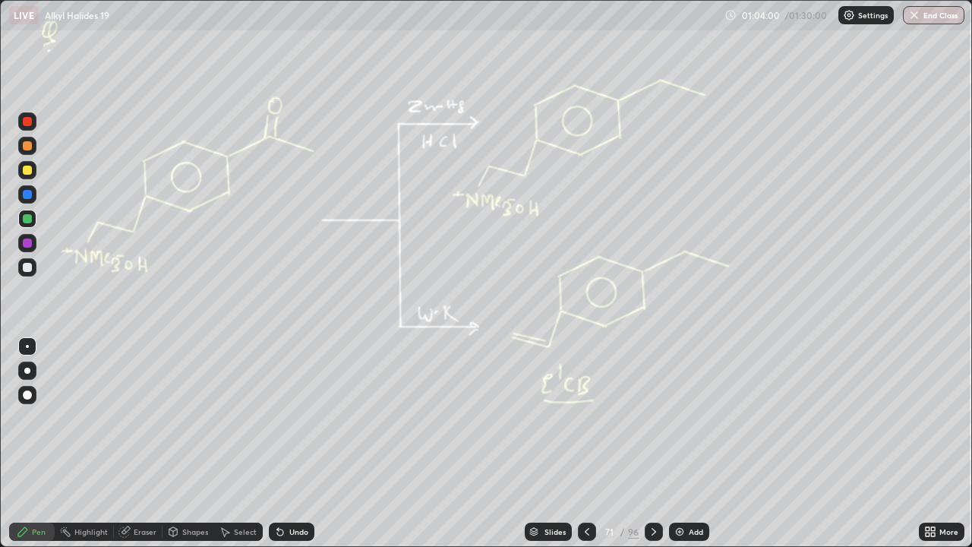
click at [651, 443] on icon at bounding box center [654, 531] width 12 height 12
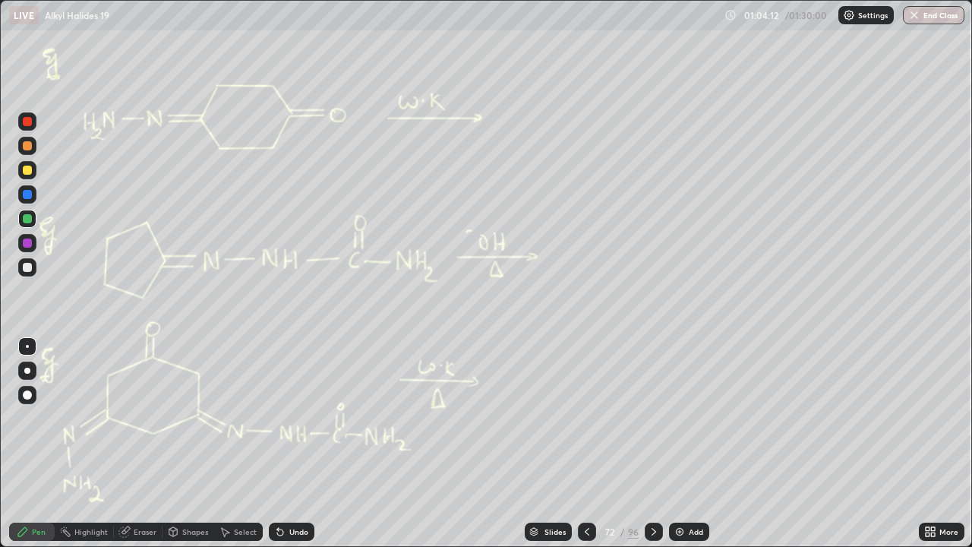
click at [654, 443] on icon at bounding box center [654, 531] width 12 height 12
click at [659, 443] on div at bounding box center [654, 531] width 18 height 30
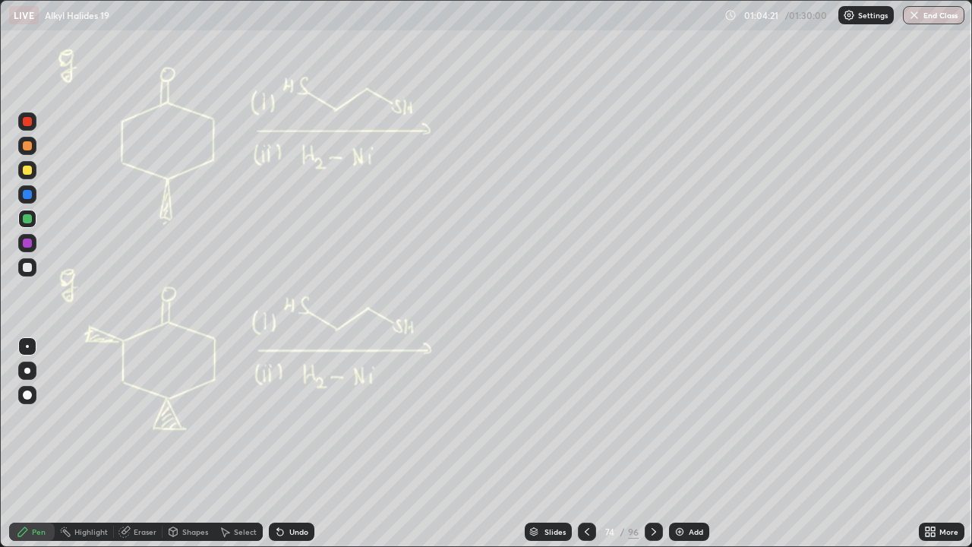
click at [658, 443] on icon at bounding box center [654, 531] width 12 height 12
click at [651, 443] on div at bounding box center [654, 531] width 18 height 18
click at [652, 443] on icon at bounding box center [654, 531] width 12 height 12
click at [27, 269] on div at bounding box center [27, 267] width 9 height 9
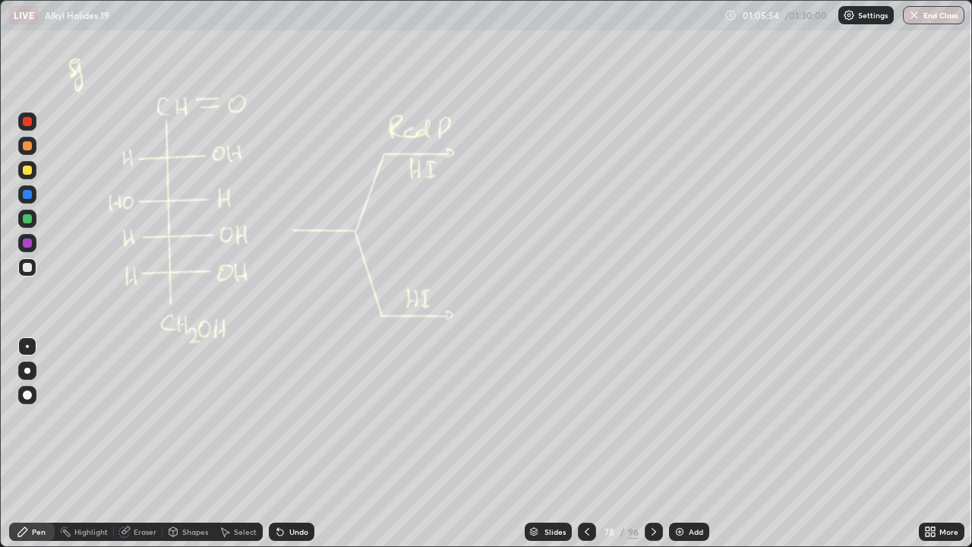
click at [237, 443] on div "Select" at bounding box center [245, 532] width 23 height 8
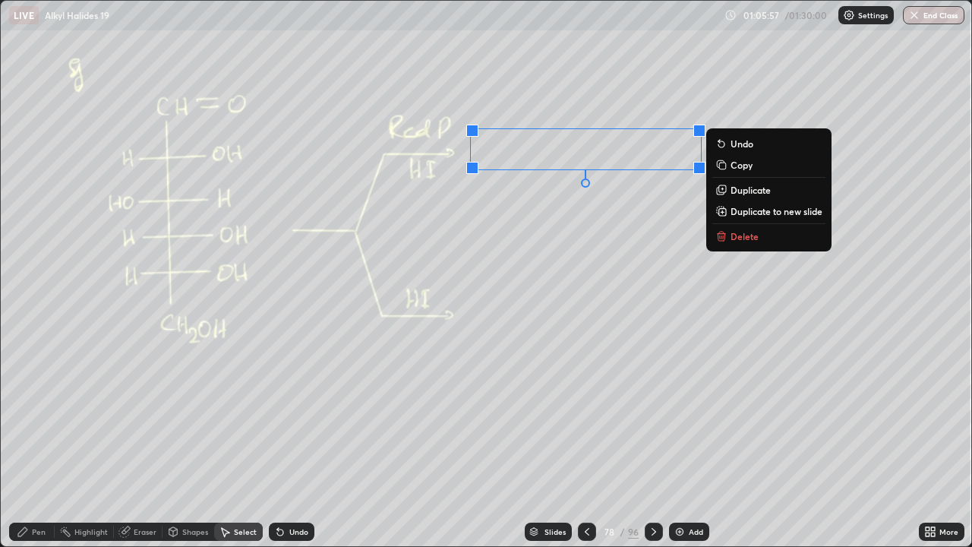
click at [754, 191] on p "Duplicate" at bounding box center [750, 190] width 40 height 12
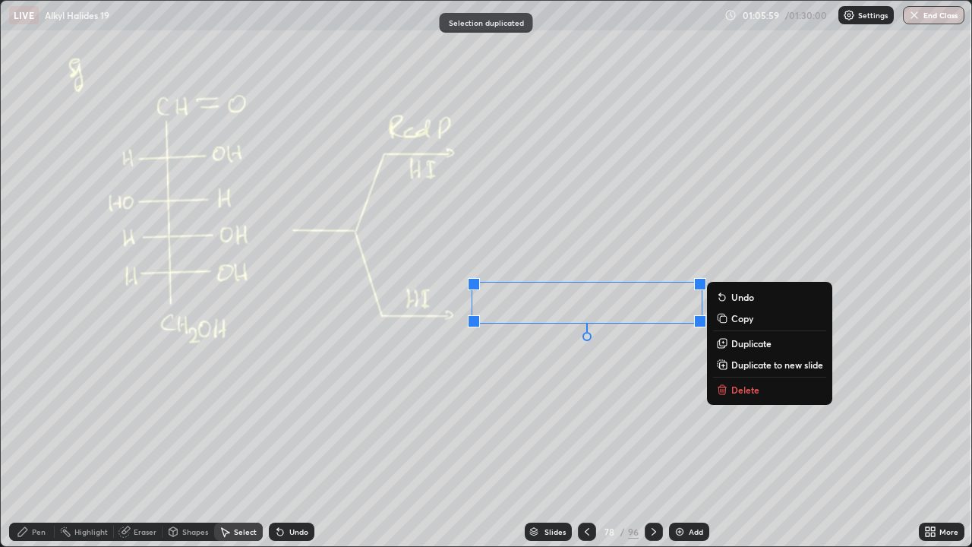
click at [635, 400] on div "0 ° Undo Copy Duplicate Duplicate to new slide Delete" at bounding box center [486, 273] width 970 height 545
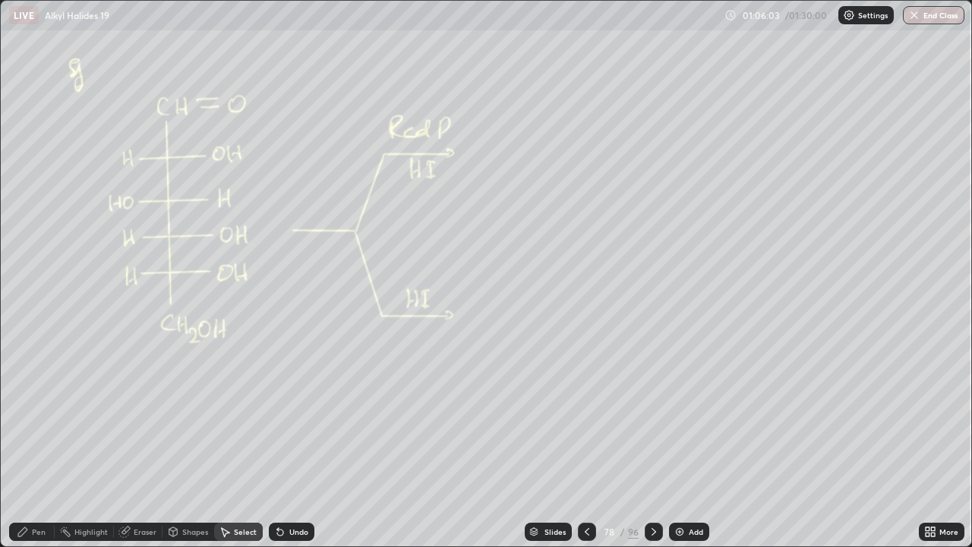
click at [655, 443] on icon at bounding box center [654, 531] width 12 height 12
click at [35, 443] on div "Pen" at bounding box center [39, 532] width 14 height 8
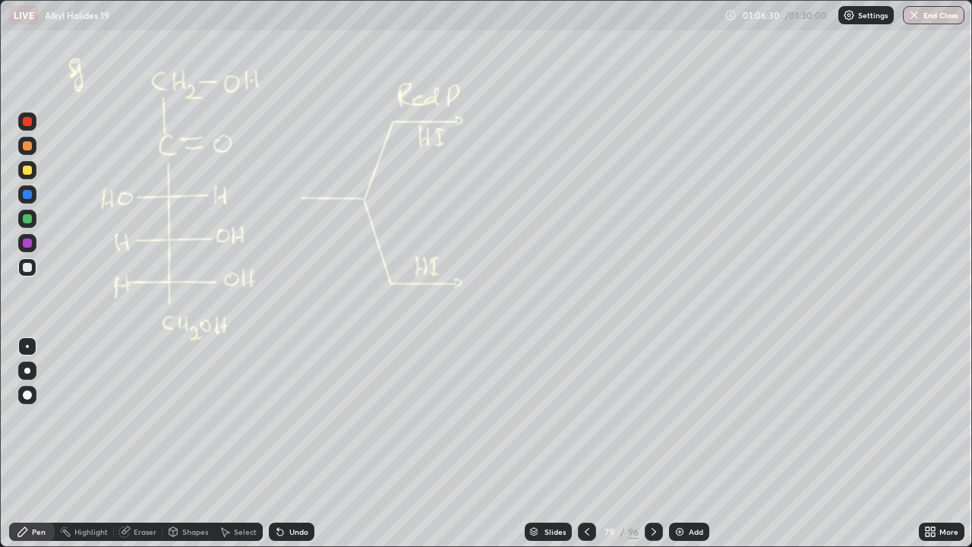
click at [247, 443] on div "Select" at bounding box center [238, 531] width 49 height 18
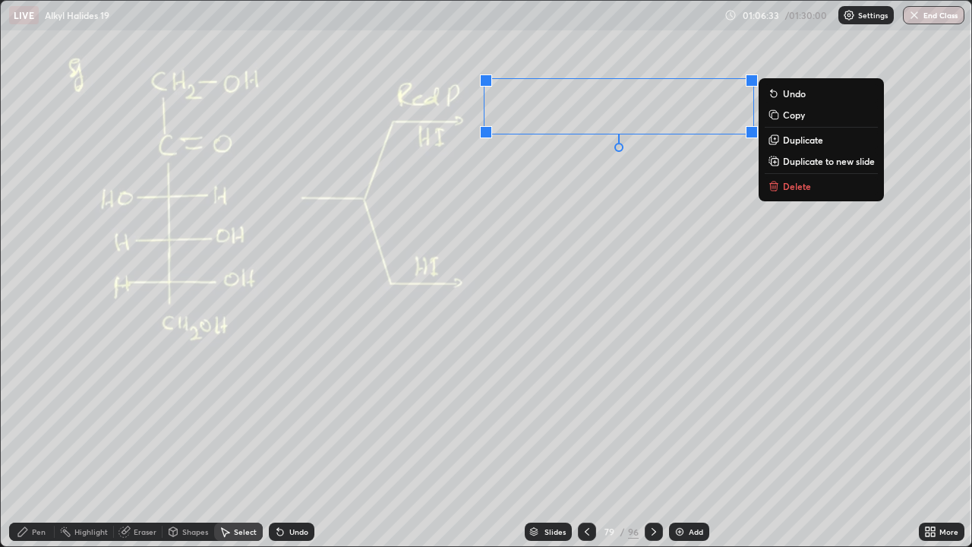
click at [807, 142] on p "Duplicate" at bounding box center [803, 140] width 40 height 12
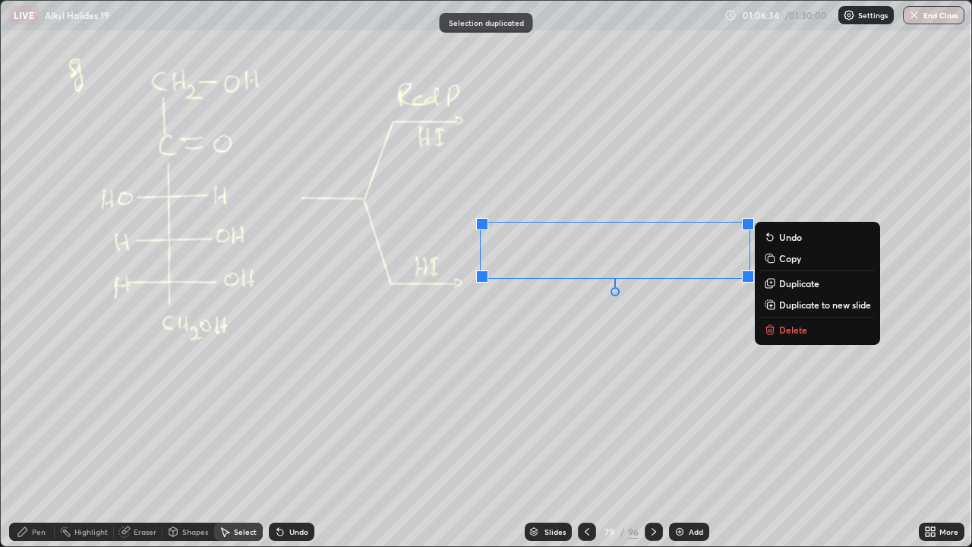
click at [714, 382] on div "0 ° Undo Copy Duplicate Duplicate to new slide Delete" at bounding box center [486, 273] width 970 height 545
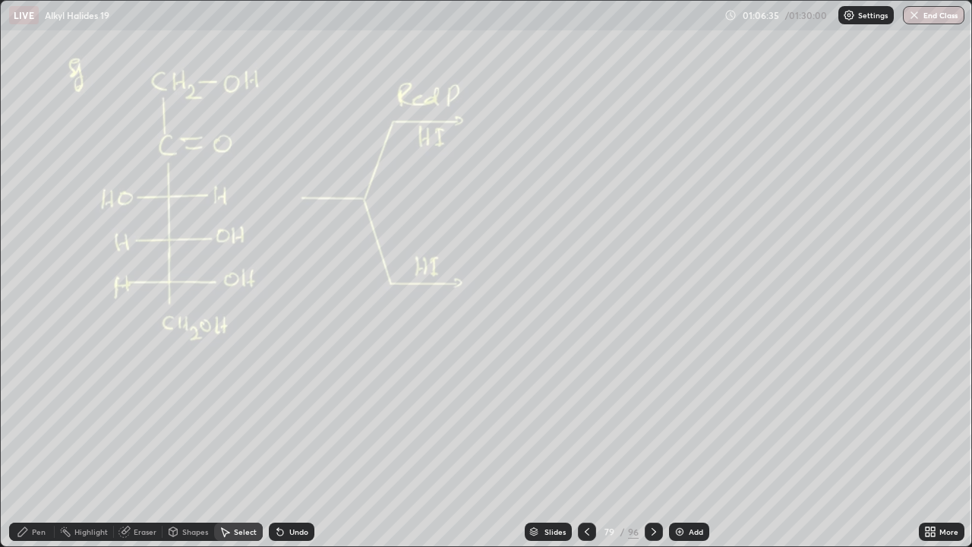
click at [653, 443] on icon at bounding box center [654, 531] width 12 height 12
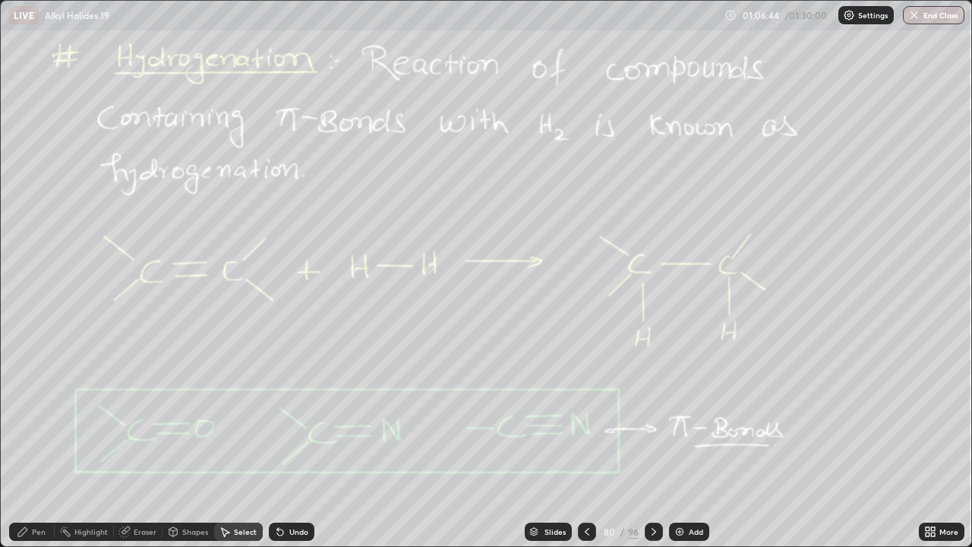
click at [685, 443] on div "Add" at bounding box center [689, 531] width 40 height 18
click at [48, 443] on div "Pen" at bounding box center [32, 531] width 46 height 18
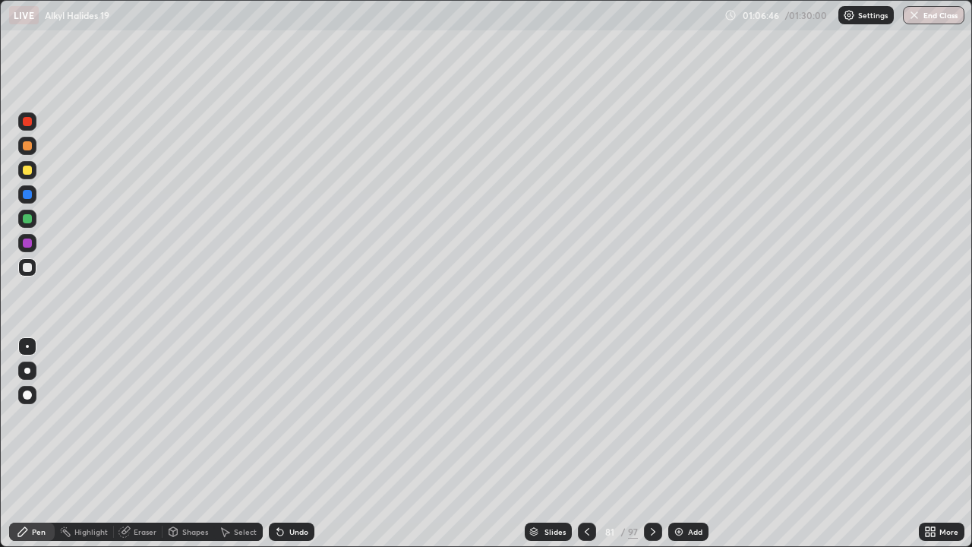
click at [25, 219] on div at bounding box center [27, 218] width 9 height 9
click at [34, 151] on div at bounding box center [27, 146] width 18 height 18
click at [304, 443] on div "Undo" at bounding box center [292, 531] width 46 height 18
click at [303, 443] on div "Undo" at bounding box center [298, 532] width 19 height 8
click at [651, 443] on icon at bounding box center [653, 531] width 12 height 12
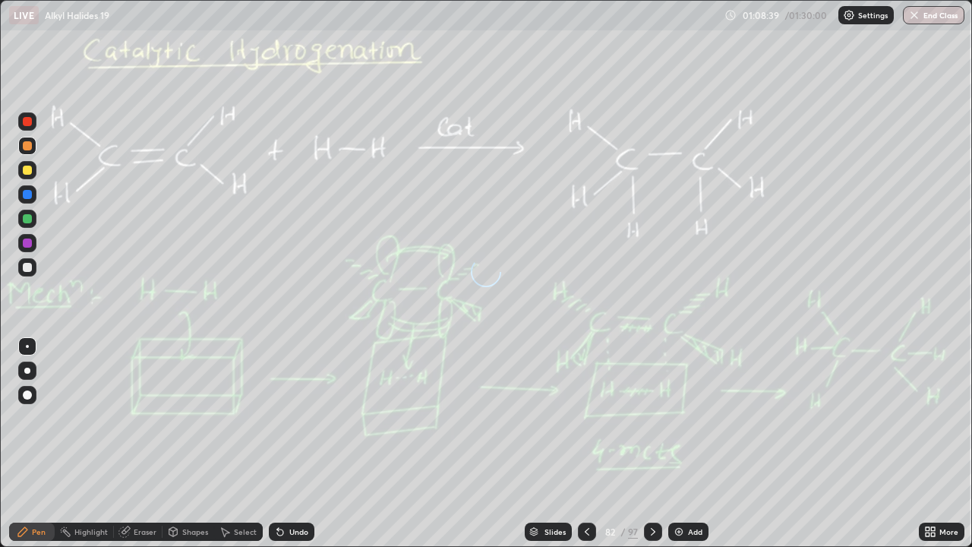
click at [586, 443] on icon at bounding box center [587, 531] width 12 height 12
click at [587, 443] on icon at bounding box center [587, 532] width 5 height 8
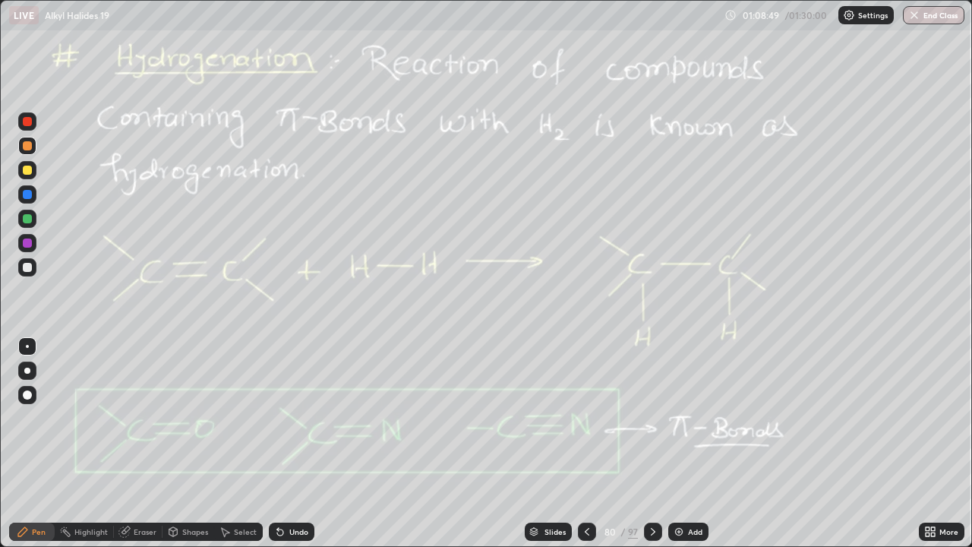
click at [650, 443] on icon at bounding box center [653, 531] width 12 height 12
click at [653, 443] on icon at bounding box center [653, 531] width 12 height 12
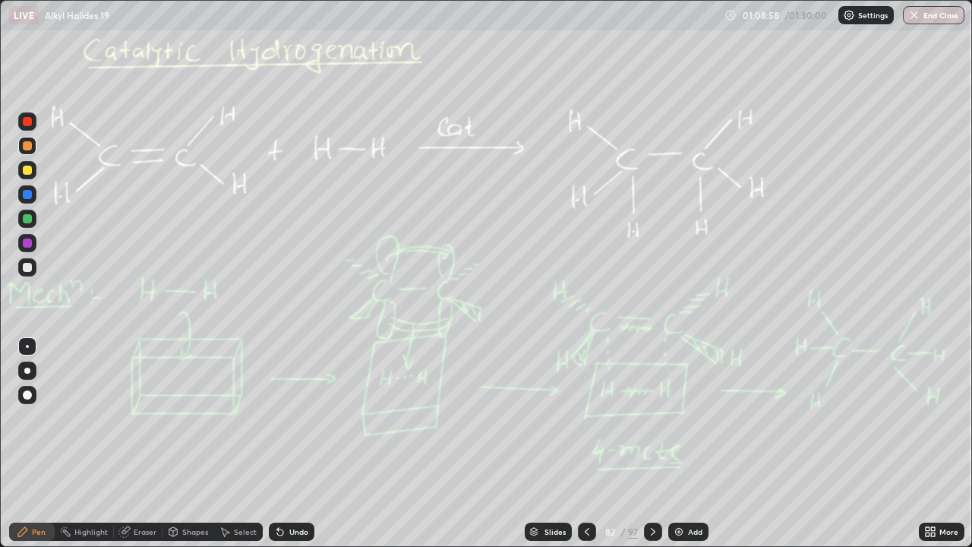
click at [654, 443] on div at bounding box center [653, 531] width 18 height 18
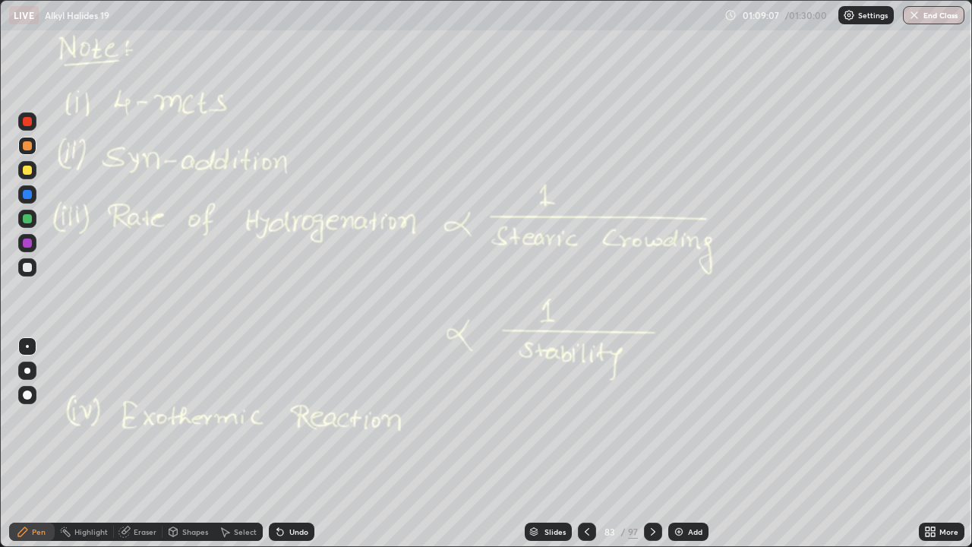
click at [585, 443] on icon at bounding box center [587, 532] width 5 height 8
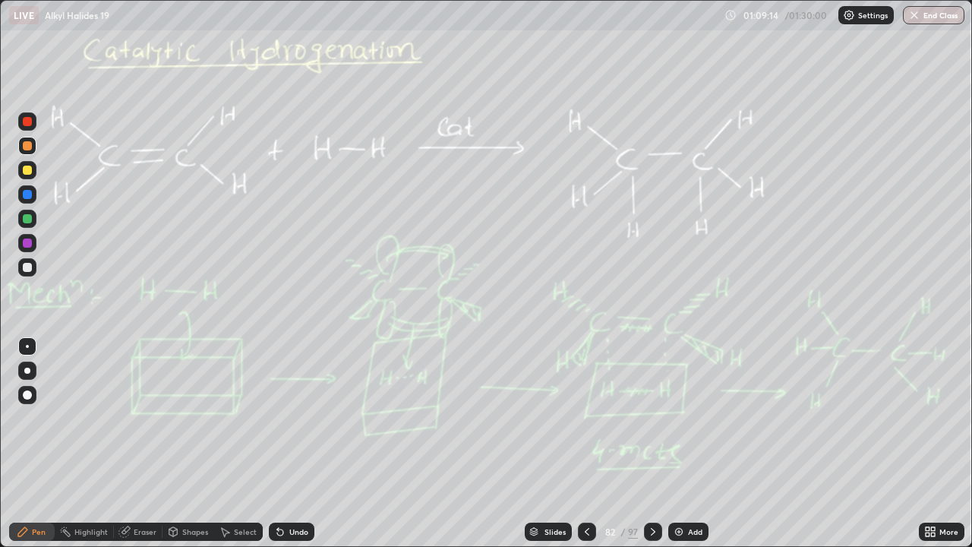
click at [651, 443] on icon at bounding box center [653, 531] width 12 height 12
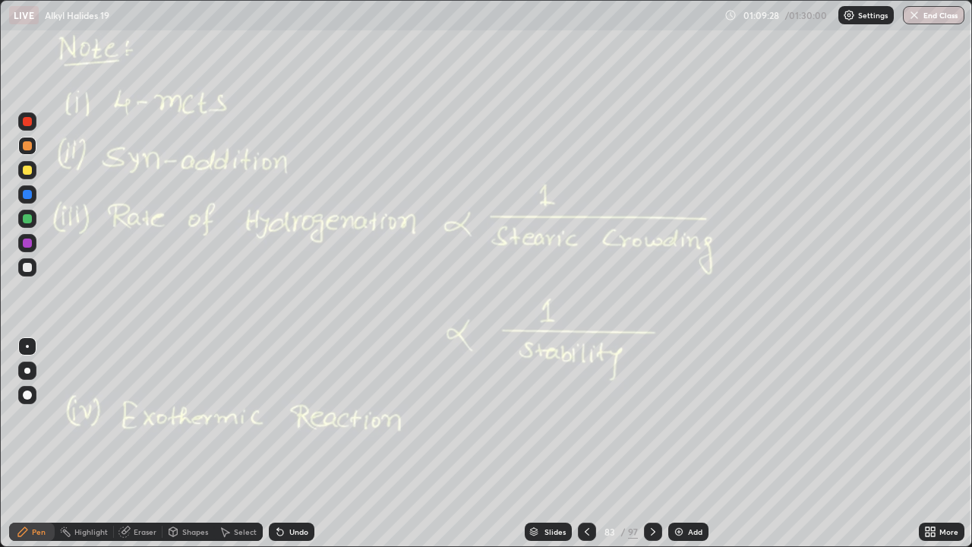
click at [652, 443] on icon at bounding box center [653, 532] width 5 height 8
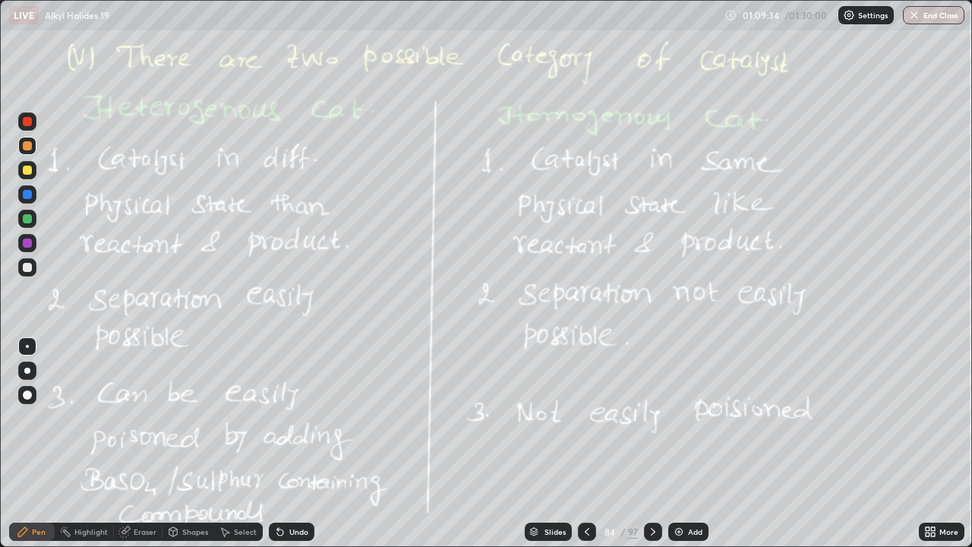
click at [30, 172] on div at bounding box center [27, 170] width 9 height 9
click at [691, 443] on div "Add" at bounding box center [695, 532] width 14 height 8
click at [584, 443] on icon at bounding box center [587, 531] width 12 height 12
click at [138, 443] on div "Eraser" at bounding box center [145, 532] width 23 height 8
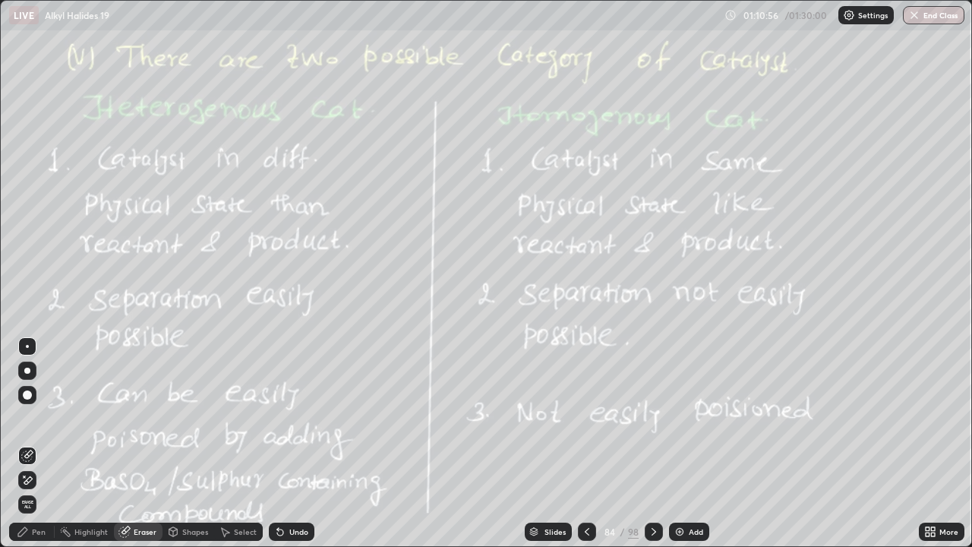
click at [27, 443] on span "Erase all" at bounding box center [27, 504] width 17 height 9
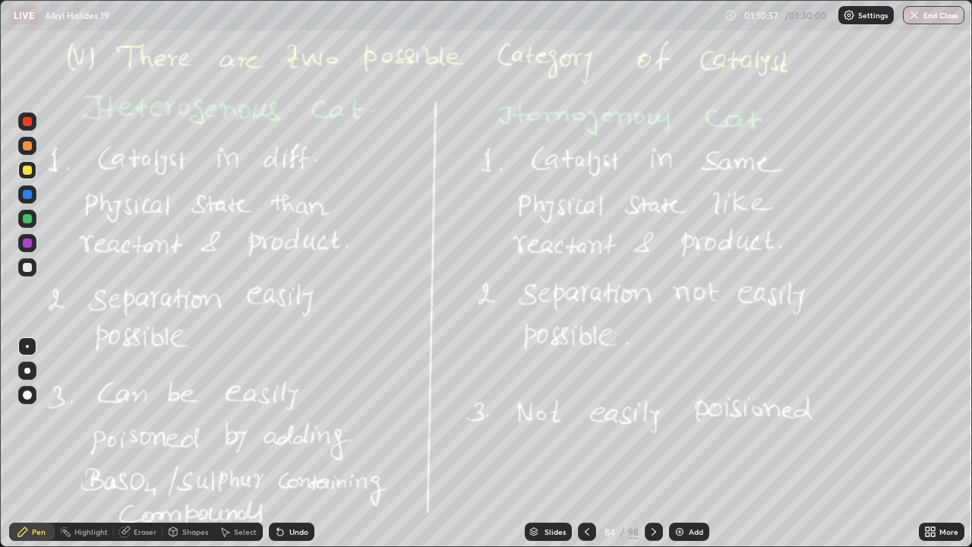
click at [30, 443] on div "Pen" at bounding box center [32, 531] width 46 height 18
click at [653, 443] on icon at bounding box center [654, 531] width 12 height 12
click at [651, 443] on icon at bounding box center [654, 531] width 12 height 12
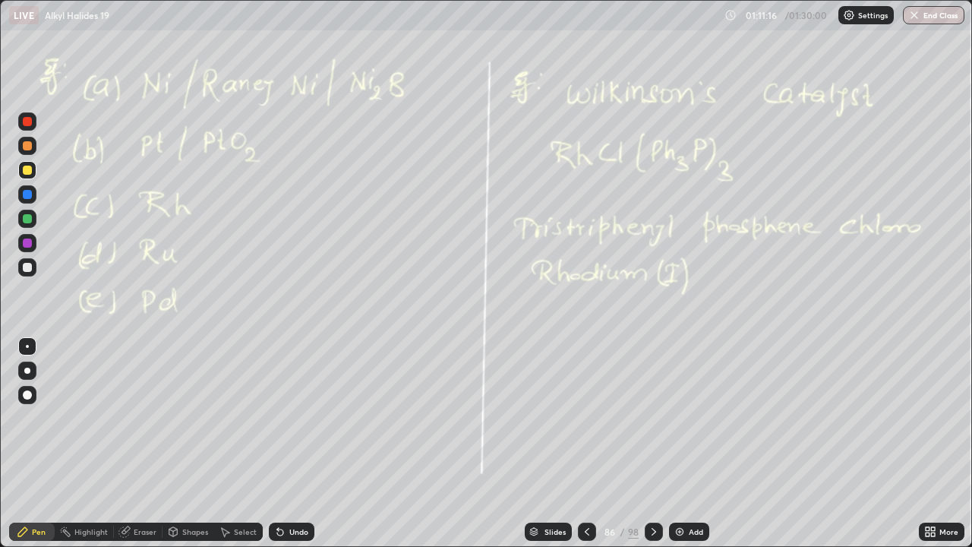
click at [652, 443] on icon at bounding box center [654, 531] width 12 height 12
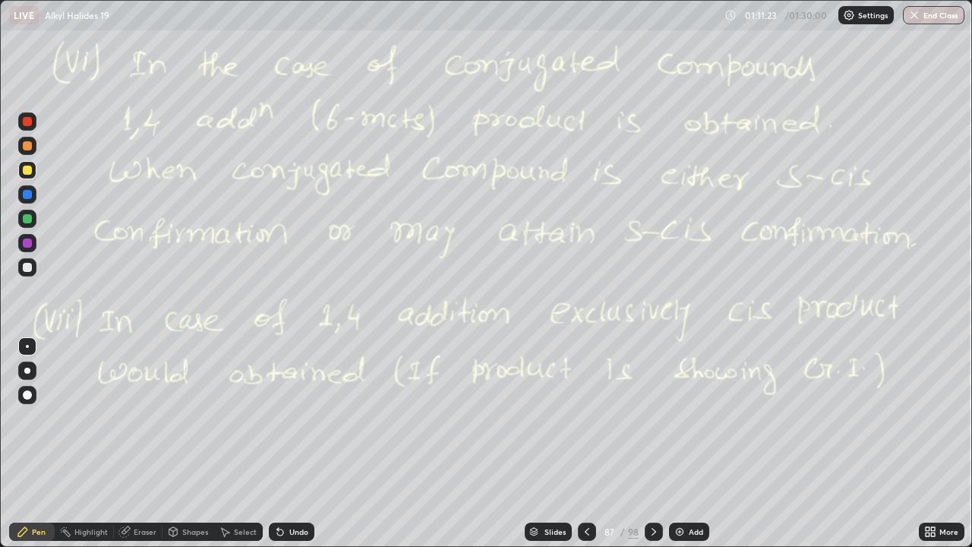
click at [648, 443] on icon at bounding box center [654, 531] width 12 height 12
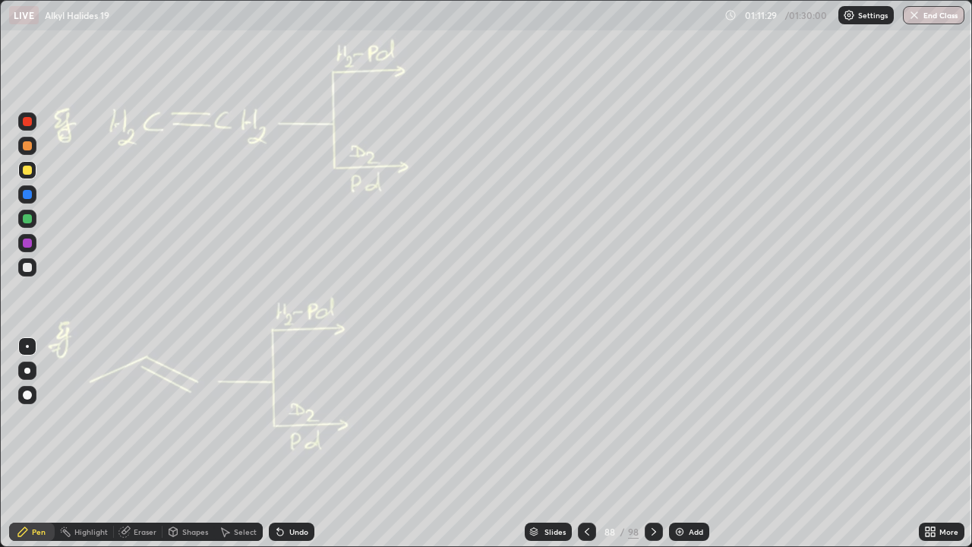
click at [29, 267] on div at bounding box center [27, 267] width 9 height 9
click at [654, 443] on icon at bounding box center [654, 531] width 12 height 12
click at [648, 443] on icon at bounding box center [654, 531] width 12 height 12
click at [657, 443] on icon at bounding box center [654, 531] width 12 height 12
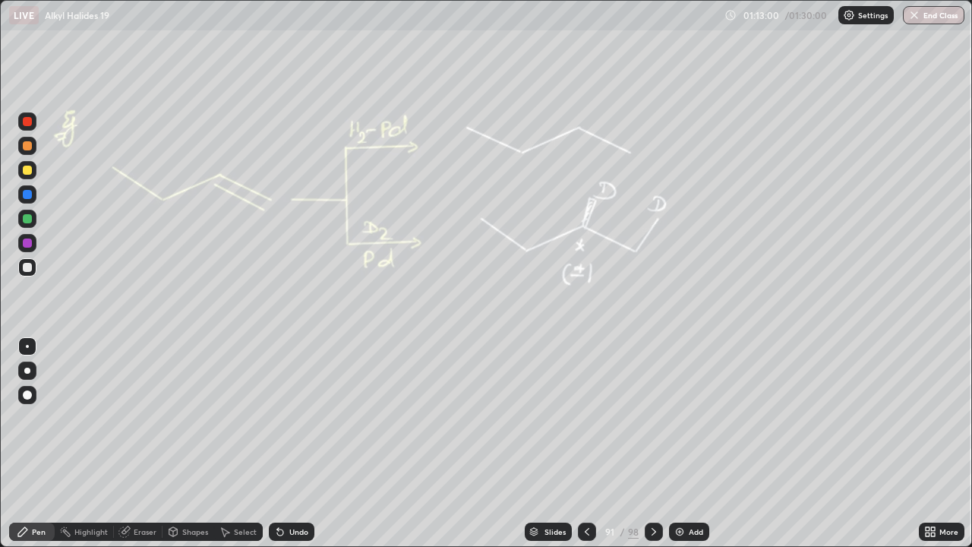
click at [656, 443] on icon at bounding box center [654, 531] width 12 height 12
click at [653, 443] on icon at bounding box center [654, 531] width 12 height 12
click at [244, 443] on div "Select" at bounding box center [245, 532] width 23 height 8
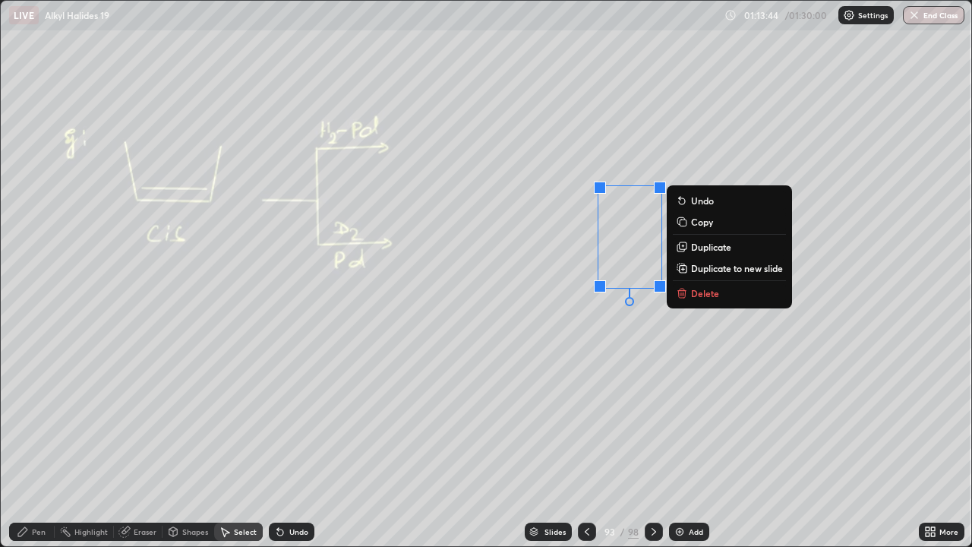
click at [708, 289] on p "Delete" at bounding box center [705, 293] width 28 height 12
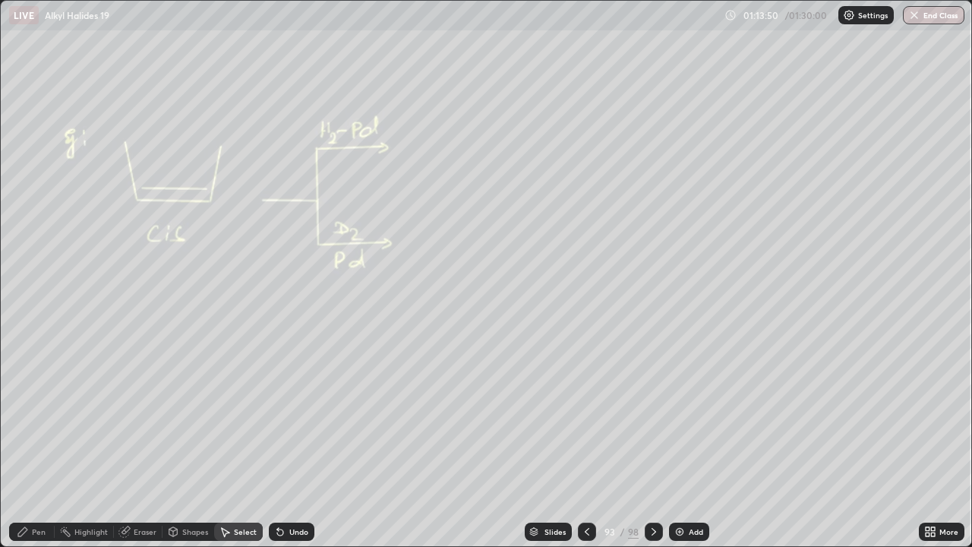
click at [656, 443] on icon at bounding box center [654, 531] width 12 height 12
click at [658, 443] on icon at bounding box center [654, 531] width 12 height 12
click at [655, 443] on icon at bounding box center [654, 531] width 12 height 12
click at [656, 443] on icon at bounding box center [654, 531] width 12 height 12
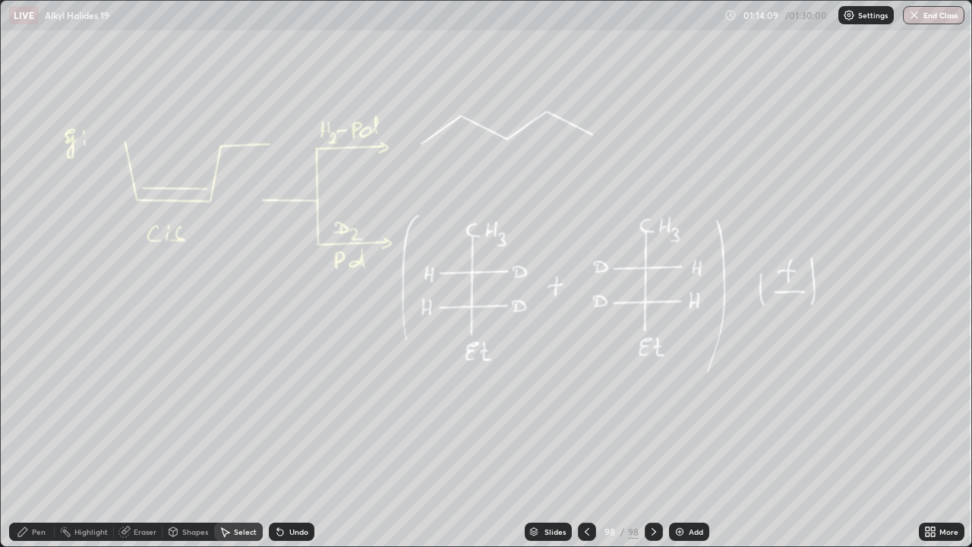
click at [657, 443] on icon at bounding box center [654, 531] width 12 height 12
click at [688, 443] on div "Slides 98 / 98 Add" at bounding box center [616, 531] width 604 height 30
click at [686, 443] on div "Add" at bounding box center [689, 531] width 40 height 18
click at [36, 443] on div "Pen" at bounding box center [39, 532] width 14 height 8
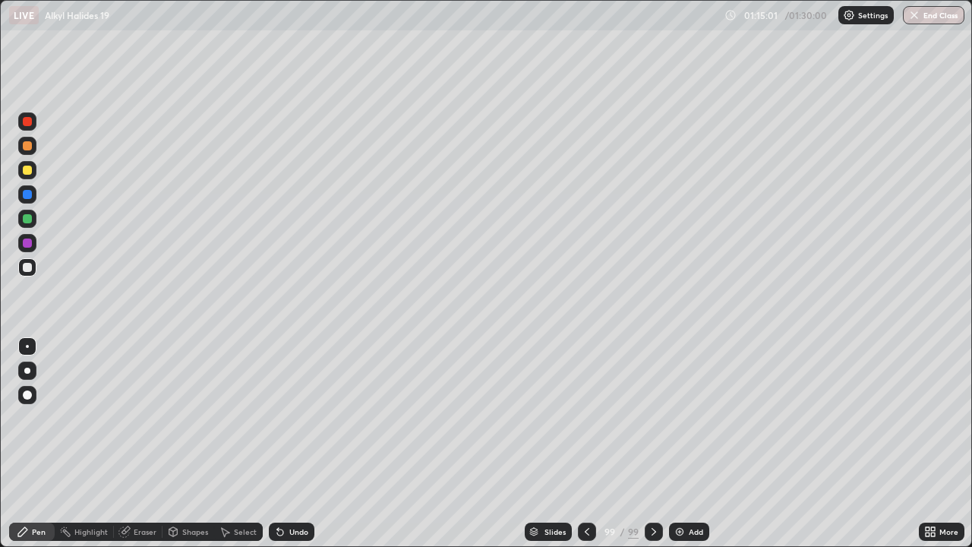
click at [591, 443] on icon at bounding box center [587, 531] width 12 height 12
click at [585, 443] on icon at bounding box center [587, 531] width 12 height 12
click at [579, 443] on div at bounding box center [587, 531] width 18 height 18
click at [585, 443] on icon at bounding box center [587, 531] width 12 height 12
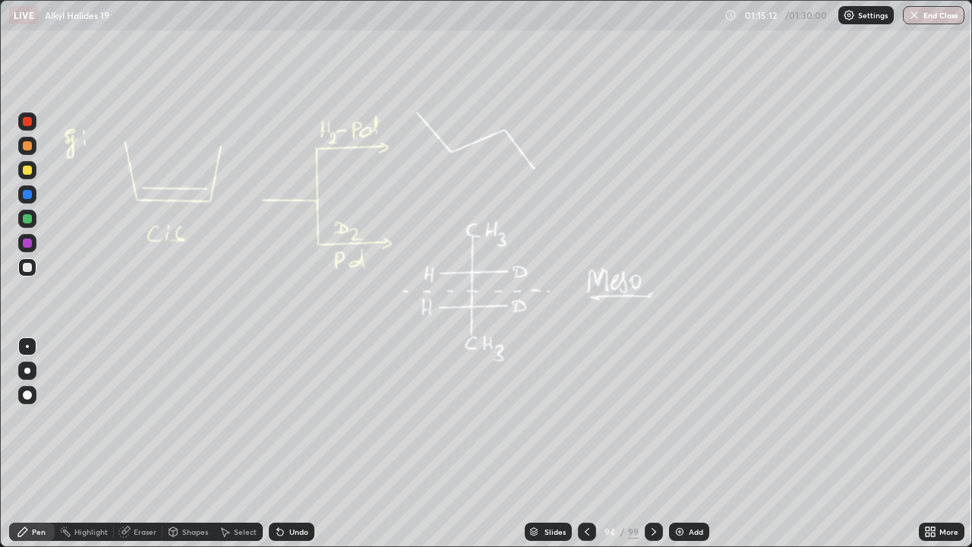
click at [658, 443] on div at bounding box center [654, 531] width 18 height 18
click at [653, 443] on icon at bounding box center [654, 531] width 12 height 12
click at [653, 443] on div at bounding box center [654, 531] width 18 height 18
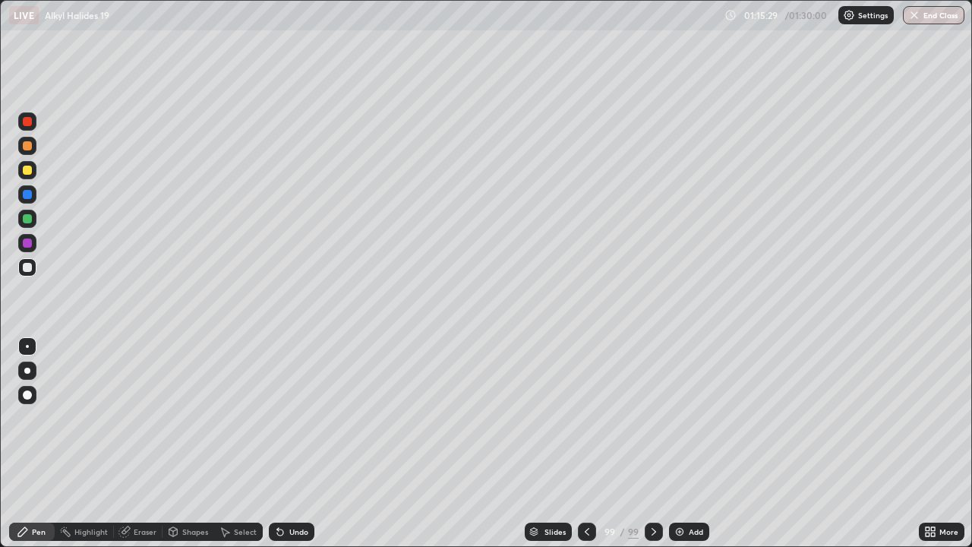
click at [661, 443] on div at bounding box center [654, 531] width 18 height 30
click at [651, 443] on icon at bounding box center [654, 531] width 12 height 12
click at [585, 443] on icon at bounding box center [587, 531] width 12 height 12
click at [653, 443] on icon at bounding box center [654, 531] width 12 height 12
click at [929, 17] on button "End Class" at bounding box center [934, 15] width 62 height 18
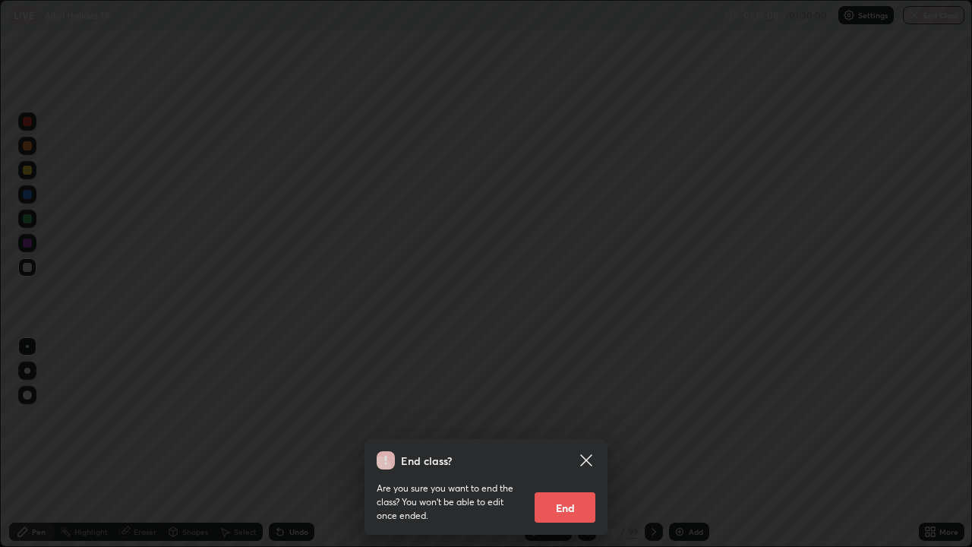
click at [558, 443] on button "End" at bounding box center [565, 507] width 61 height 30
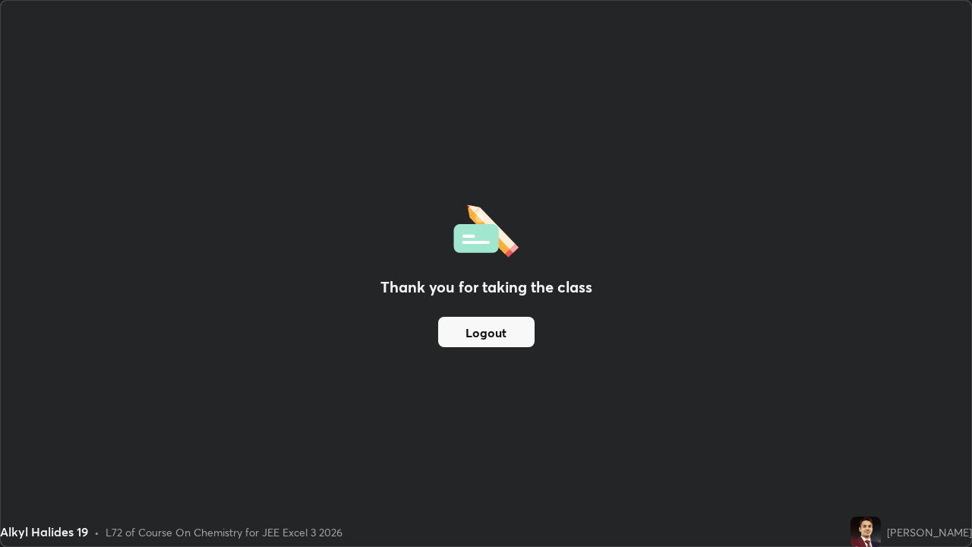
click at [462, 323] on button "Logout" at bounding box center [486, 332] width 96 height 30
click at [482, 320] on button "Logout" at bounding box center [486, 332] width 96 height 30
